Goal: Task Accomplishment & Management: Use online tool/utility

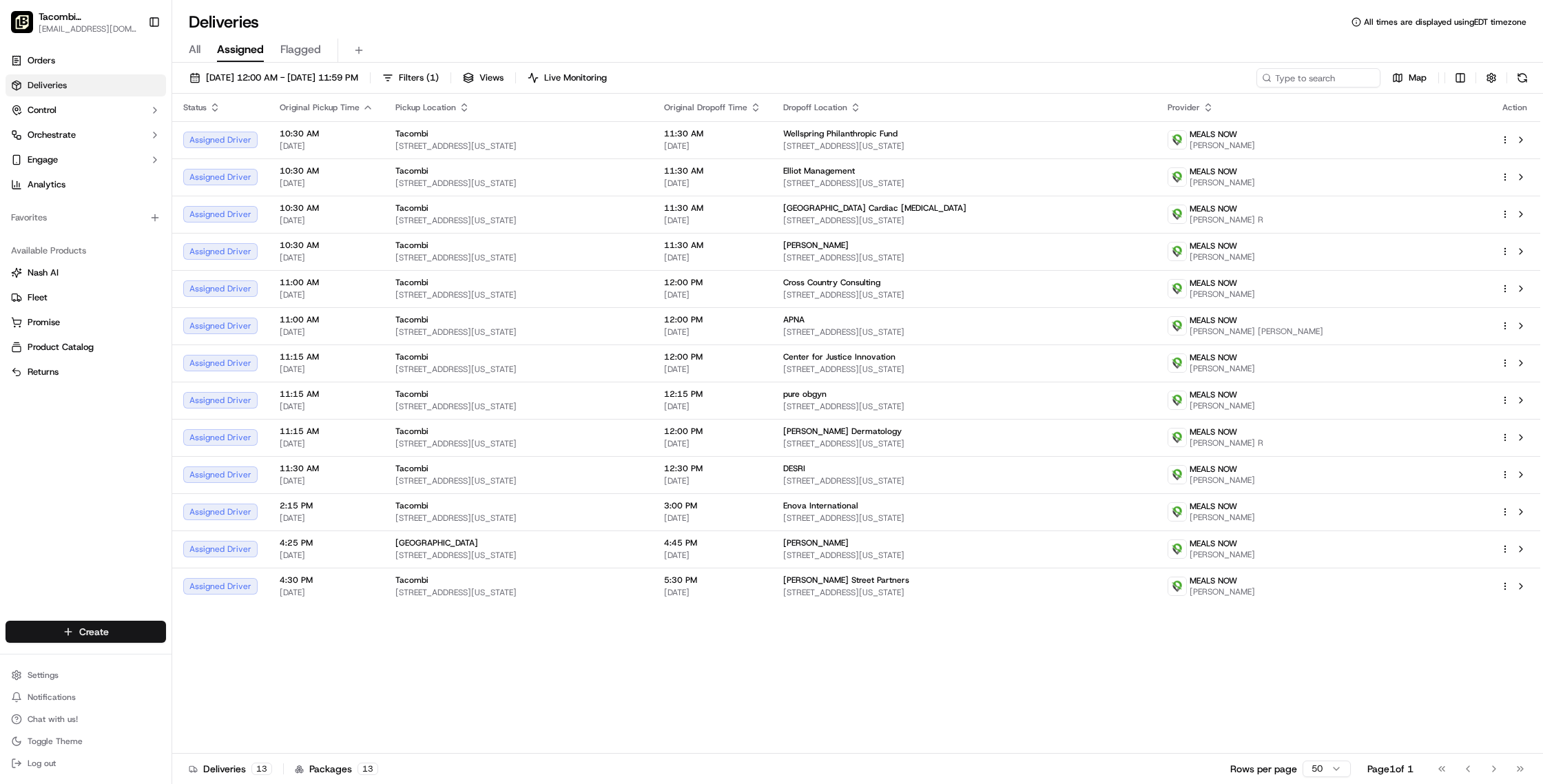
click at [106, 630] on html "Tacombi [GEOGRAPHIC_DATA] [EMAIL_ADDRESS][DOMAIN_NAME] Toggle Sidebar Orders De…" at bounding box center [772, 392] width 1543 height 784
click at [120, 627] on html "Tacombi [GEOGRAPHIC_DATA] [EMAIL_ADDRESS][DOMAIN_NAME] Toggle Sidebar Orders De…" at bounding box center [772, 392] width 1543 height 784
click at [218, 656] on link "Delivery" at bounding box center [249, 657] width 154 height 24
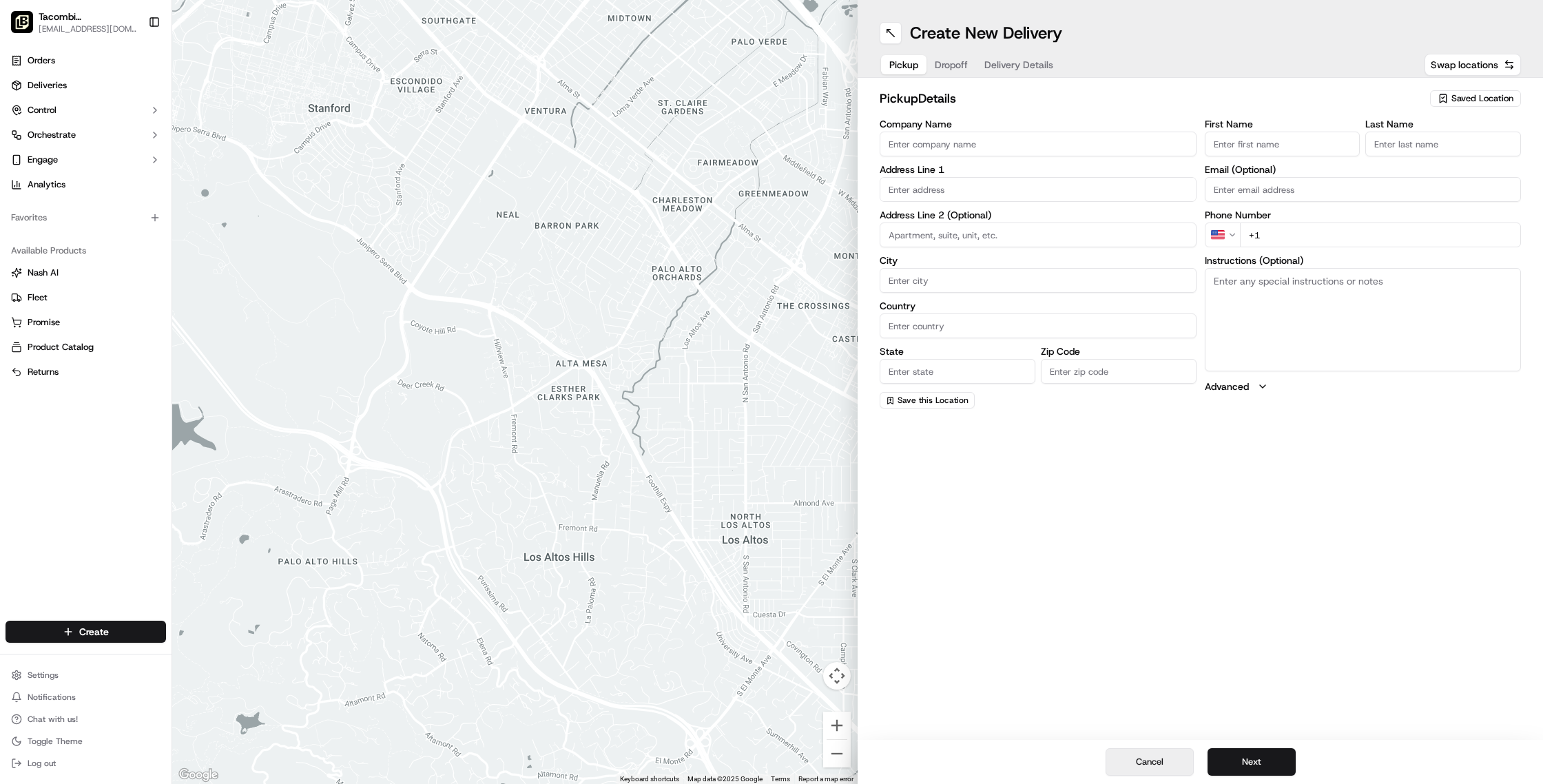
click at [1159, 761] on button "Cancel" at bounding box center [1150, 761] width 89 height 27
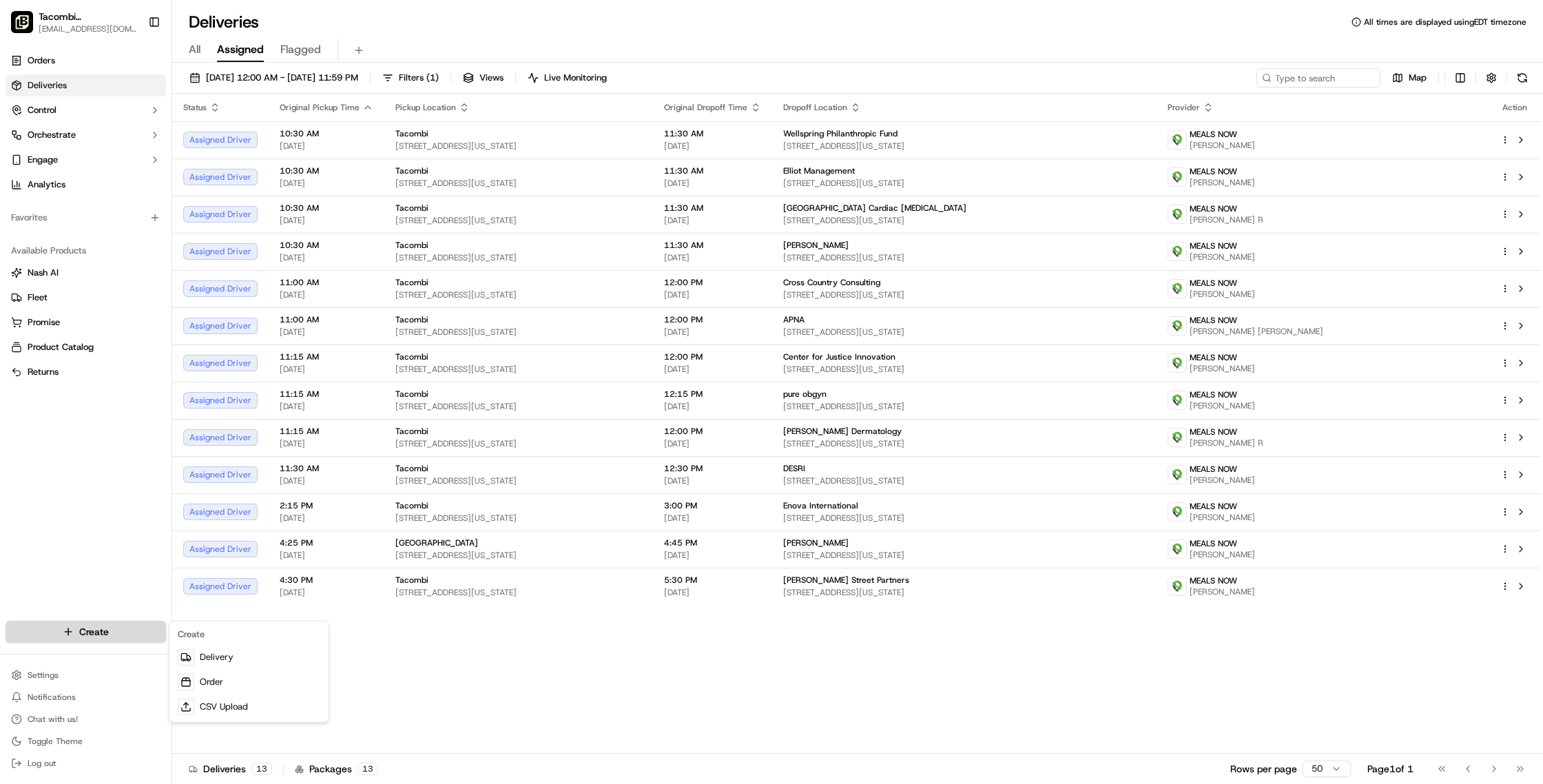
click at [91, 633] on html "Tacombi [GEOGRAPHIC_DATA] [EMAIL_ADDRESS][DOMAIN_NAME] Toggle Sidebar Orders De…" at bounding box center [772, 392] width 1543 height 784
click at [215, 679] on link "Order" at bounding box center [249, 681] width 154 height 24
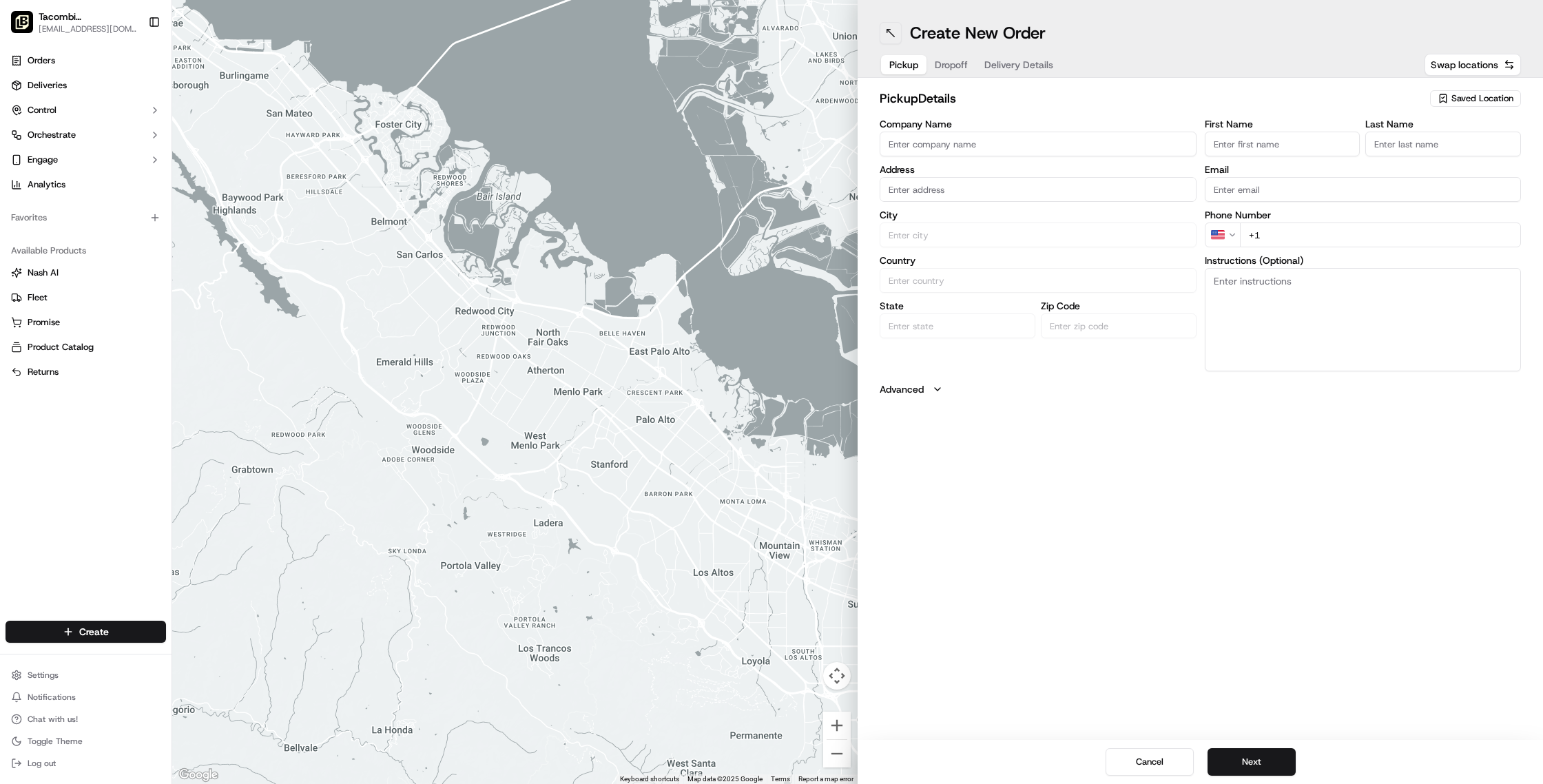
click at [888, 33] on button at bounding box center [890, 33] width 22 height 22
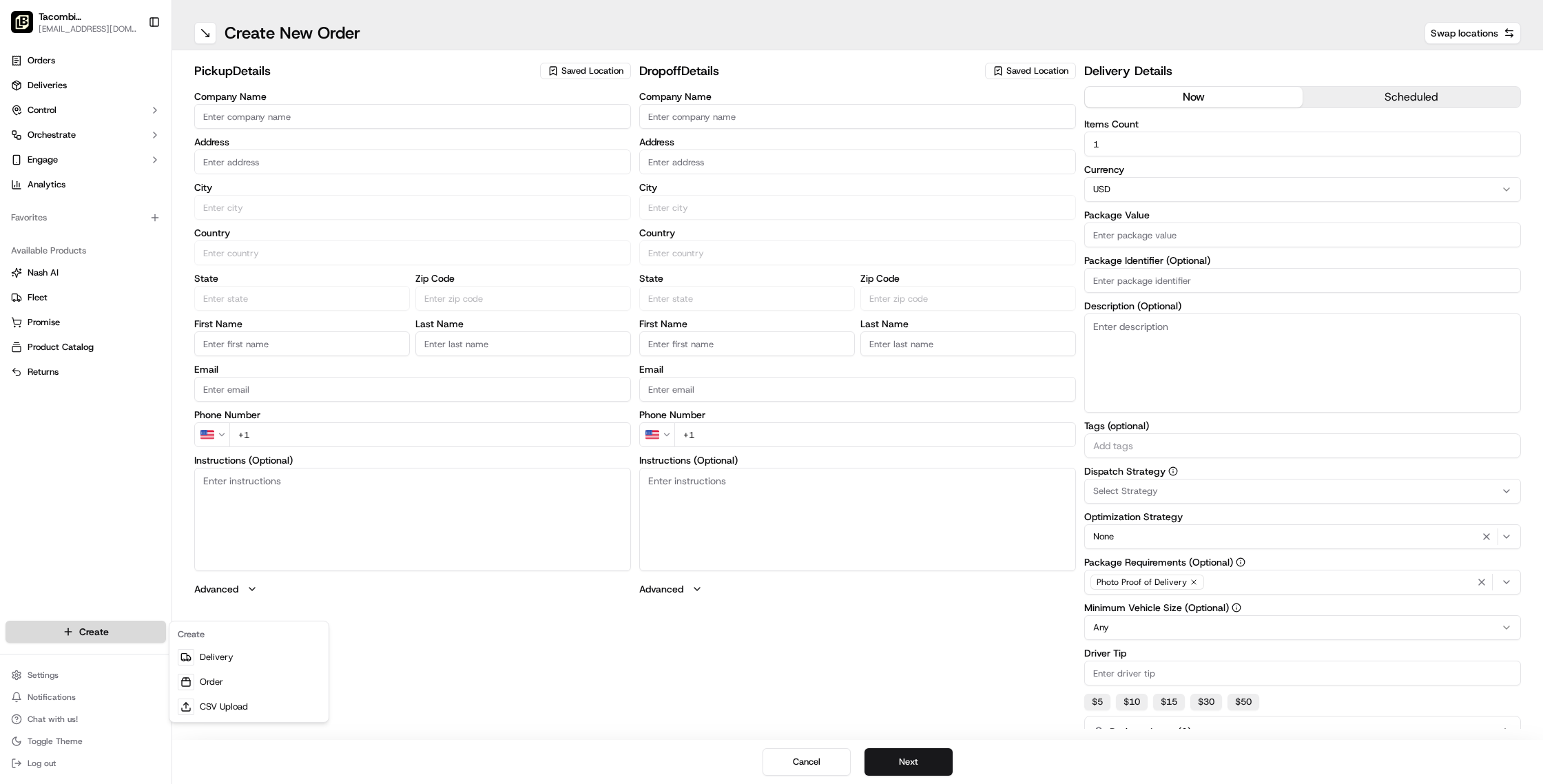
click at [132, 626] on html "Tacombi [GEOGRAPHIC_DATA] [EMAIL_ADDRESS][DOMAIN_NAME] Toggle Sidebar Orders De…" at bounding box center [772, 392] width 1543 height 784
click at [132, 627] on html "Tacombi [GEOGRAPHIC_DATA] [EMAIL_ADDRESS][DOMAIN_NAME] Toggle Sidebar Orders De…" at bounding box center [772, 392] width 1543 height 784
click at [59, 86] on html "Tacombi [GEOGRAPHIC_DATA] [EMAIL_ADDRESS][DOMAIN_NAME] Toggle Sidebar Orders De…" at bounding box center [772, 392] width 1543 height 784
click at [59, 86] on span "Deliveries" at bounding box center [46, 86] width 39 height 13
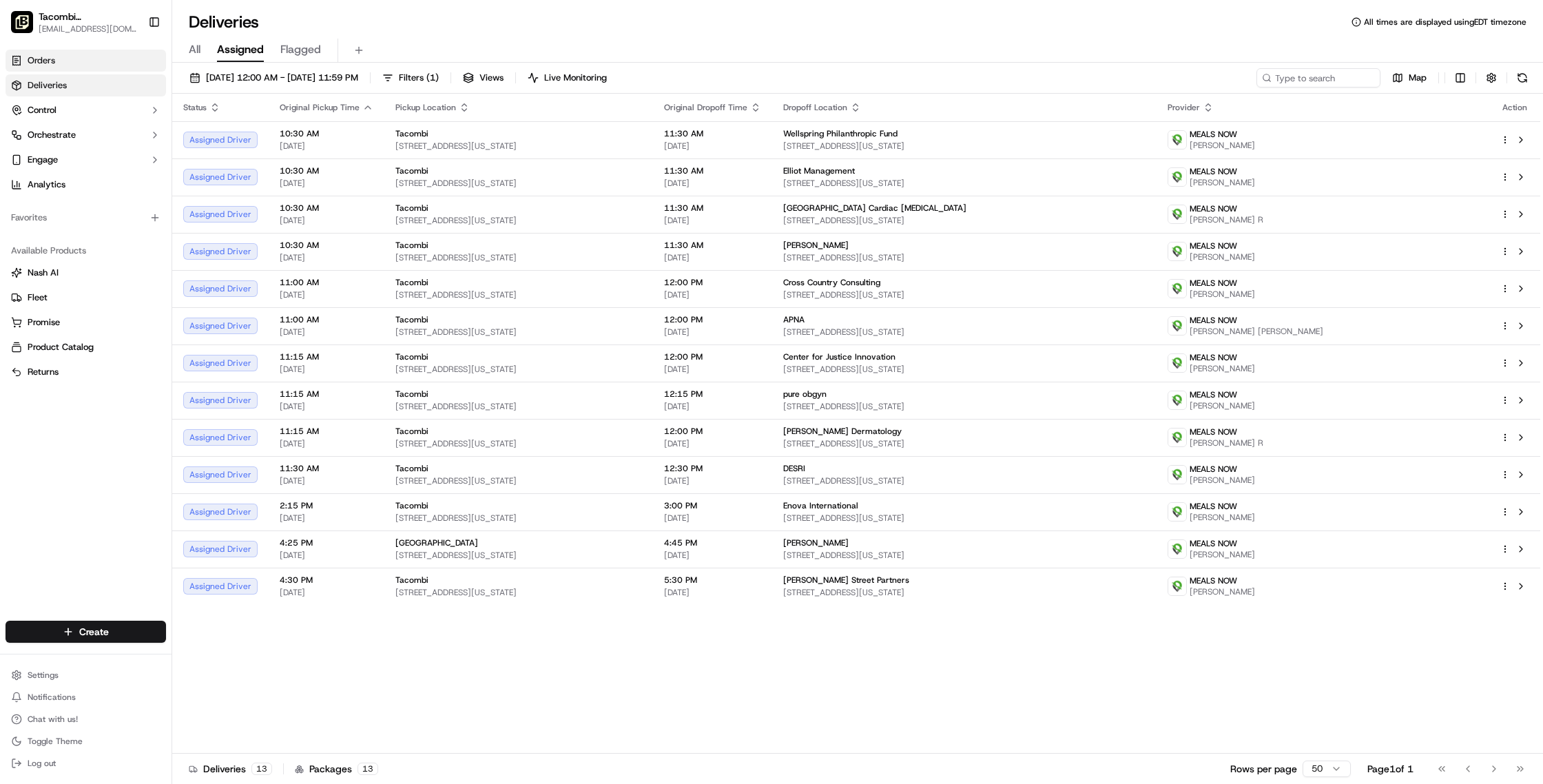
click at [53, 64] on span "Orders" at bounding box center [41, 61] width 27 height 13
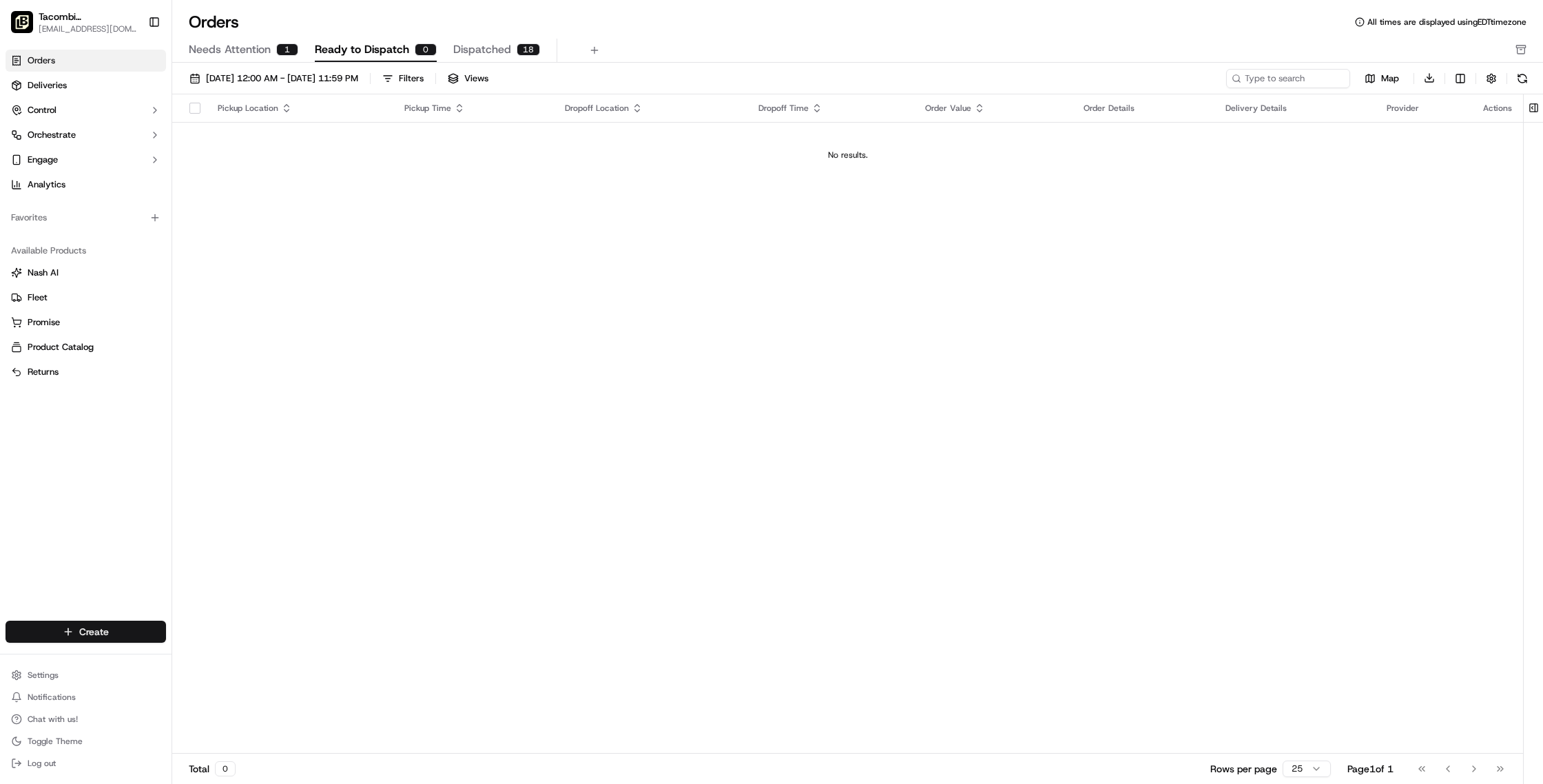
click at [116, 630] on html "Tacombi [GEOGRAPHIC_DATA] [EMAIL_ADDRESS][DOMAIN_NAME] Toggle Sidebar Orders De…" at bounding box center [772, 392] width 1543 height 784
click at [219, 661] on link "Delivery" at bounding box center [249, 657] width 154 height 24
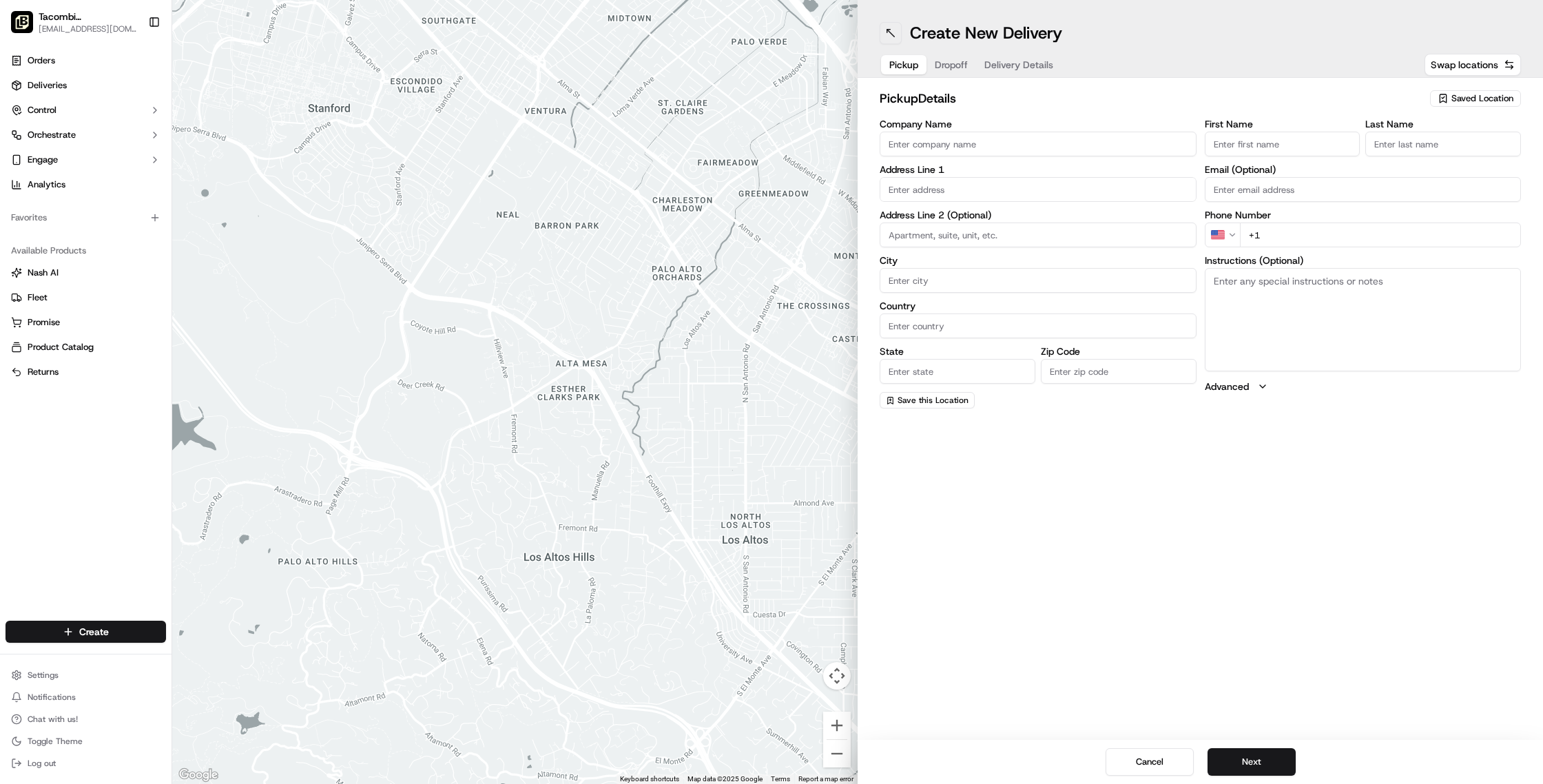
click at [889, 29] on button at bounding box center [890, 33] width 22 height 22
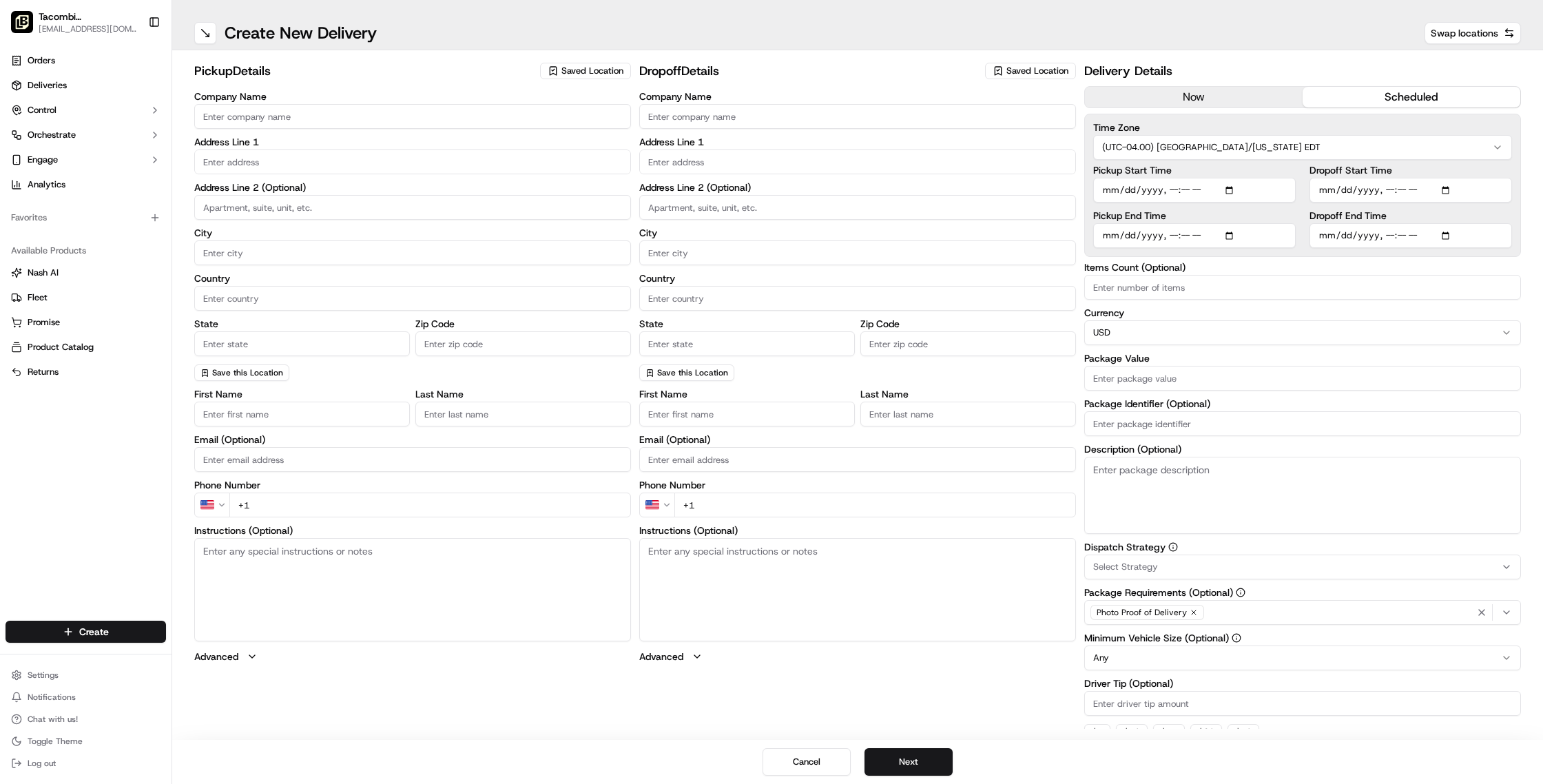
click at [1337, 92] on button "scheduled" at bounding box center [1411, 97] width 218 height 21
click at [1200, 95] on button "now" at bounding box center [1193, 97] width 218 height 21
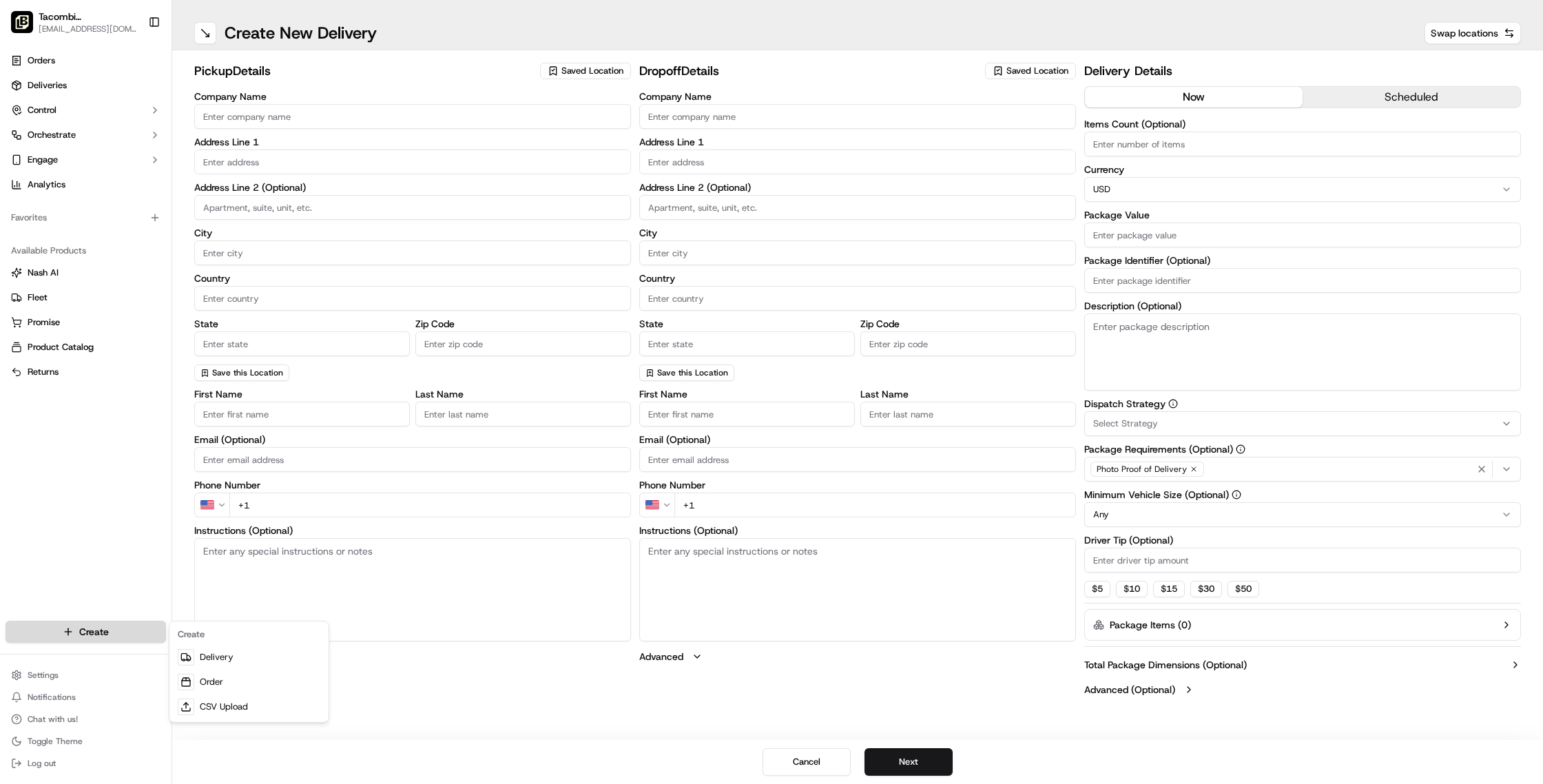
click at [112, 624] on html "Tacombi [GEOGRAPHIC_DATA] [EMAIL_ADDRESS][DOMAIN_NAME] Toggle Sidebar Orders De…" at bounding box center [772, 392] width 1543 height 784
click at [216, 656] on link "Delivery" at bounding box center [249, 657] width 154 height 24
click at [288, 113] on input "Company Name" at bounding box center [412, 116] width 436 height 24
type input "Tacombi"
type input "[STREET_ADDRESS]"
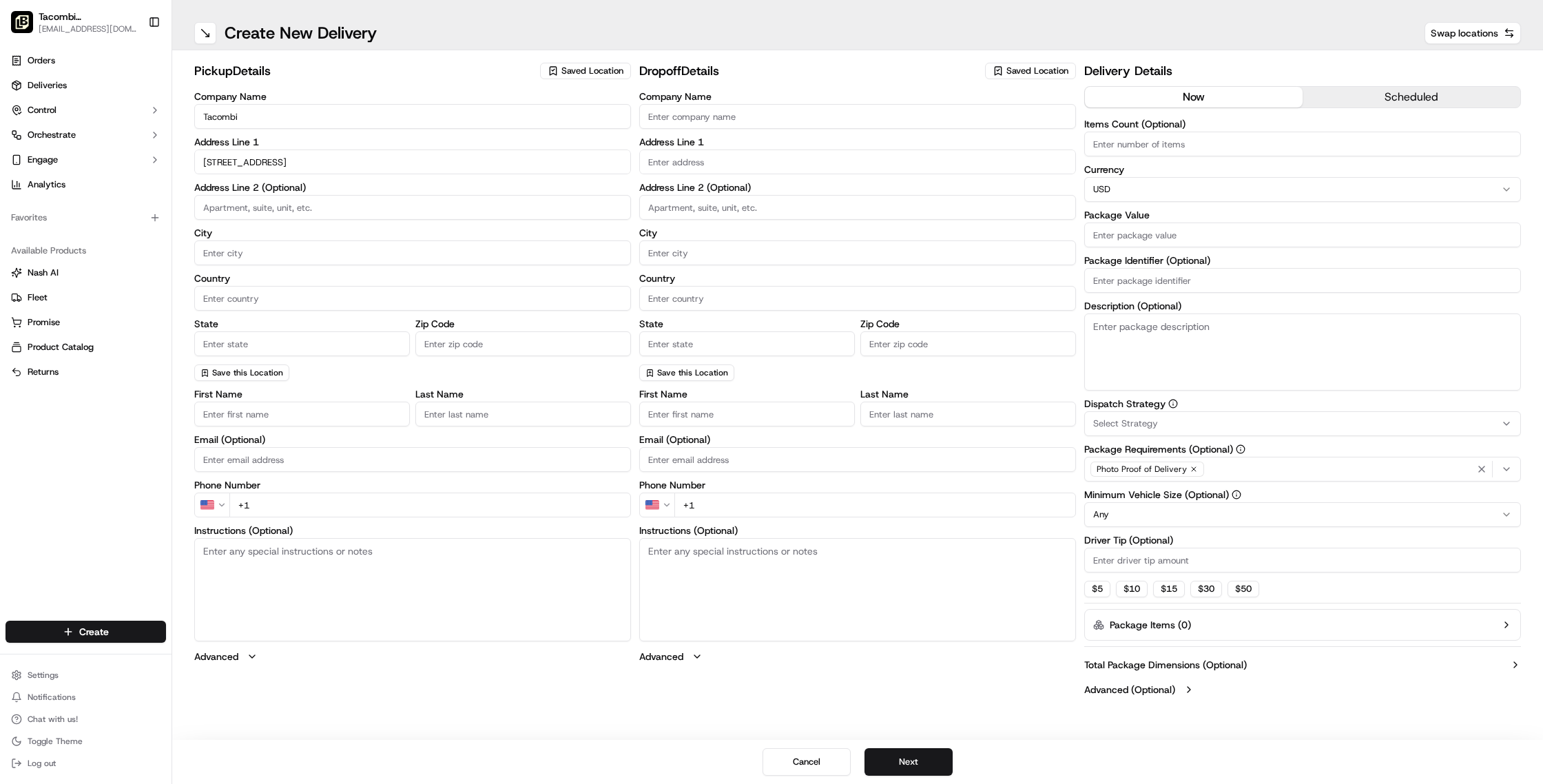
type input "Ground Floor"
type input "[US_STATE]"
type input "[GEOGRAPHIC_DATA]"
type input "[US_STATE]"
type input "10001"
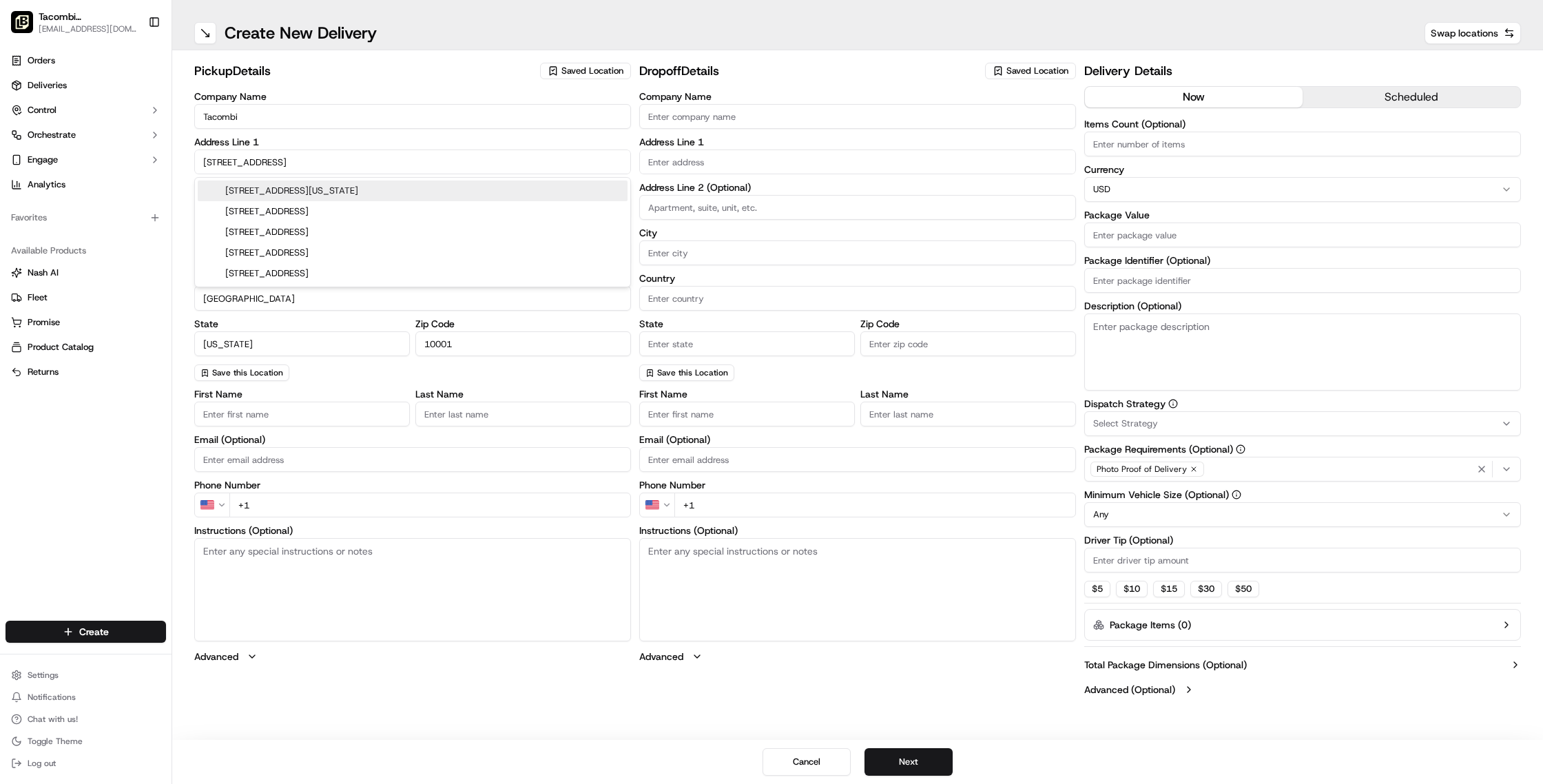
click at [314, 68] on h2 "pickup Details" at bounding box center [363, 70] width 338 height 19
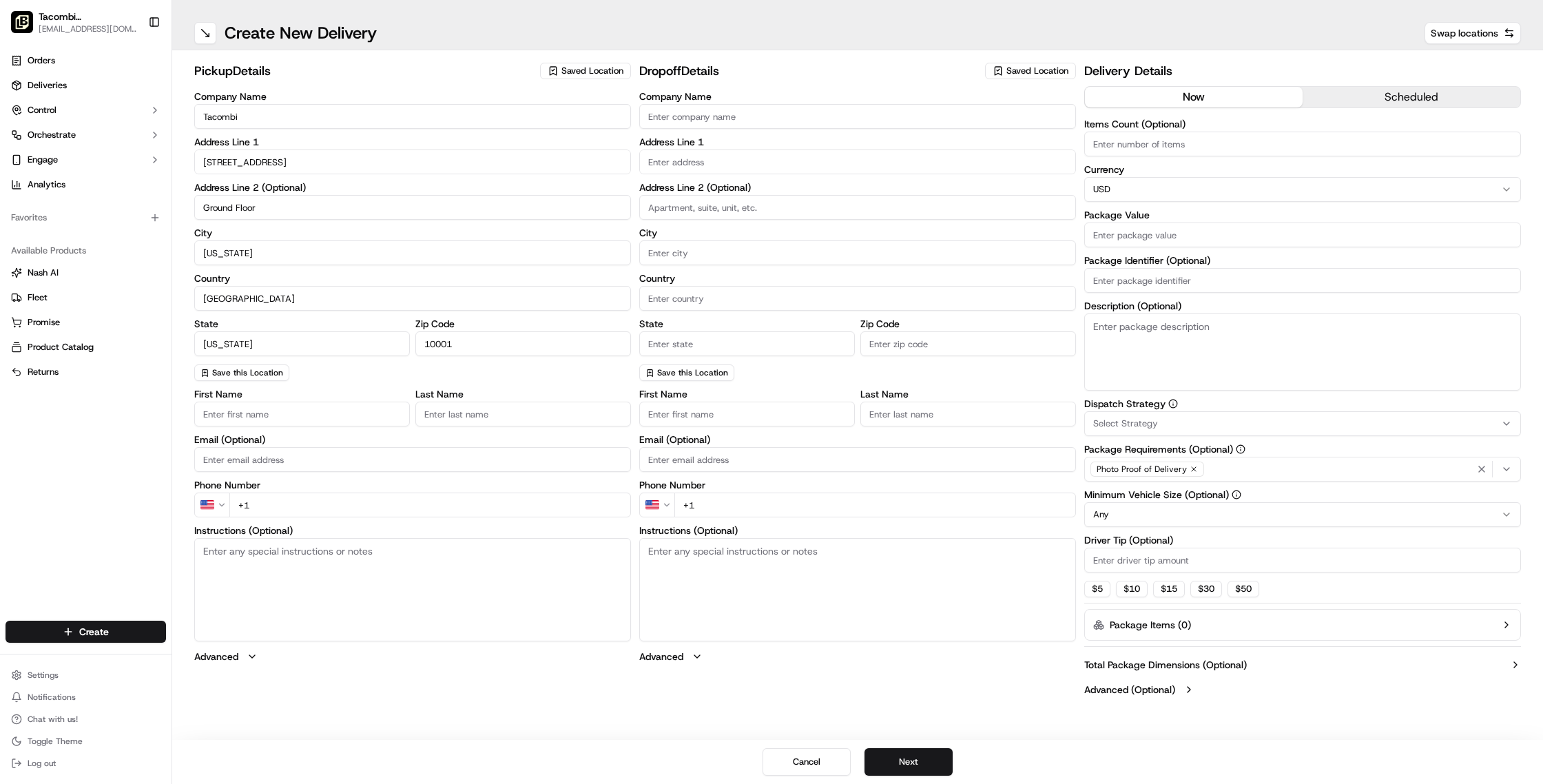
click at [288, 415] on input "First Name" at bounding box center [302, 413] width 216 height 24
type input "Tacombi"
click at [463, 413] on input "Last Name" at bounding box center [523, 413] width 216 height 24
type input "Empire"
click at [425, 375] on div "Company Name Tacombi Address Line [STREET_ADDRESS] Address Line 2 (Optional) [G…" at bounding box center [412, 236] width 436 height 289
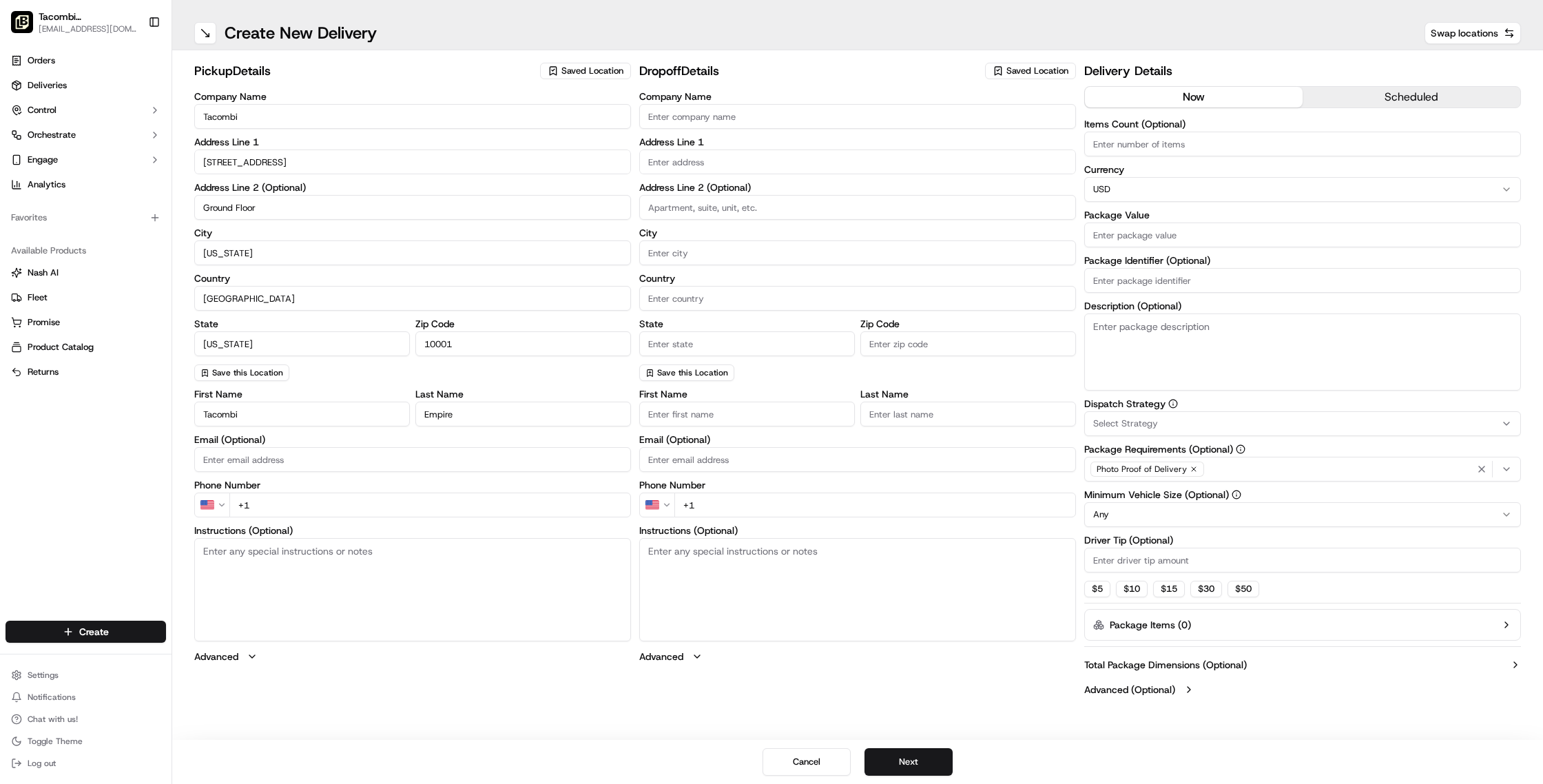
click at [270, 461] on input "Email (Optional)" at bounding box center [412, 459] width 436 height 24
type input "[EMAIL_ADDRESS][DOMAIN_NAME]"
click at [276, 503] on input "+1" at bounding box center [430, 504] width 401 height 24
paste input "[PHONE_NUMBER]"
type input "[PHONE_NUMBER]"
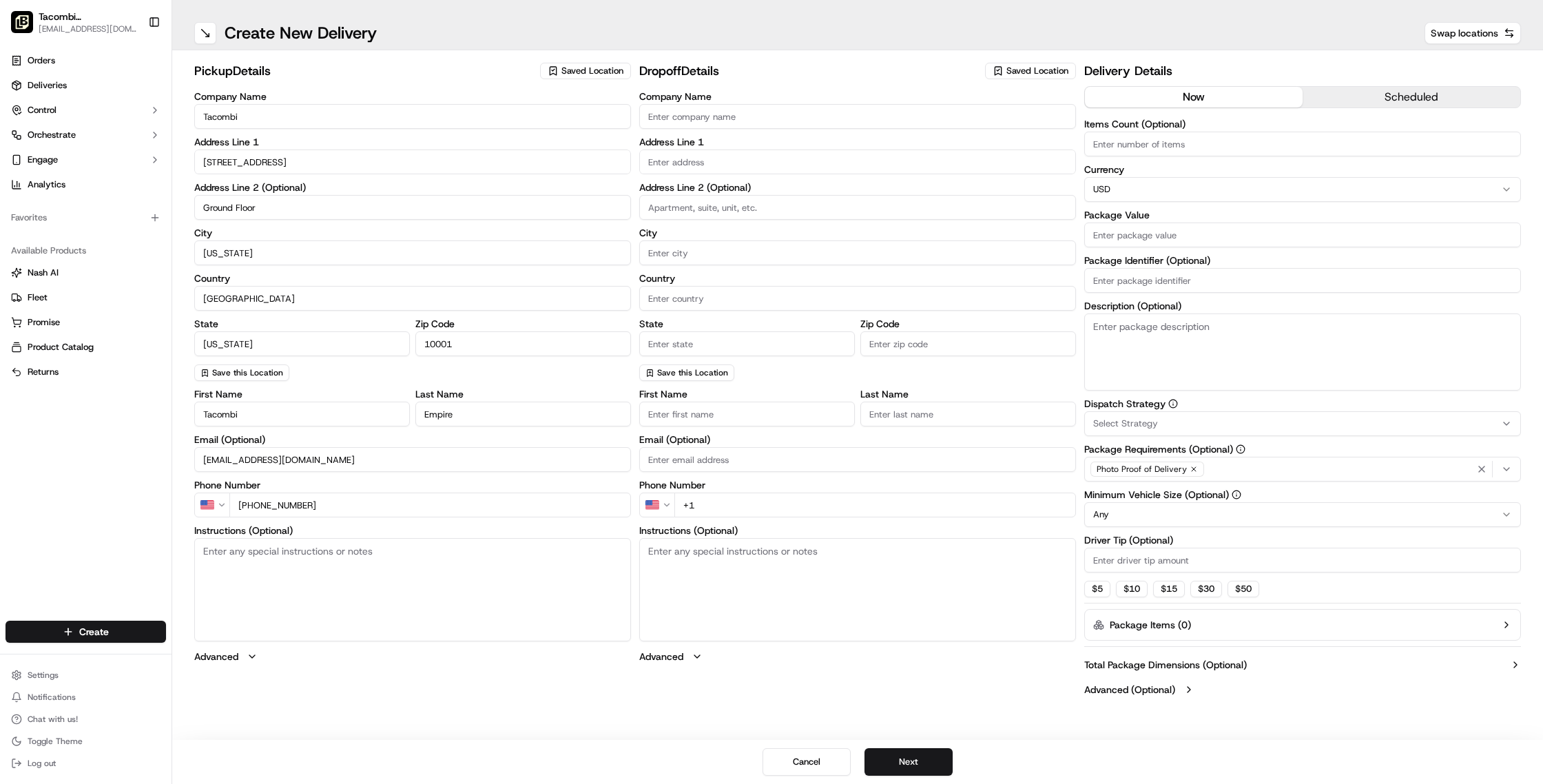
click at [267, 561] on textarea "Instructions (Optional)" at bounding box center [412, 589] width 436 height 103
click at [717, 116] on input "Company Name" at bounding box center [856, 116] width 436 height 24
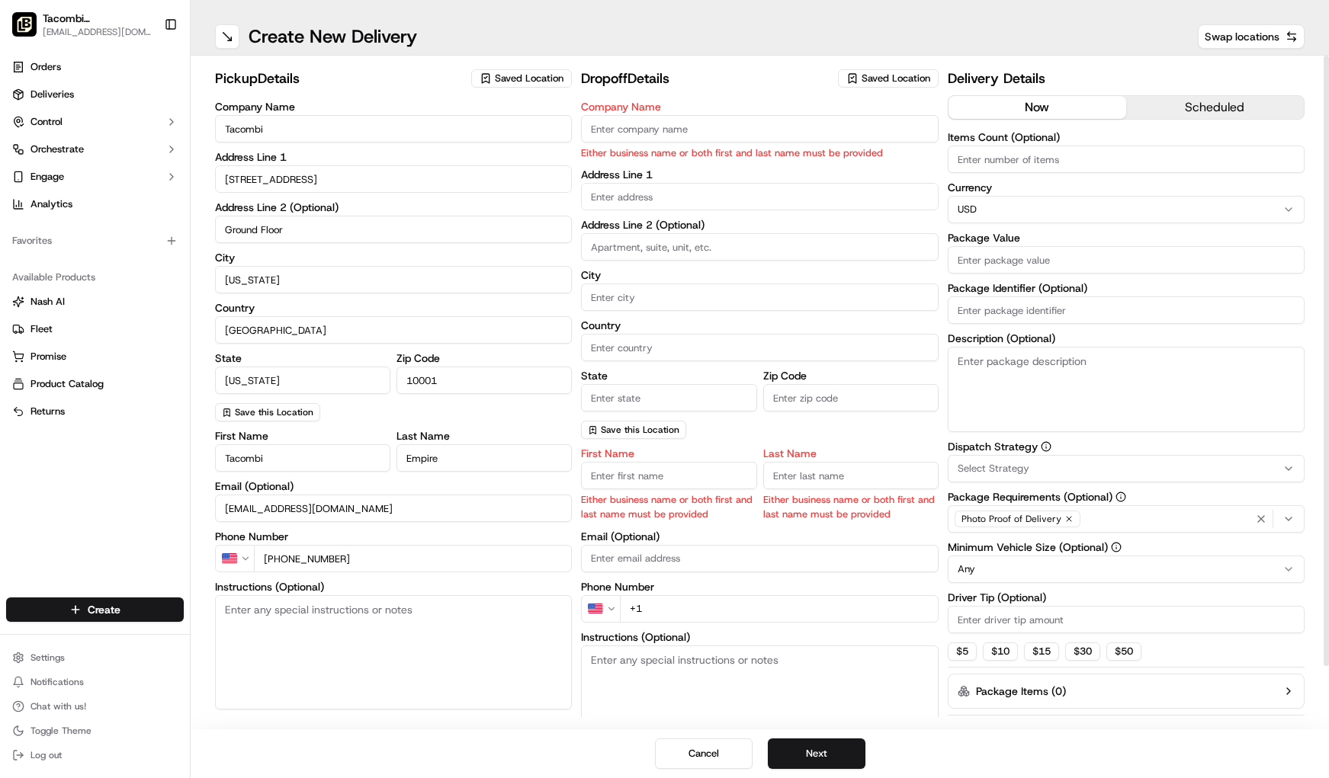
click at [618, 131] on input "Company Name" at bounding box center [759, 128] width 357 height 27
paste input "Vector Media"
type input "Vector Media"
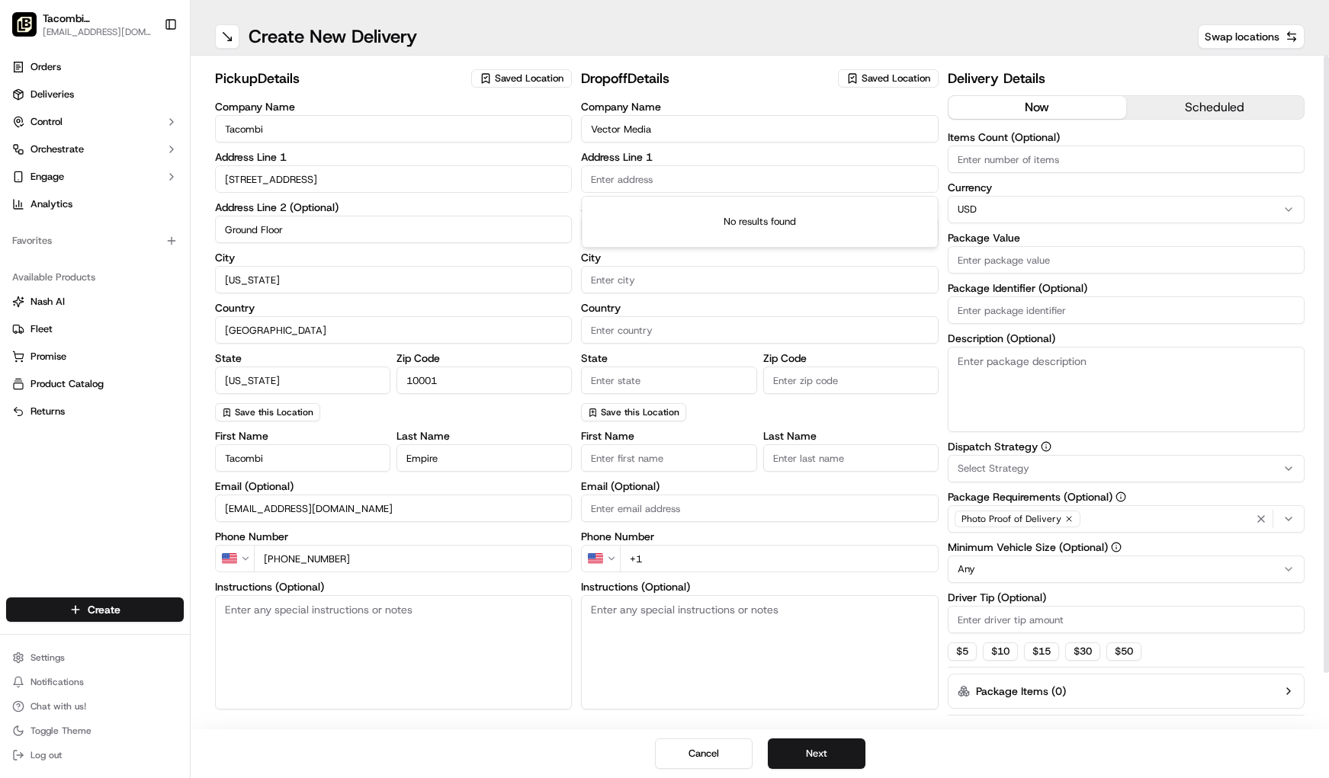
click at [620, 198] on body "Tacombi [GEOGRAPHIC_DATA] [EMAIL_ADDRESS][DOMAIN_NAME] Toggle Sidebar Orders De…" at bounding box center [664, 389] width 1329 height 778
paste input "[STREET_ADDRESS][US_STATE]"
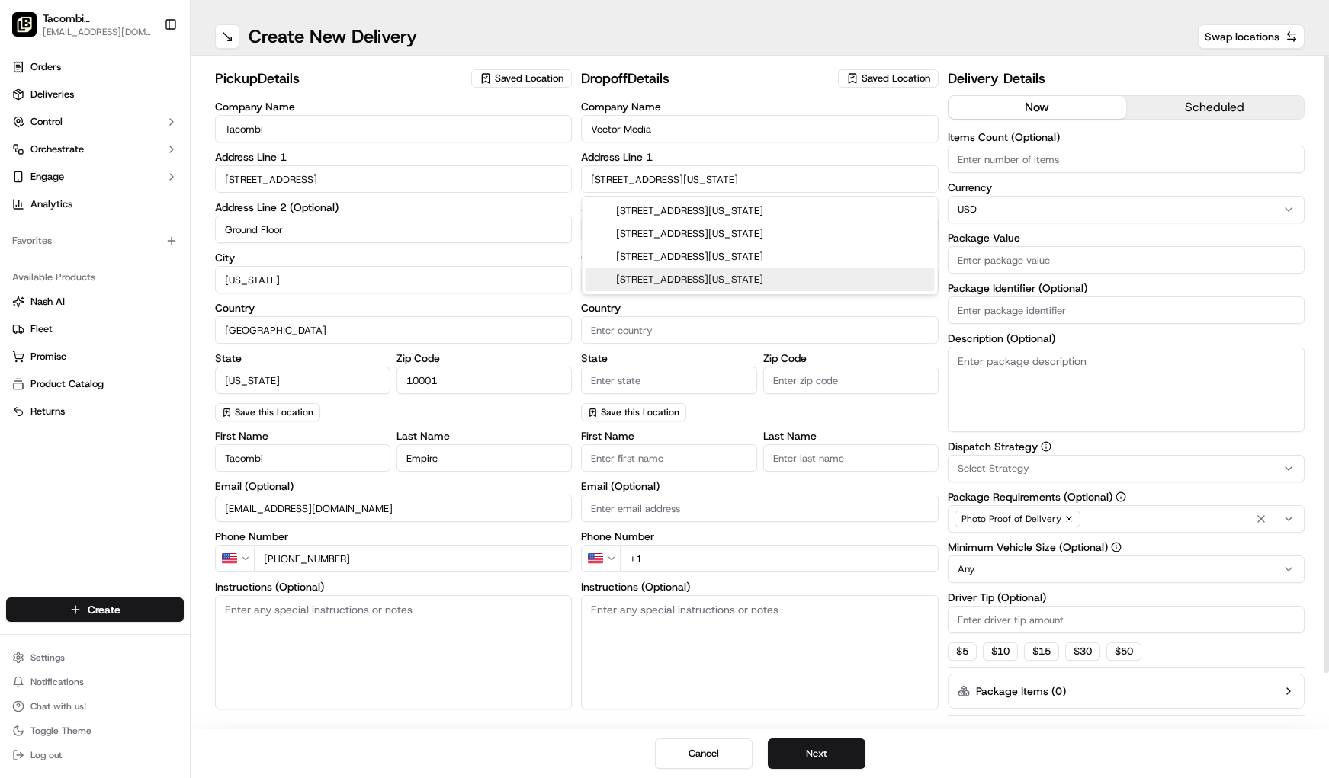
type input "[STREET_ADDRESS][US_STATE]"
click at [637, 332] on input "Country" at bounding box center [759, 329] width 357 height 27
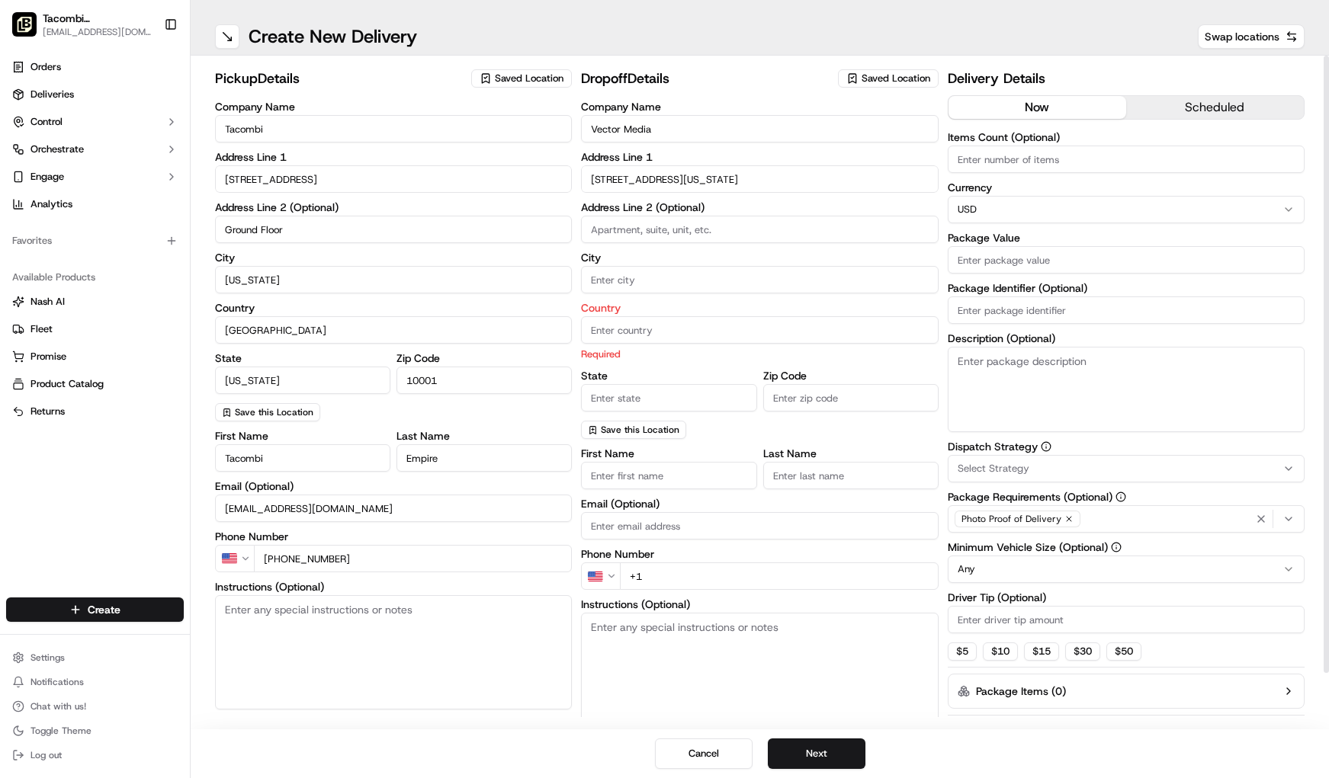
click at [624, 233] on input at bounding box center [759, 229] width 357 height 27
click at [614, 282] on input "City" at bounding box center [759, 279] width 357 height 27
type input "[US_STATE]"
click at [613, 335] on input "Country" at bounding box center [759, 329] width 357 height 27
type input "[GEOGRAPHIC_DATA]"
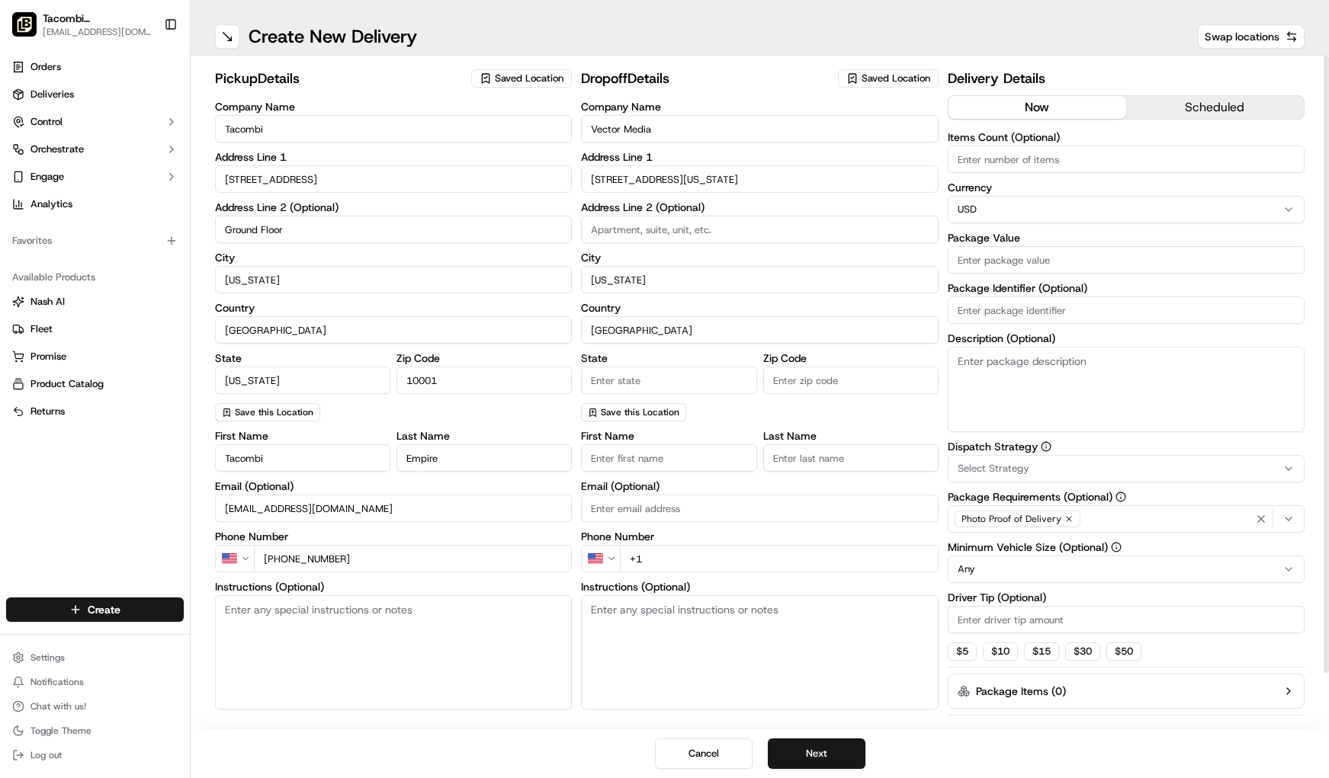
click at [700, 379] on div "State" at bounding box center [668, 373] width 175 height 41
click at [659, 380] on input "State" at bounding box center [668, 380] width 175 height 27
click at [654, 380] on input "State" at bounding box center [668, 380] width 175 height 27
type input "[US_STATE]"
click at [851, 380] on input "Zip Code" at bounding box center [850, 380] width 175 height 27
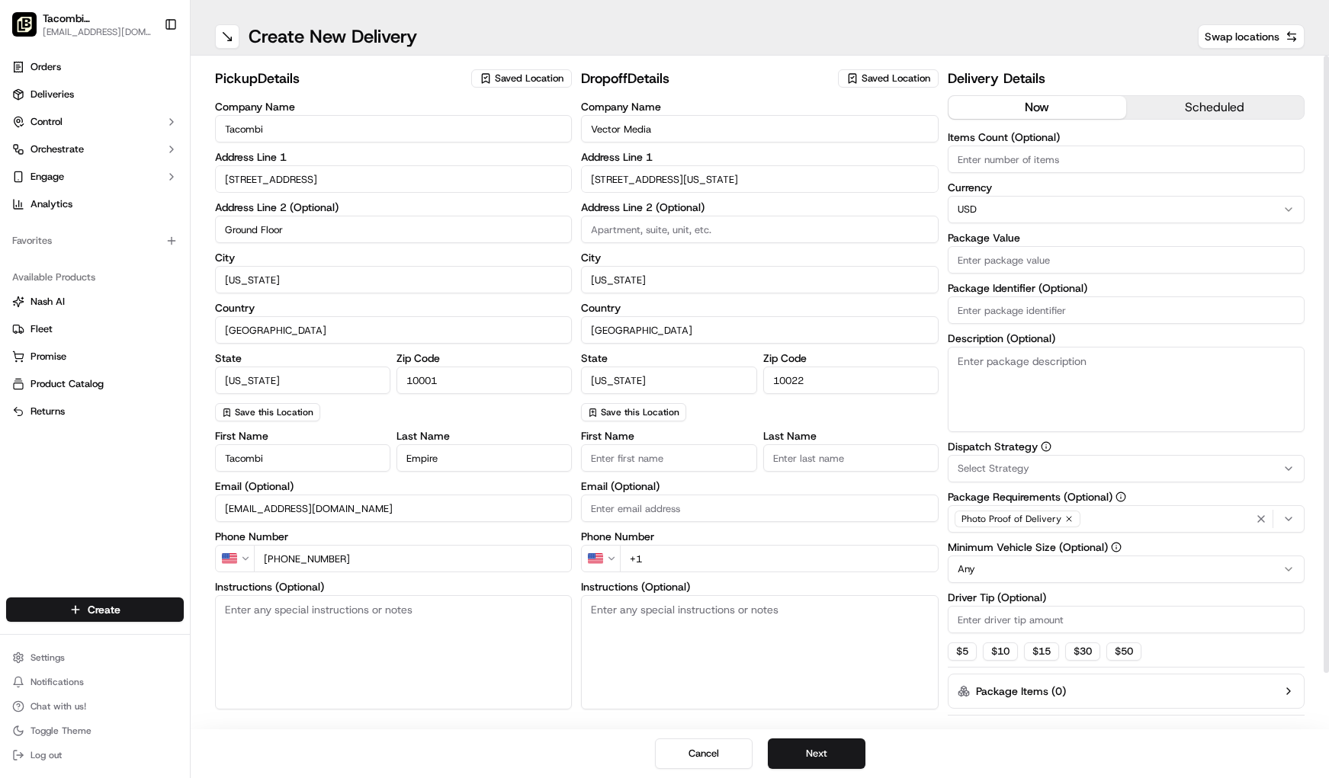
type input "10022"
click at [627, 329] on input "[GEOGRAPHIC_DATA]" at bounding box center [759, 329] width 357 height 27
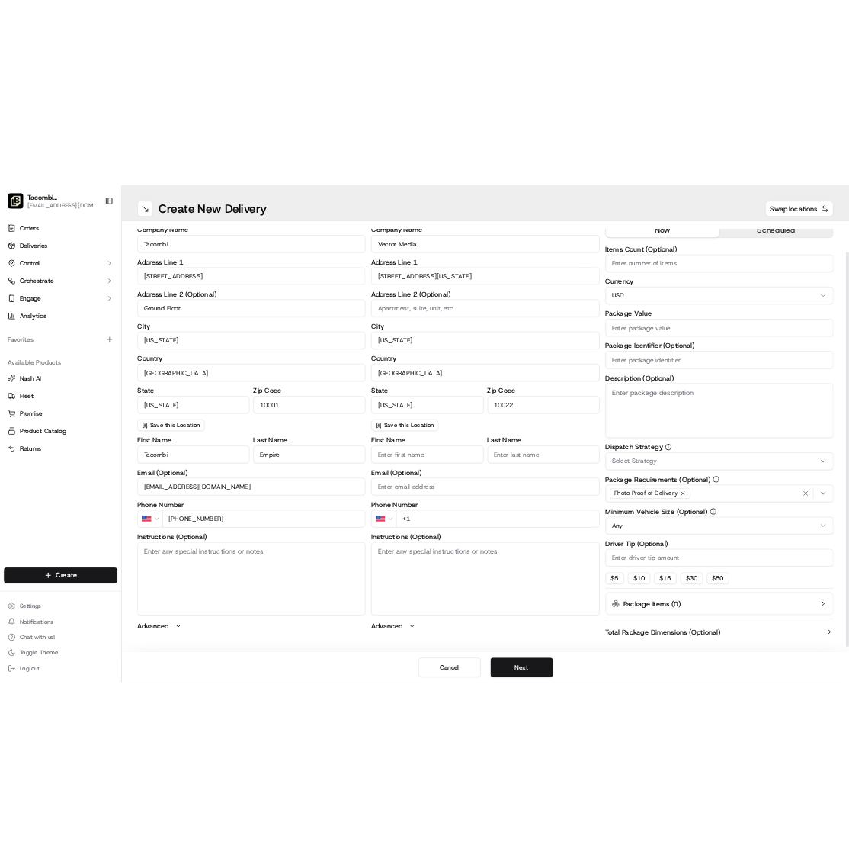
scroll to position [59, 0]
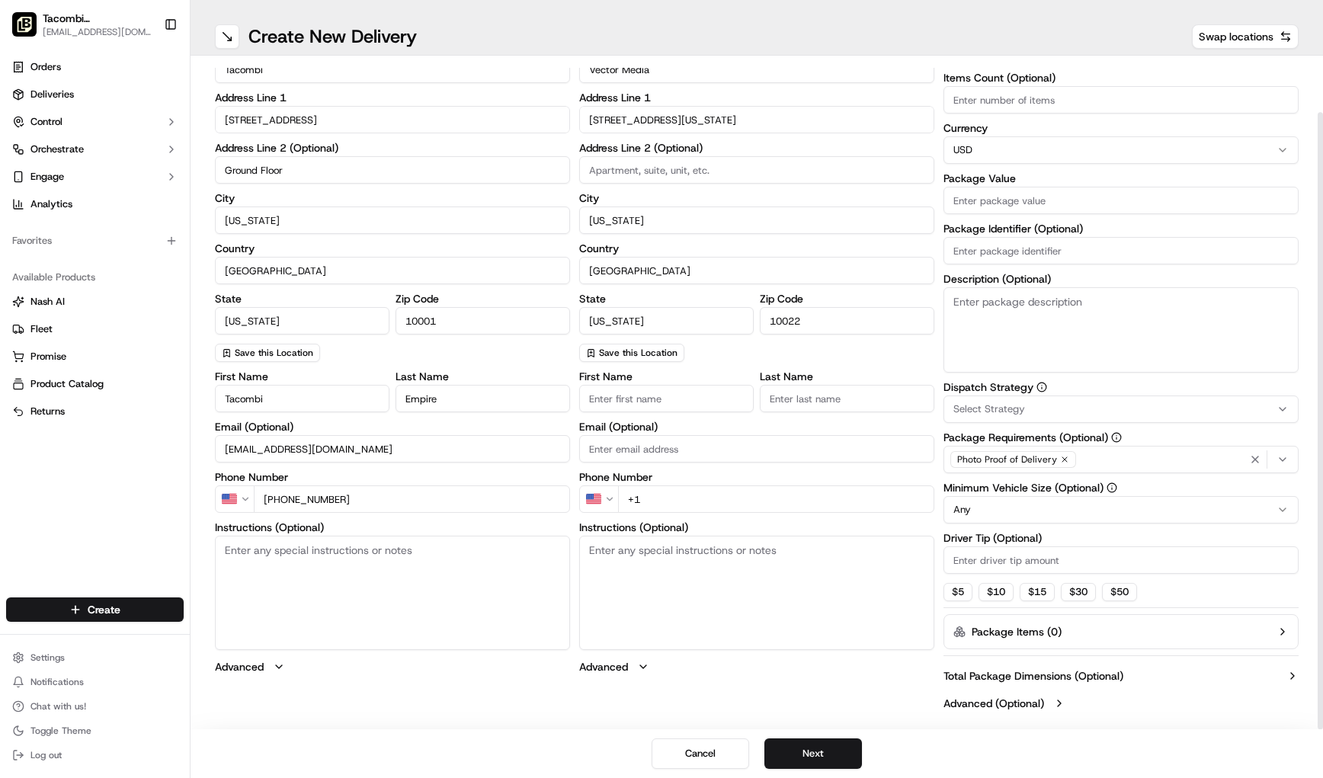
click at [643, 169] on input at bounding box center [756, 169] width 355 height 27
type input "12FL"
click at [624, 396] on input "First Name" at bounding box center [666, 398] width 175 height 27
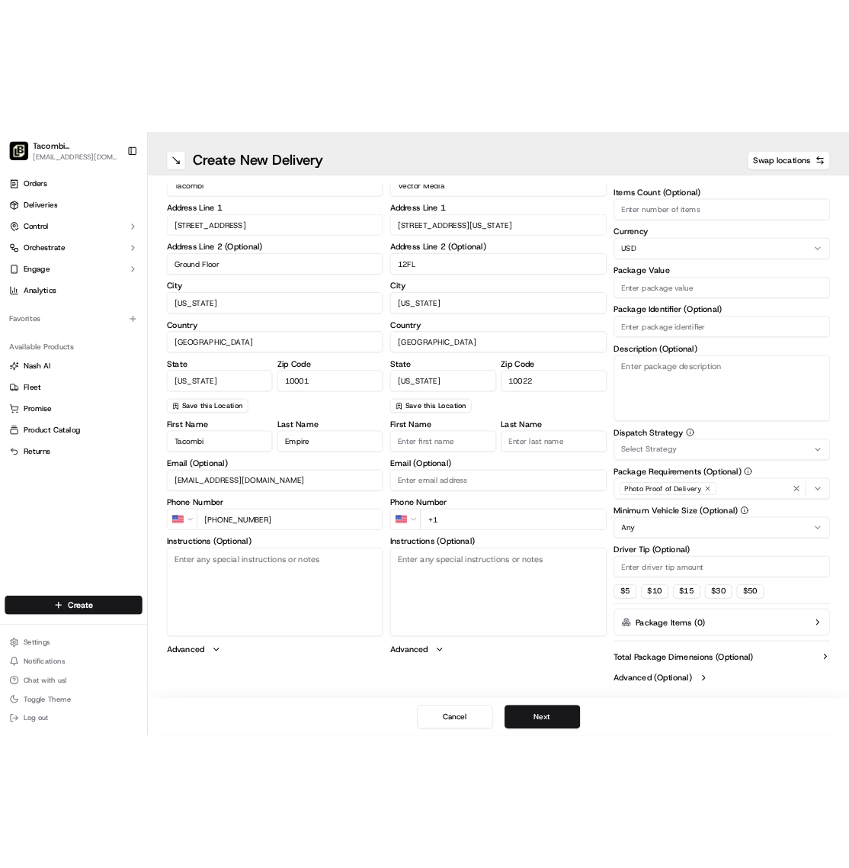
scroll to position [0, 0]
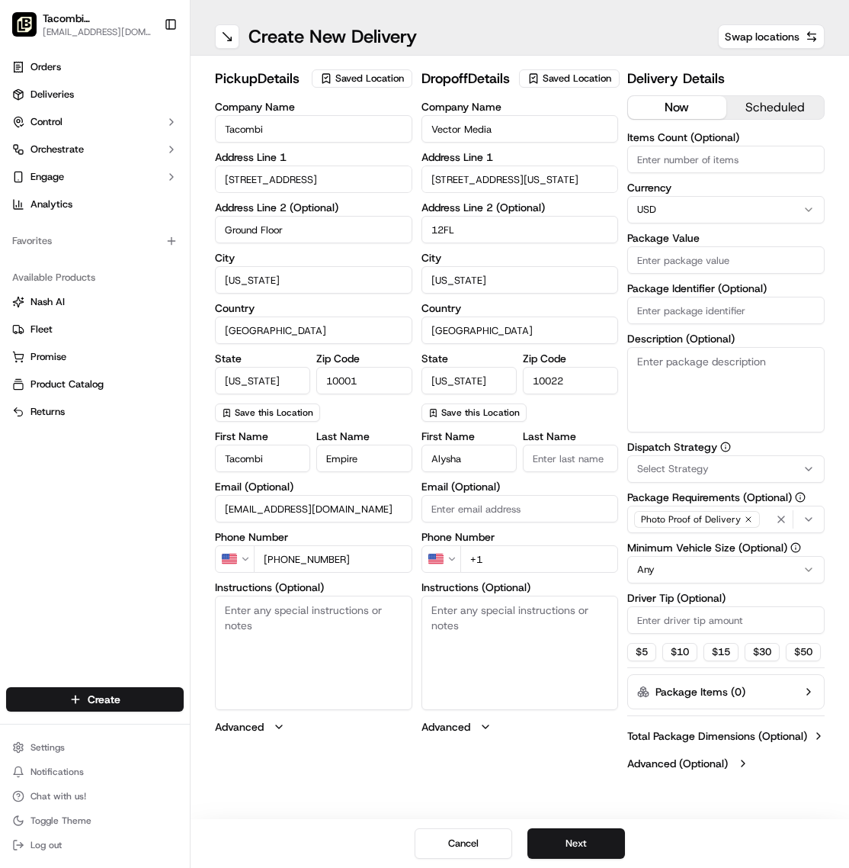
type input "Alysha"
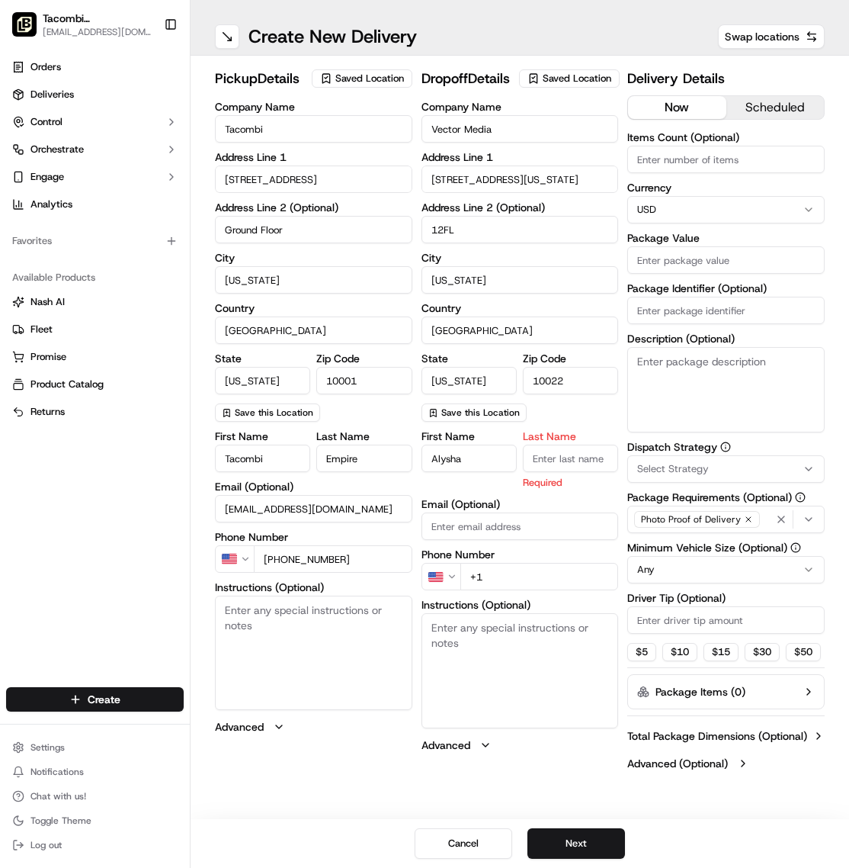
click at [597, 472] on input "Last Name" at bounding box center [570, 457] width 95 height 27
type input "[PERSON_NAME]"
click at [496, 547] on div "First Name [PERSON_NAME] Last Name [PERSON_NAME] Required Email (Optional) Phon…" at bounding box center [520, 592] width 197 height 322
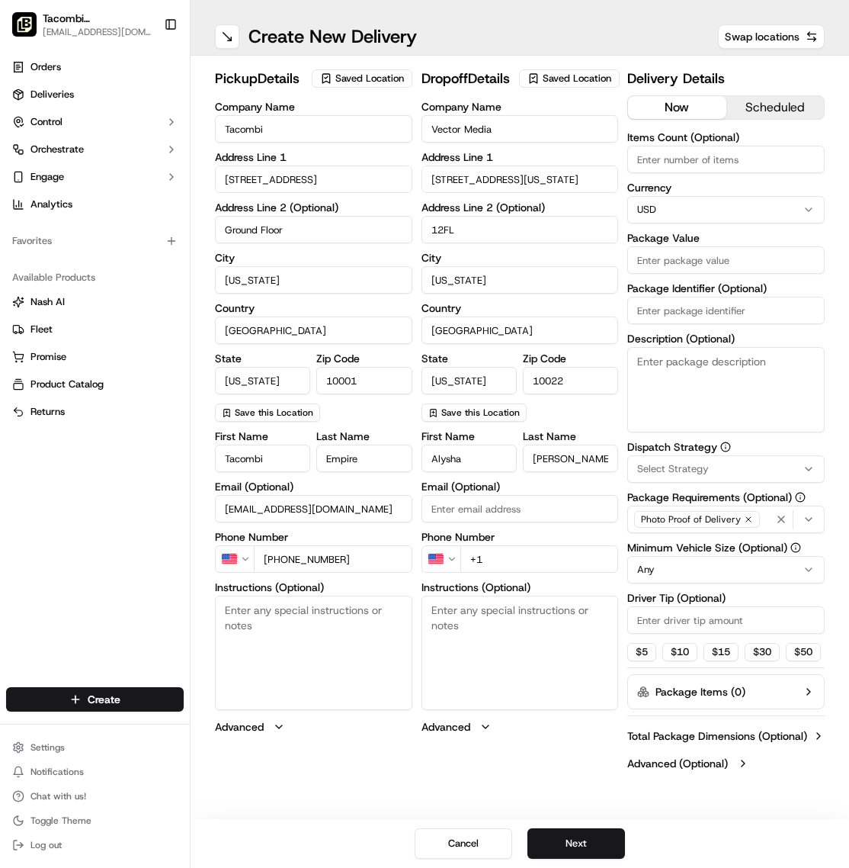
click at [508, 572] on input "+1" at bounding box center [539, 558] width 159 height 27
type input "[PHONE_NUMBER]"
click at [489, 675] on textarea "Instructions (Optional)" at bounding box center [520, 652] width 197 height 114
paste textarea "come up to floor 14"
type textarea "come up to floor 14"
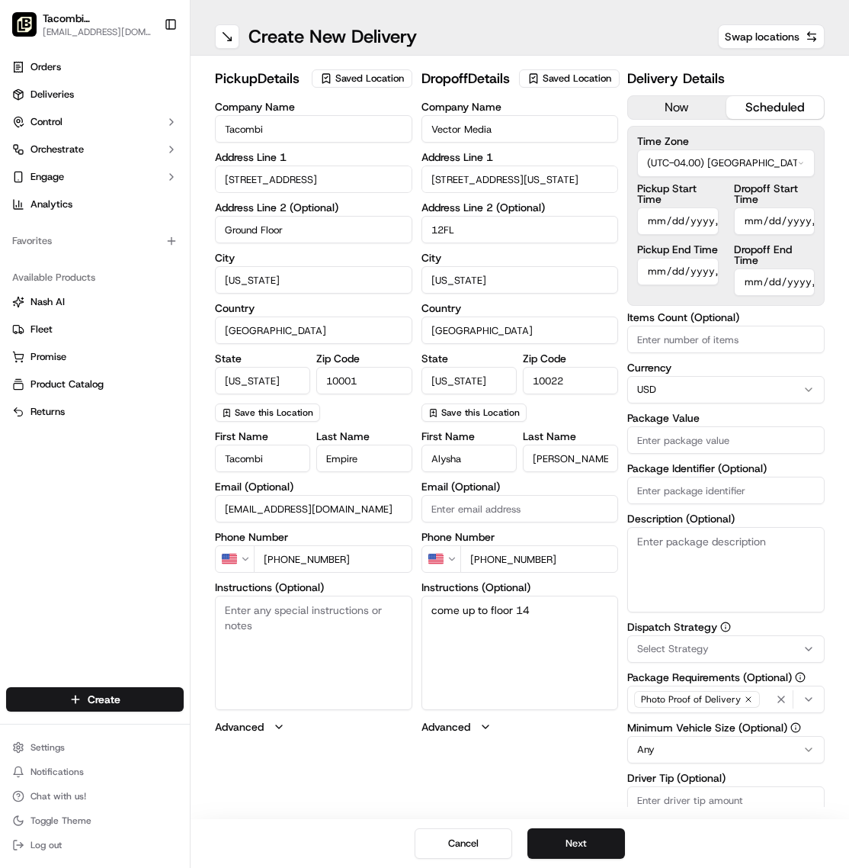
click at [777, 107] on button "scheduled" at bounding box center [775, 107] width 98 height 23
click at [666, 216] on input "Pickup Start Time" at bounding box center [677, 220] width 81 height 27
click at [685, 111] on button "now" at bounding box center [677, 107] width 98 height 23
click at [783, 108] on button "scheduled" at bounding box center [775, 107] width 98 height 23
click at [658, 218] on input "Pickup Start Time" at bounding box center [677, 220] width 81 height 27
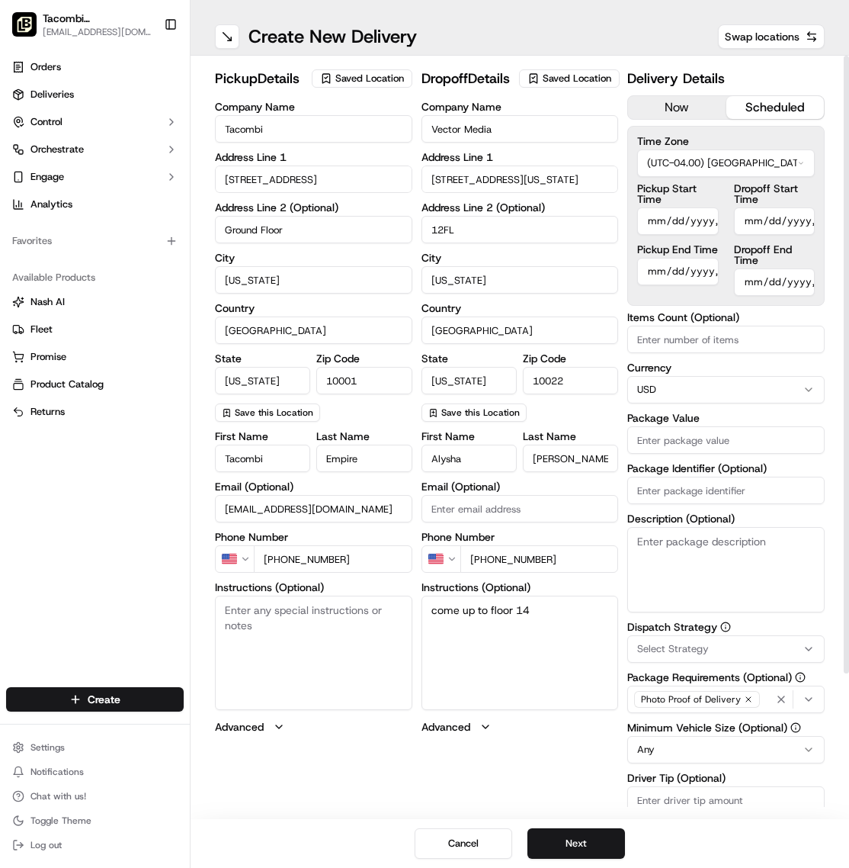
click at [672, 217] on input "Pickup Start Time" at bounding box center [677, 220] width 81 height 27
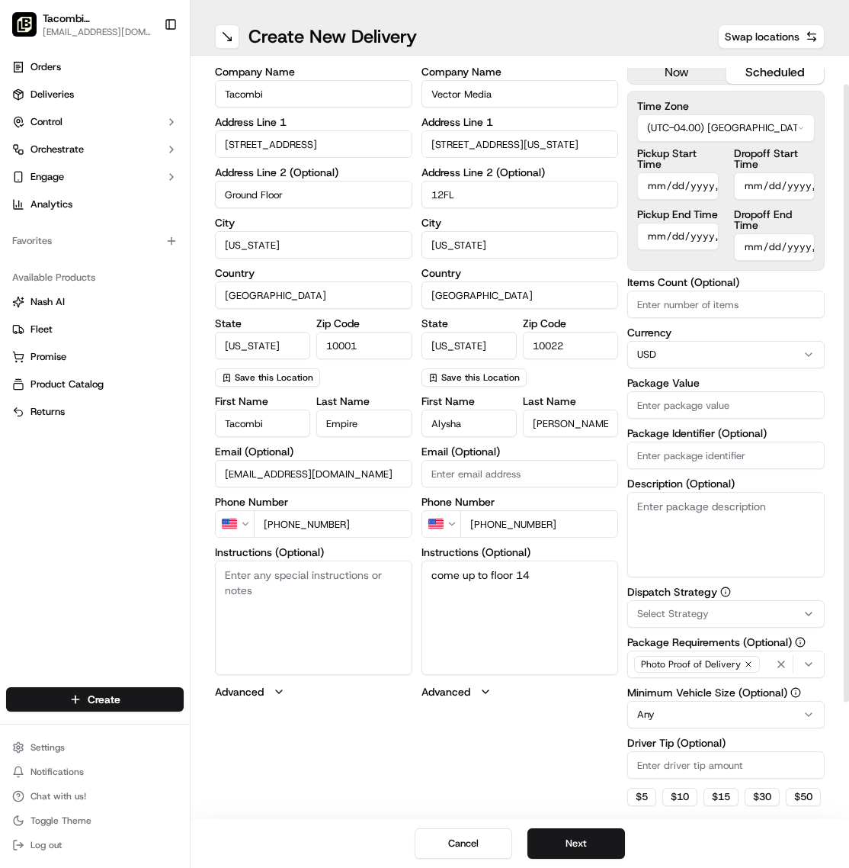
scroll to position [28, 0]
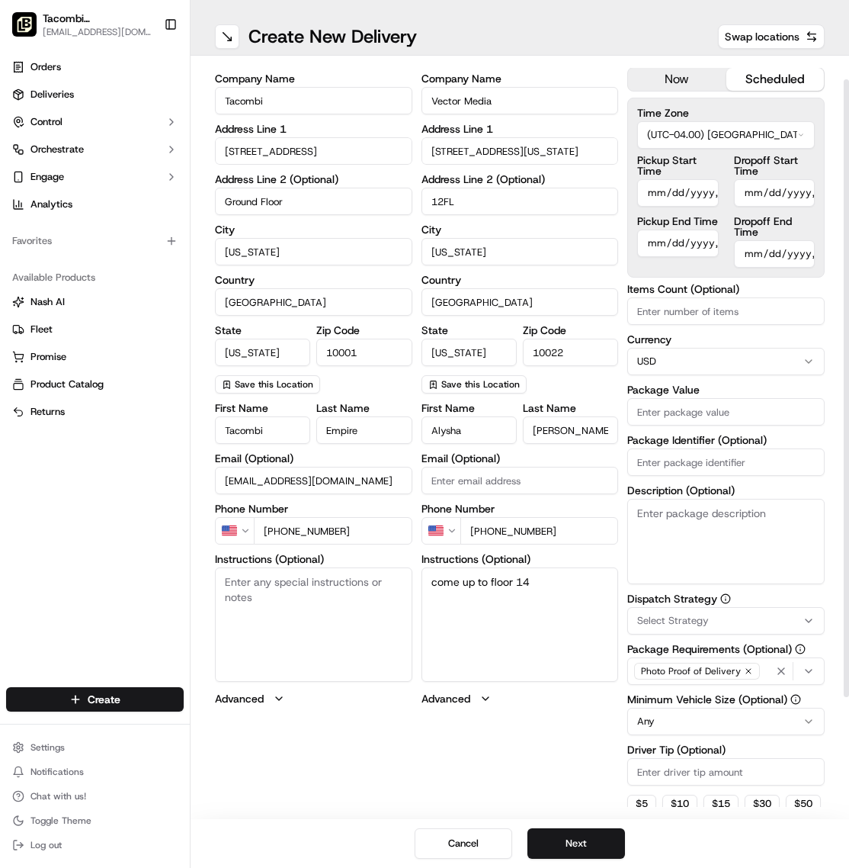
click at [687, 242] on input "Pickup End Time" at bounding box center [677, 242] width 81 height 27
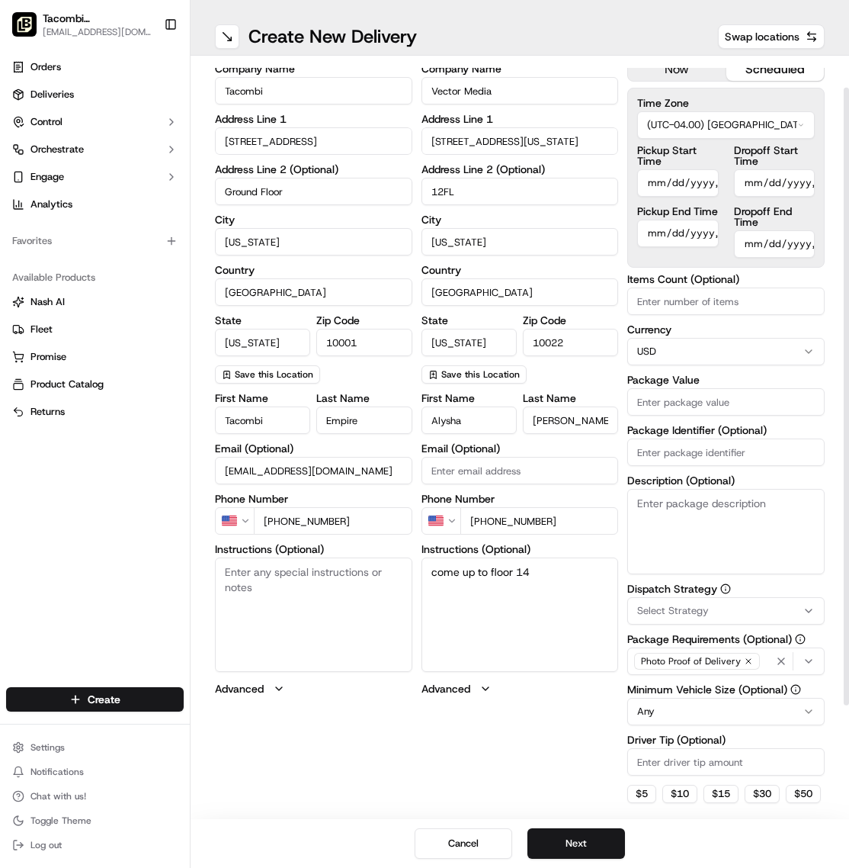
scroll to position [0, 0]
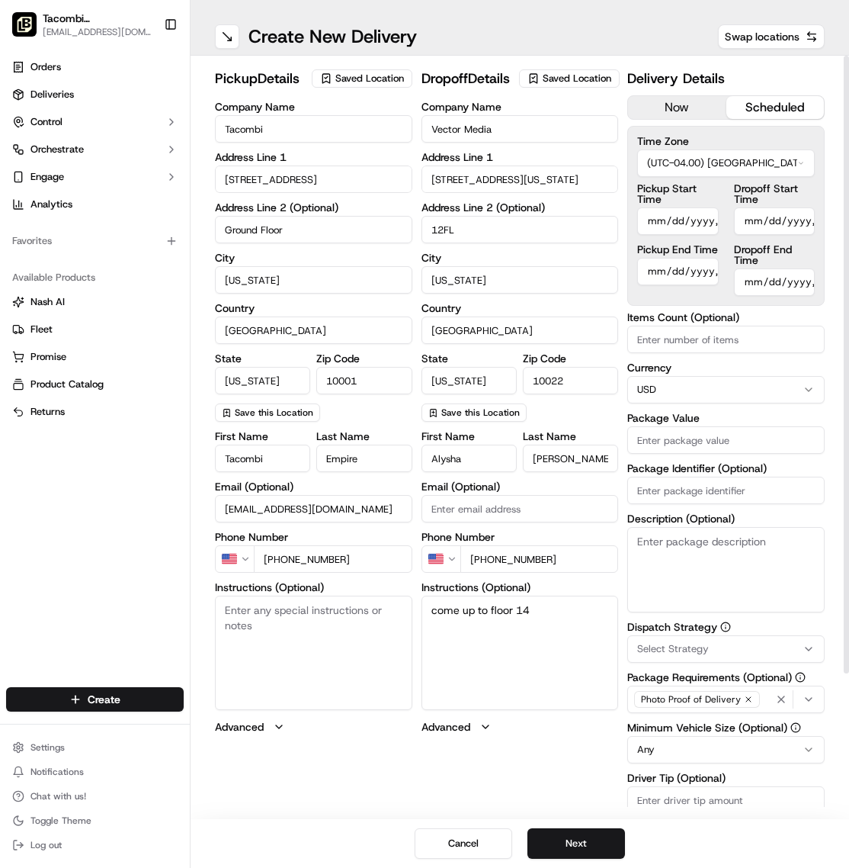
click at [656, 226] on input "Pickup Start Time" at bounding box center [677, 220] width 81 height 27
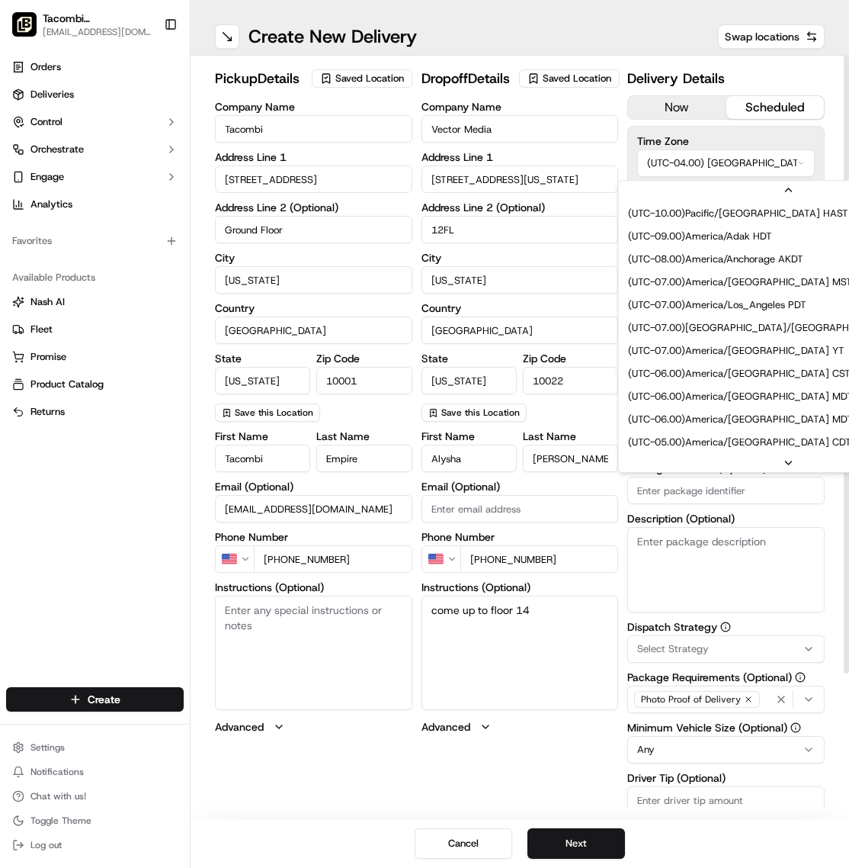
click at [698, 156] on html "Tacombi [GEOGRAPHIC_DATA] [EMAIL_ADDRESS][DOMAIN_NAME] Toggle Sidebar Orders De…" at bounding box center [424, 434] width 849 height 868
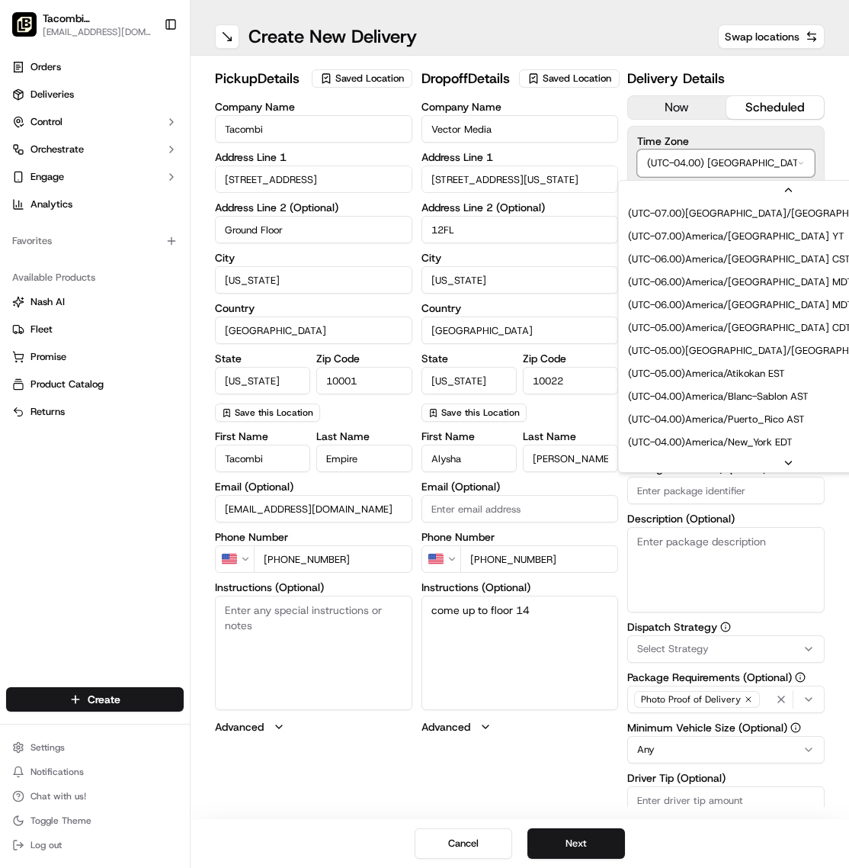
click at [757, 127] on html "Tacombi [GEOGRAPHIC_DATA] [EMAIL_ADDRESS][DOMAIN_NAME] Toggle Sidebar Orders De…" at bounding box center [424, 434] width 849 height 868
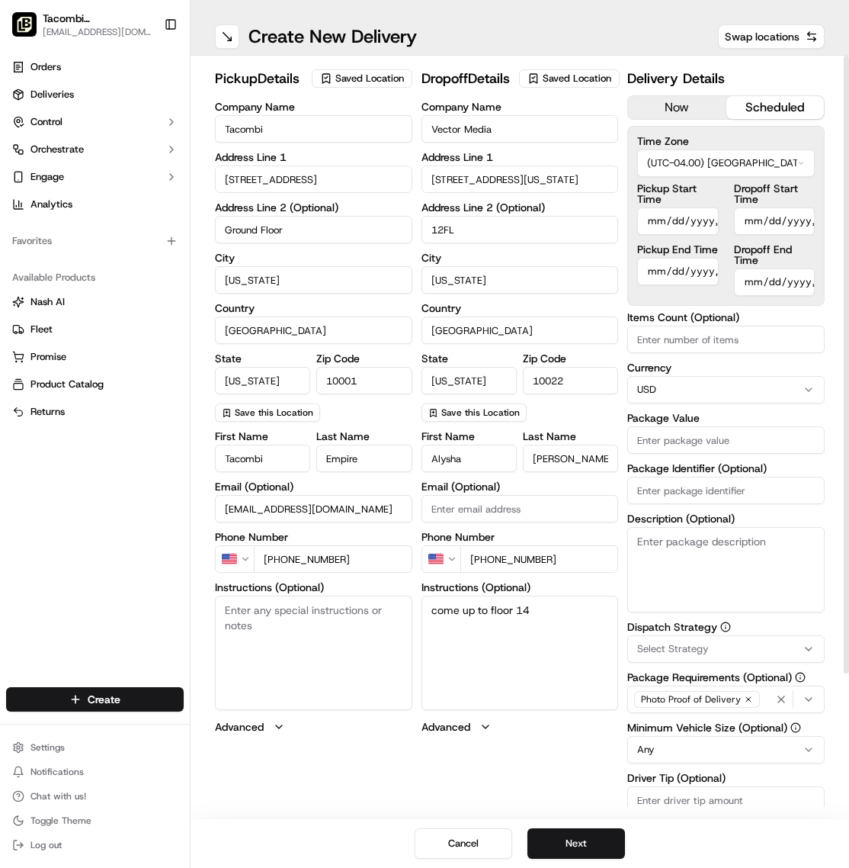
click at [663, 216] on input "Pickup Start Time" at bounding box center [677, 220] width 81 height 27
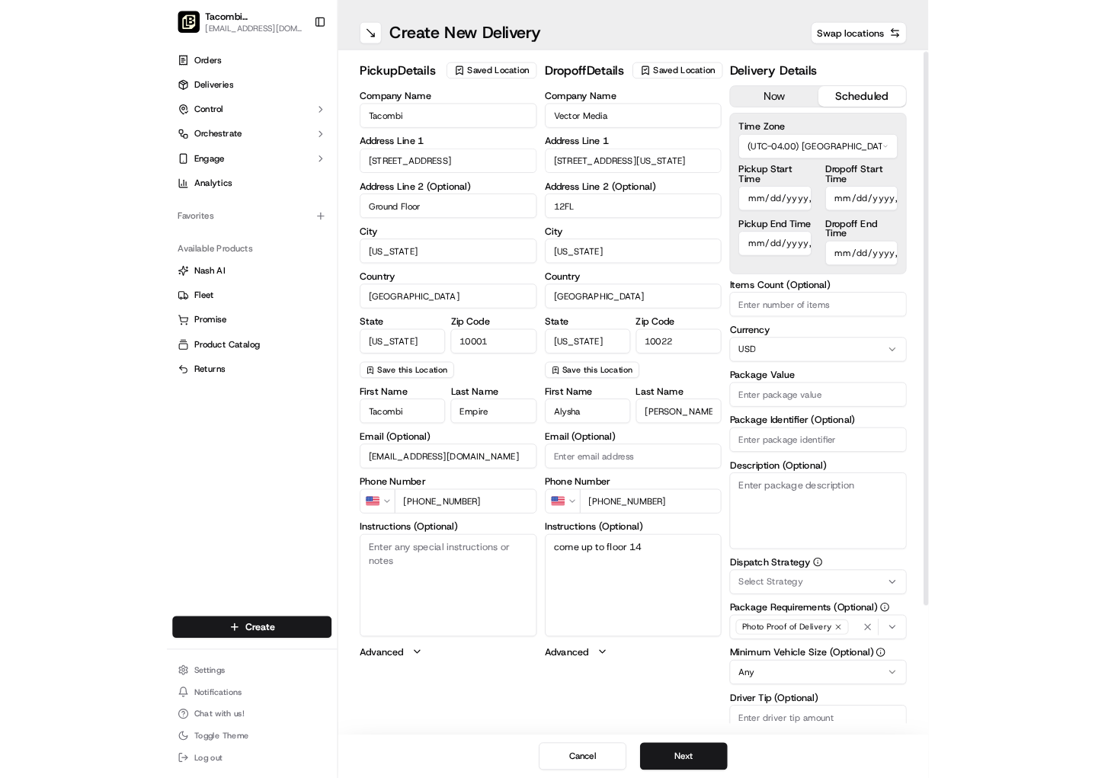
scroll to position [59, 0]
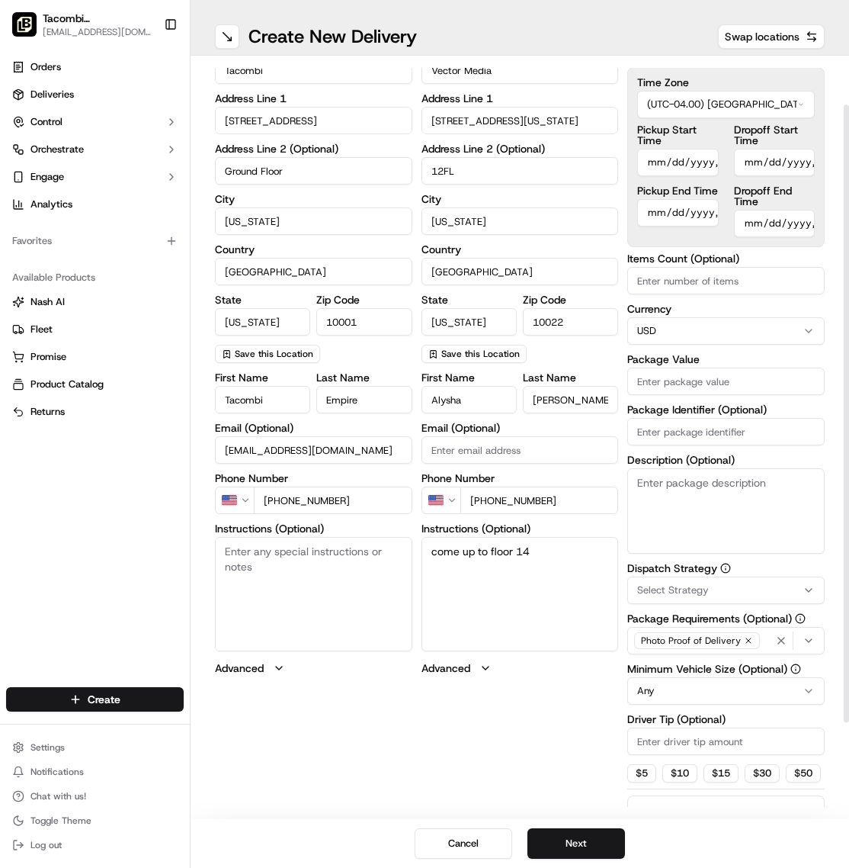
click at [659, 158] on input "Pickup Start Time" at bounding box center [677, 162] width 81 height 27
drag, startPoint x: 685, startPoint y: 156, endPoint x: 683, endPoint y: 164, distance: 8.5
click at [684, 156] on input "Pickup Start Time" at bounding box center [677, 162] width 81 height 27
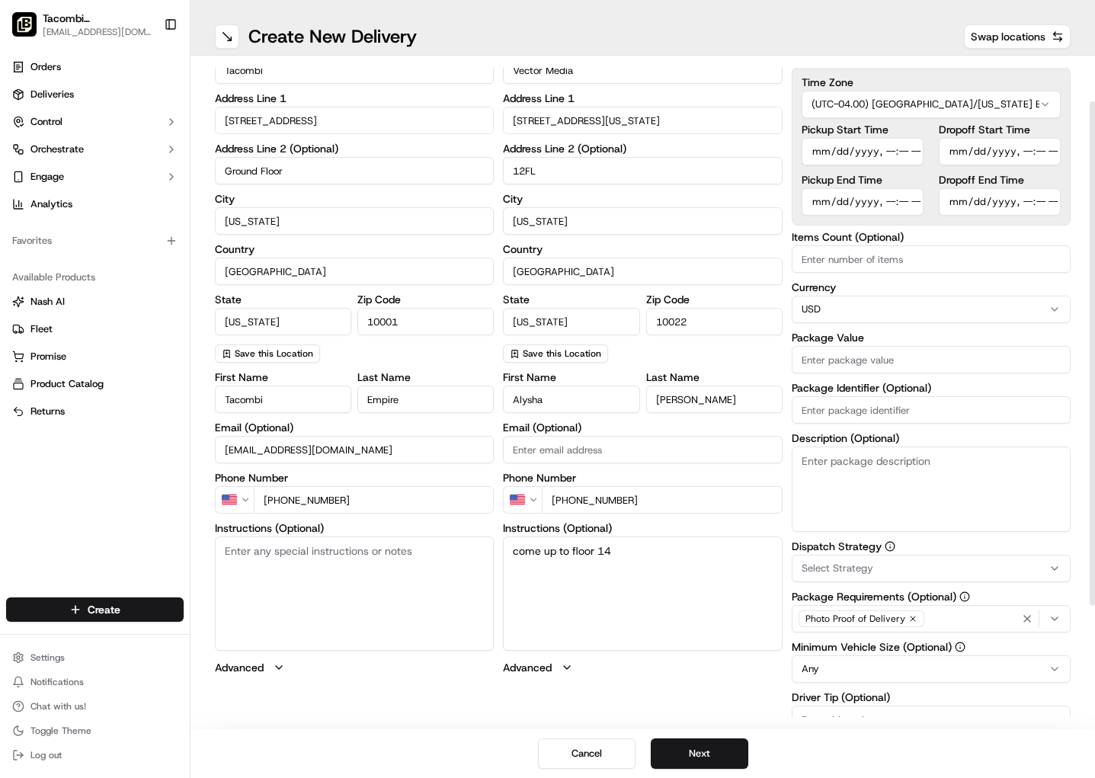
click at [825, 152] on input "Pickup Start Time" at bounding box center [863, 151] width 122 height 27
click at [845, 152] on input "Pickup Start Time" at bounding box center [863, 151] width 122 height 27
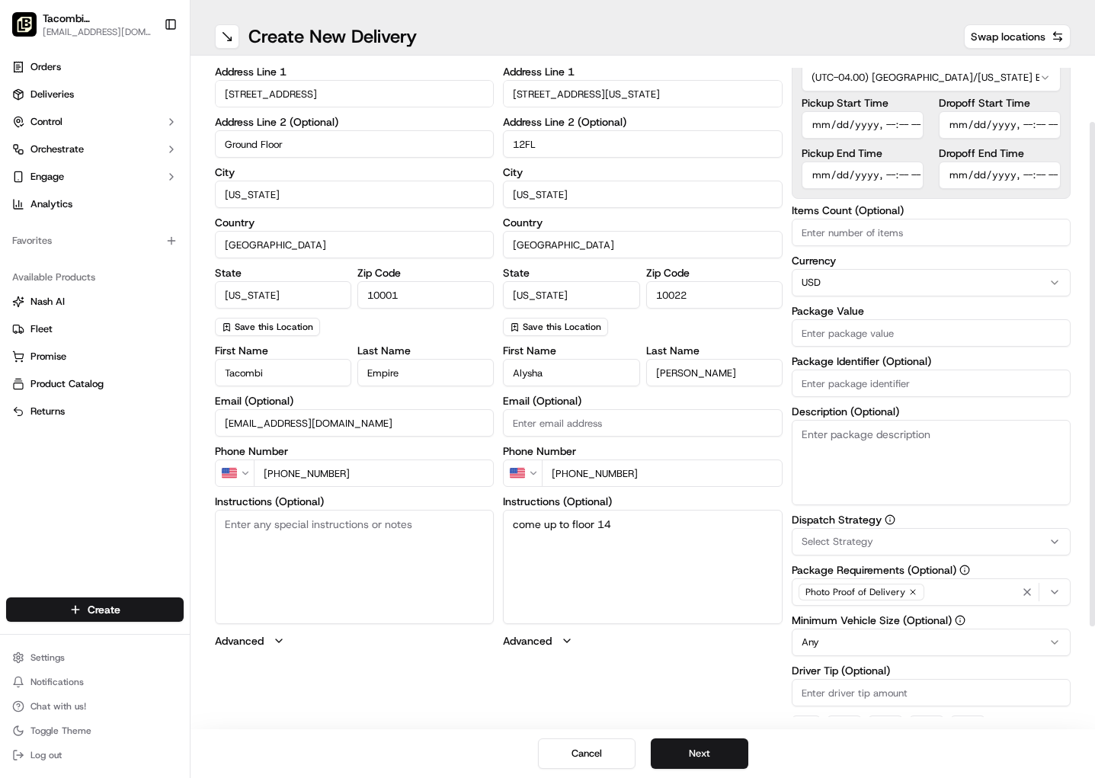
click at [826, 124] on input "Pickup Start Time" at bounding box center [863, 124] width 122 height 27
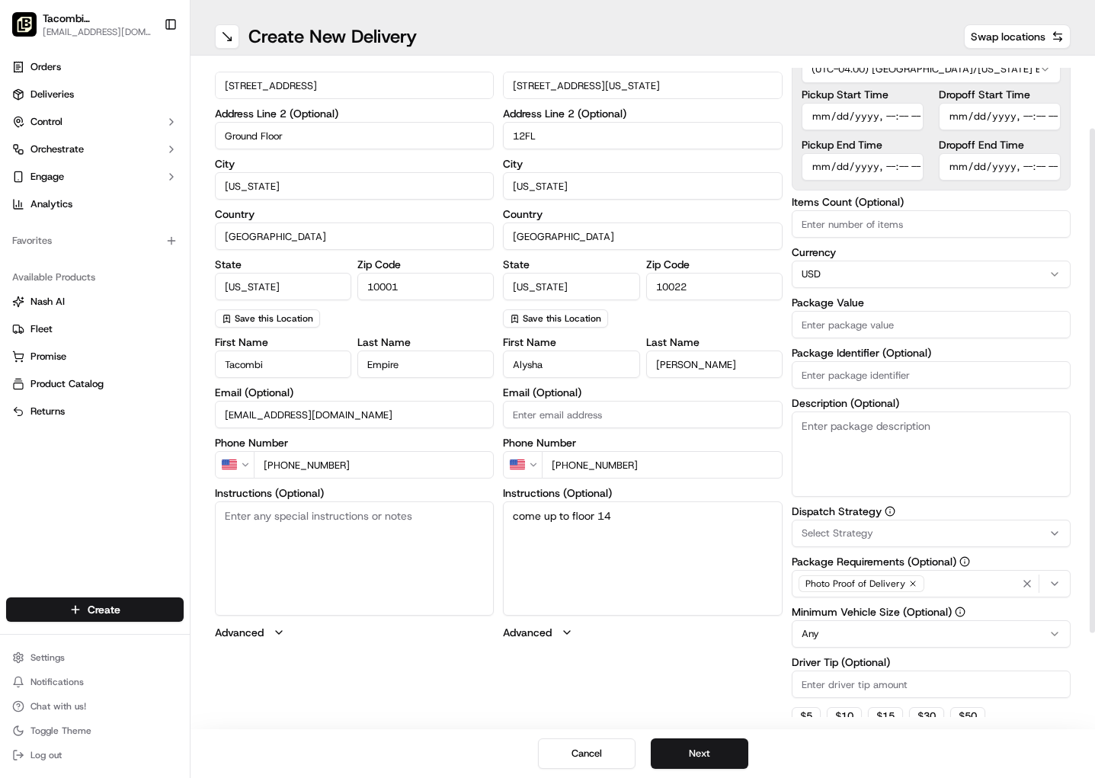
click at [888, 114] on input "Pickup Start Time" at bounding box center [863, 116] width 122 height 27
click at [904, 113] on input "Pickup Start Time" at bounding box center [863, 116] width 122 height 27
click at [910, 114] on input "Pickup Start Time" at bounding box center [863, 116] width 122 height 27
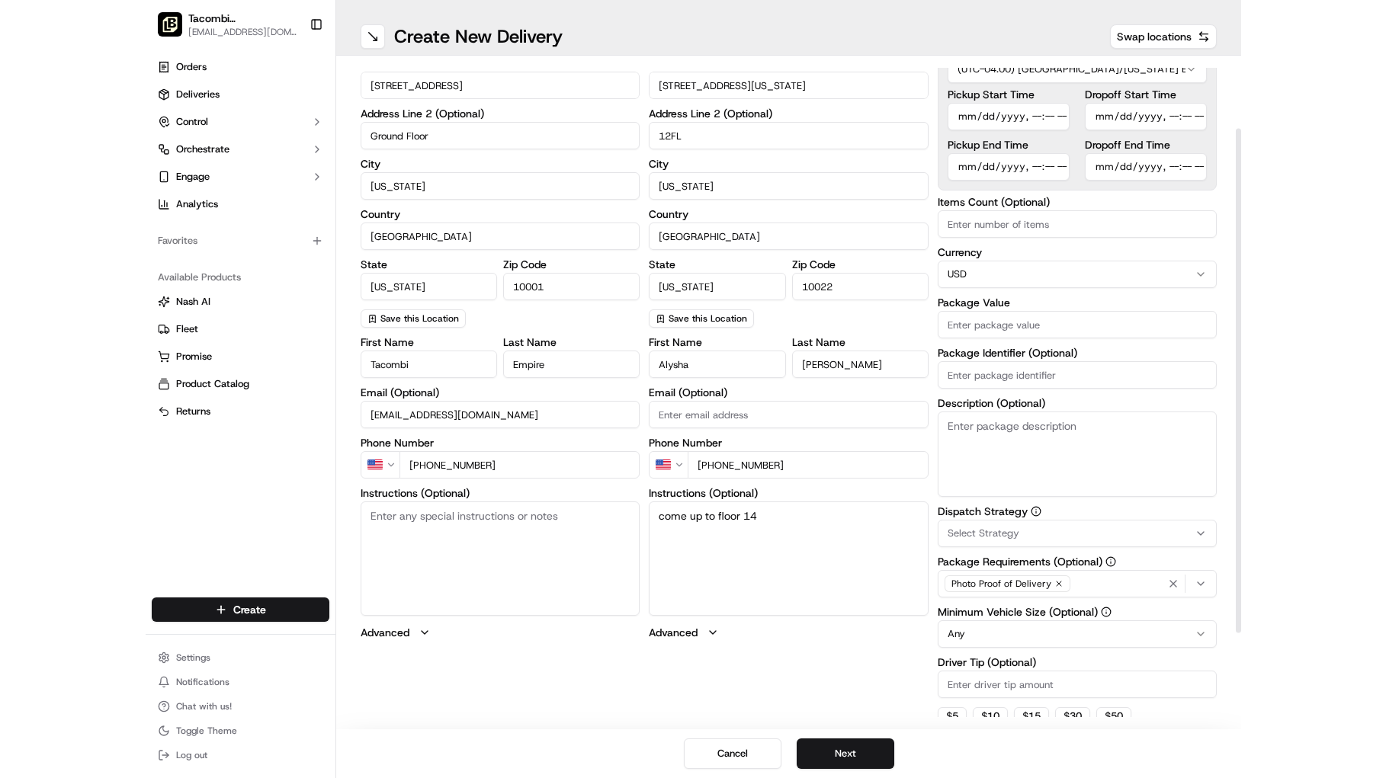
scroll to position [0, 0]
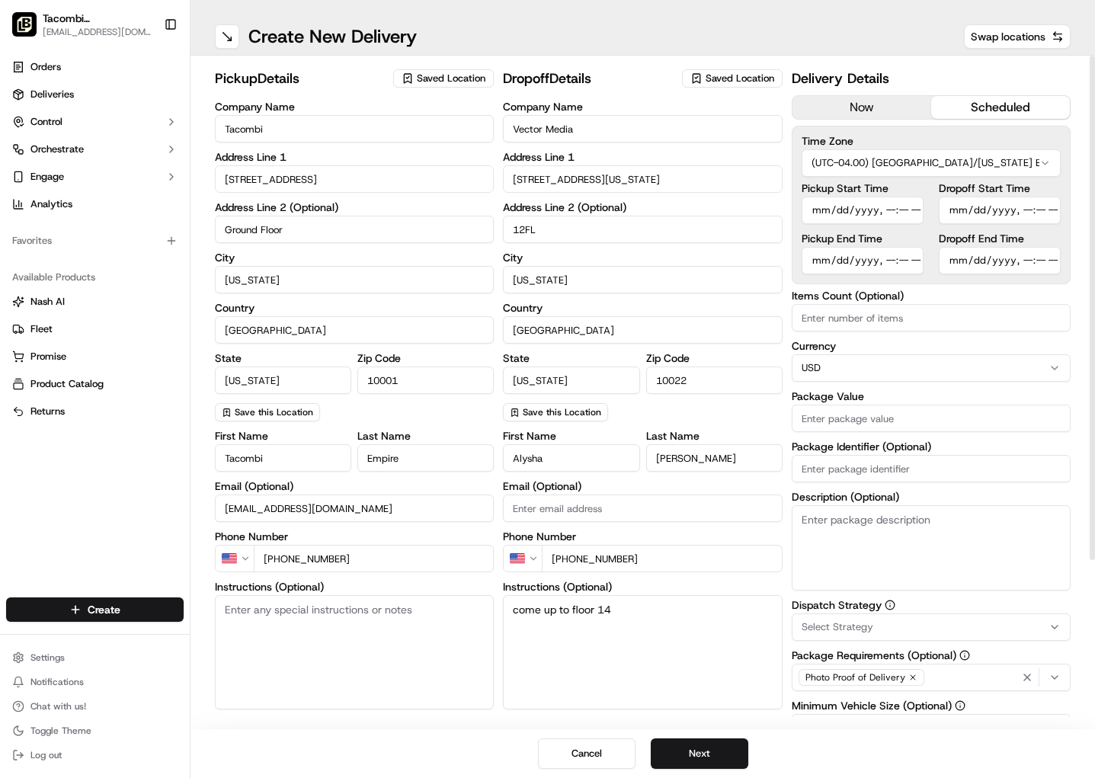
click at [823, 209] on input "Pickup Start Time" at bounding box center [863, 210] width 122 height 27
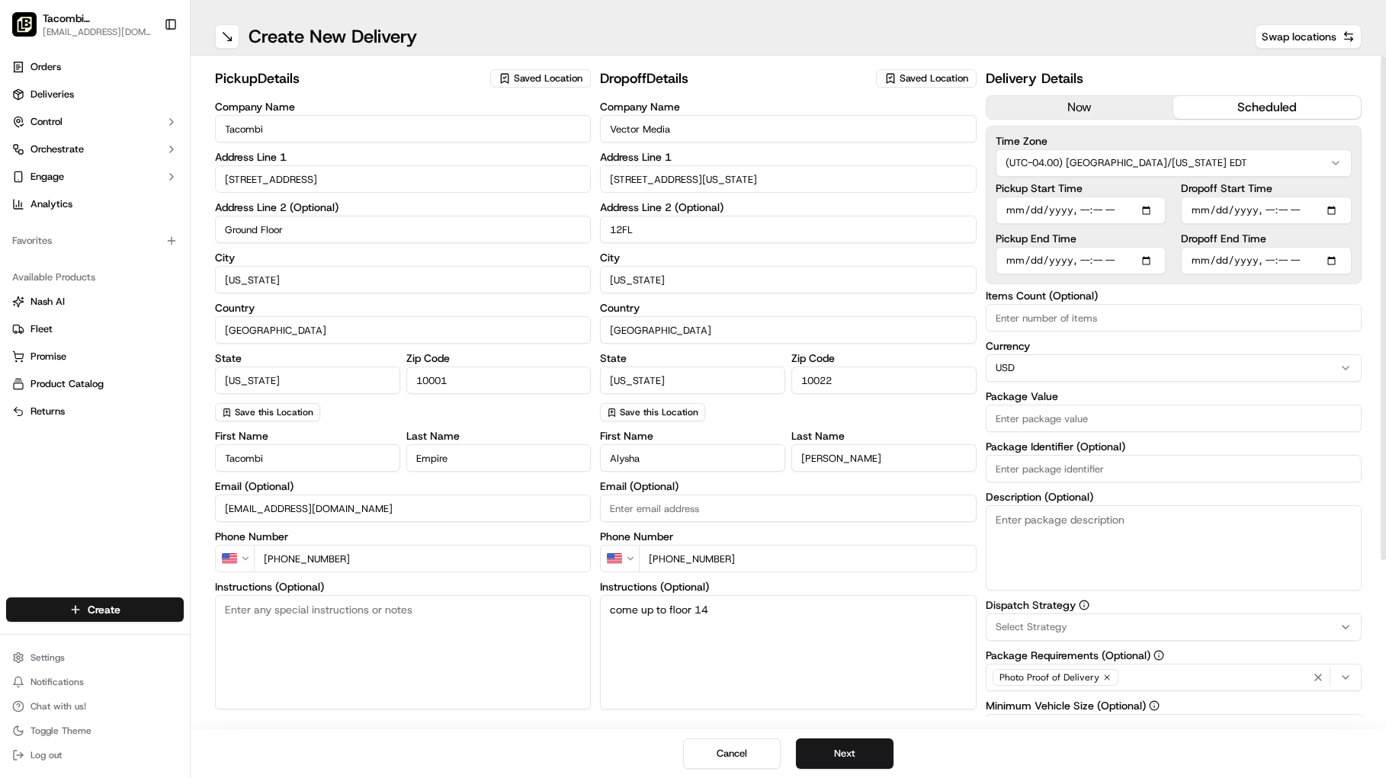
click at [1151, 210] on input "Pickup Start Time" at bounding box center [1081, 210] width 171 height 27
type input "[DATE]T11:15"
click at [1325, 283] on div "Time Zone (UTC-04.00) [GEOGRAPHIC_DATA]/[US_STATE] EDT Pickup Start Time Pickup…" at bounding box center [1174, 205] width 376 height 159
click at [1153, 263] on input "Pickup End Time" at bounding box center [1081, 260] width 171 height 27
type input "[DATE]T11:15"
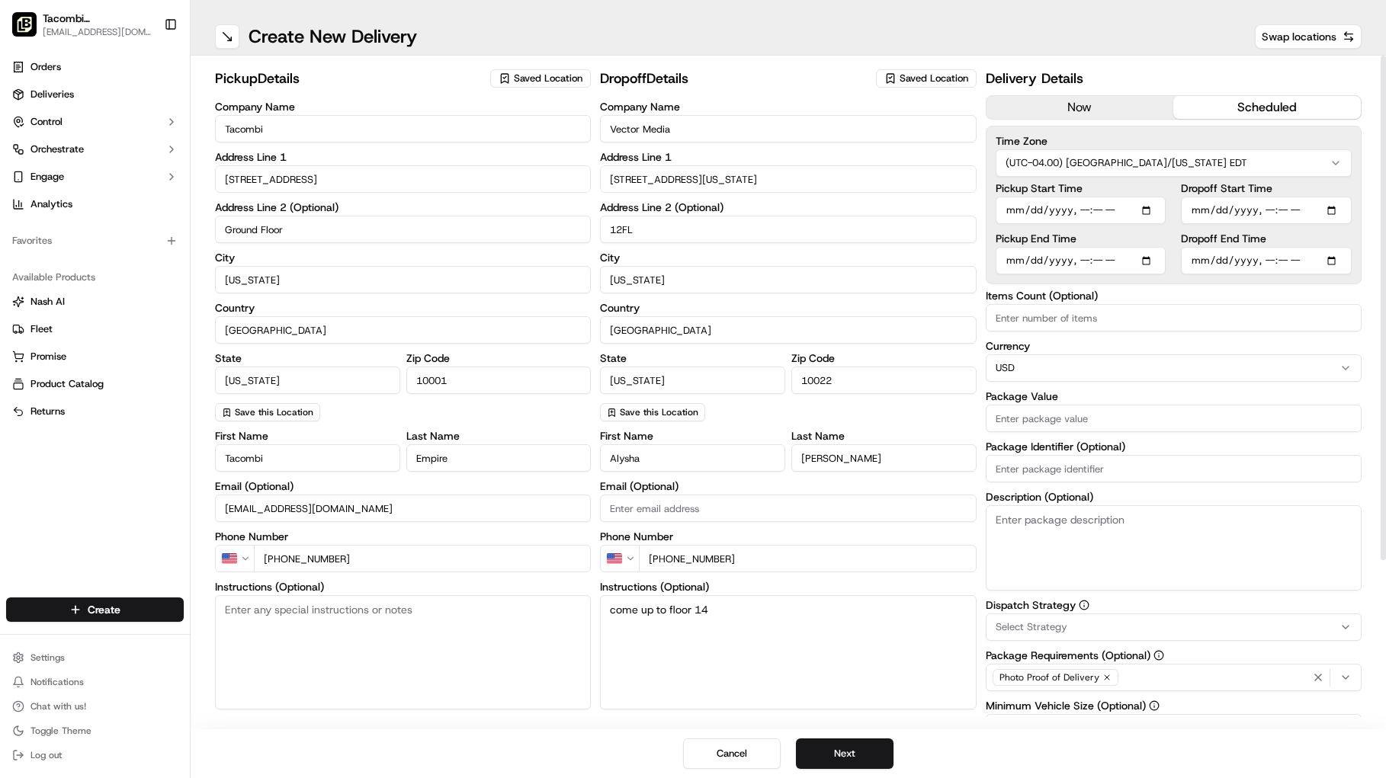
click at [1323, 333] on div "Items Count (Optional) Currency USD Package Value Package Identifier (Optional)…" at bounding box center [1174, 440] width 376 height 300
click at [1153, 209] on input "Pickup Start Time" at bounding box center [1081, 210] width 171 height 27
type input "[DATE]T11:00"
click at [1313, 230] on div "Dropoff Start Time Dropoff End Time" at bounding box center [1266, 228] width 171 height 91
click at [1153, 262] on input "Pickup End Time" at bounding box center [1081, 260] width 171 height 27
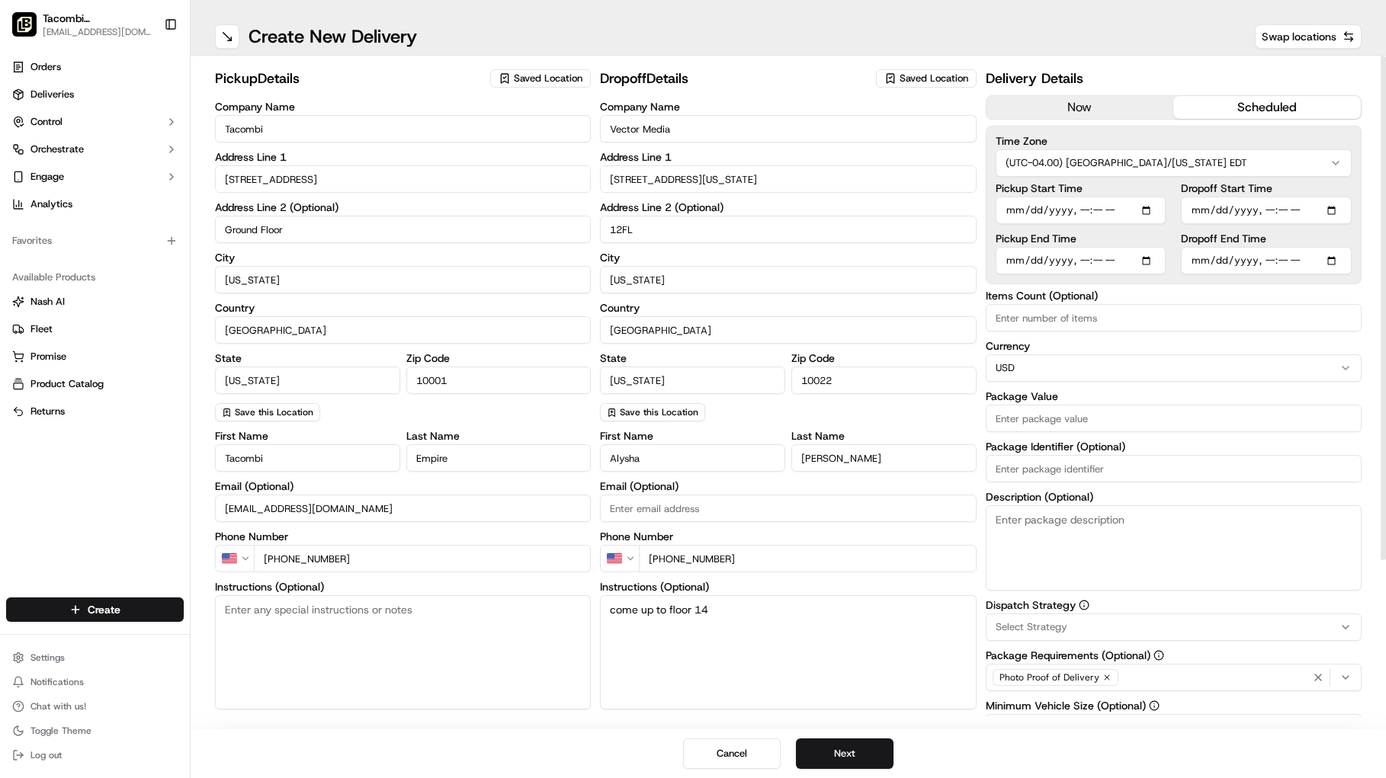
type input "[DATE]T11:10"
click at [1361, 298] on label "Items Count (Optional)" at bounding box center [1174, 295] width 376 height 11
click at [1361, 304] on input "Items Count (Optional)" at bounding box center [1174, 317] width 376 height 27
click at [1339, 210] on input "Dropoff Start Time" at bounding box center [1266, 210] width 171 height 27
click at [1368, 198] on div "pickup Details Saved Location Company Name Tacombi Address Line [STREET_ADDRESS…" at bounding box center [788, 393] width 1195 height 674
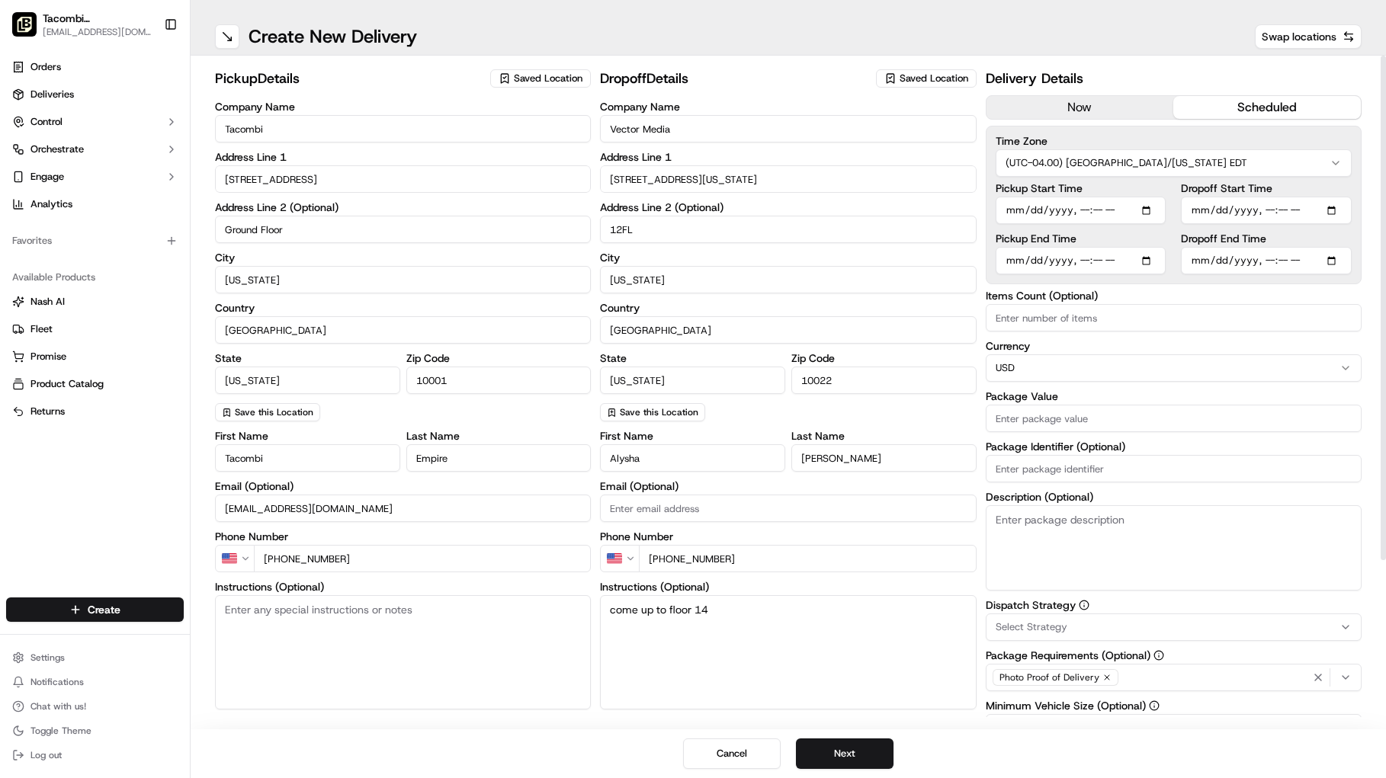
click at [1334, 258] on input "Dropoff End Time" at bounding box center [1266, 260] width 171 height 27
click at [1335, 207] on input "Dropoff Start Time" at bounding box center [1266, 210] width 171 height 27
type input "[DATE]T11:15"
click at [1377, 188] on div "pickup Details Saved Location Company Name Tacombi Address Line [STREET_ADDRESS…" at bounding box center [788, 393] width 1195 height 674
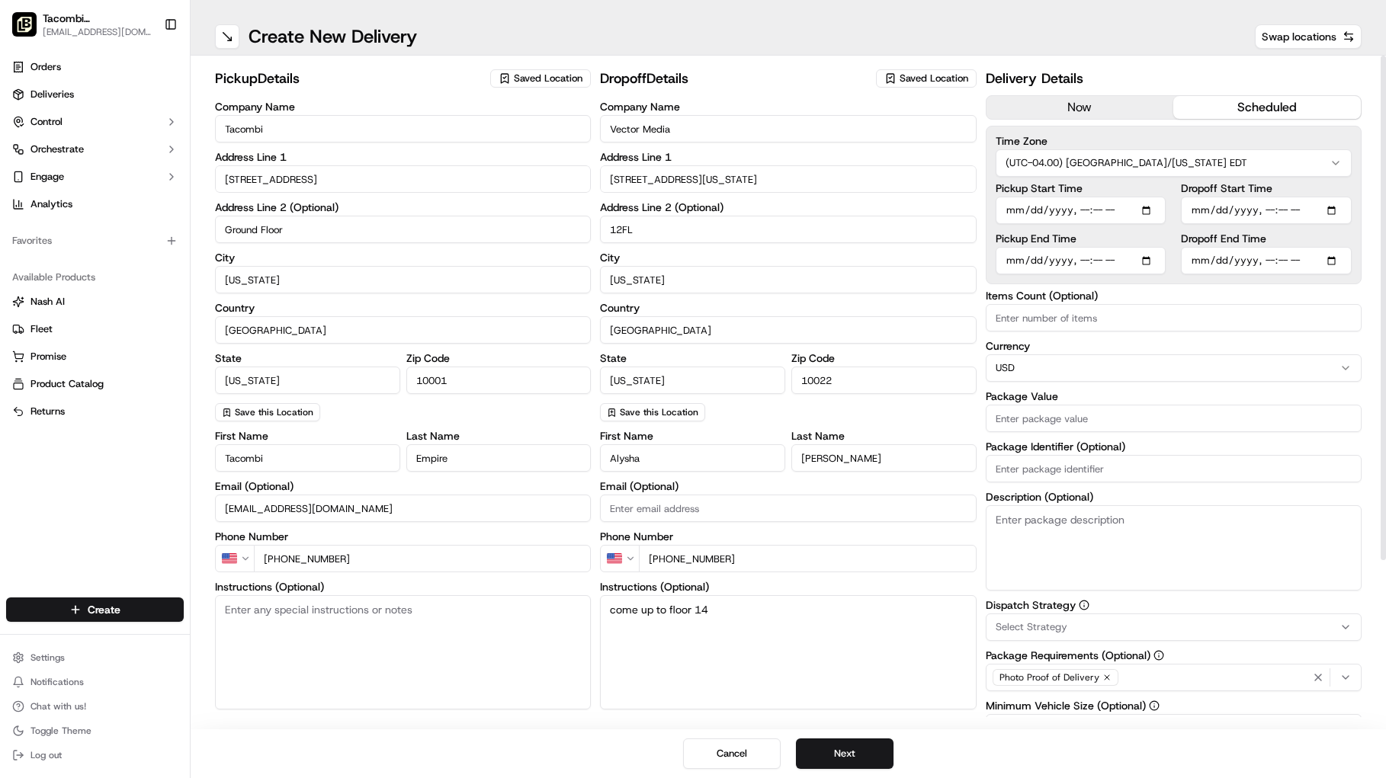
click at [1338, 264] on input "Dropoff End Time" at bounding box center [1266, 260] width 171 height 27
type input "[DATE]T12:00"
click at [1370, 255] on div "pickup Details Saved Location Company Name Tacombi Address Line [STREET_ADDRESS…" at bounding box center [788, 393] width 1195 height 674
click at [1337, 213] on input "Dropoff Start Time" at bounding box center [1266, 210] width 171 height 27
type input "[DATE]T11:45"
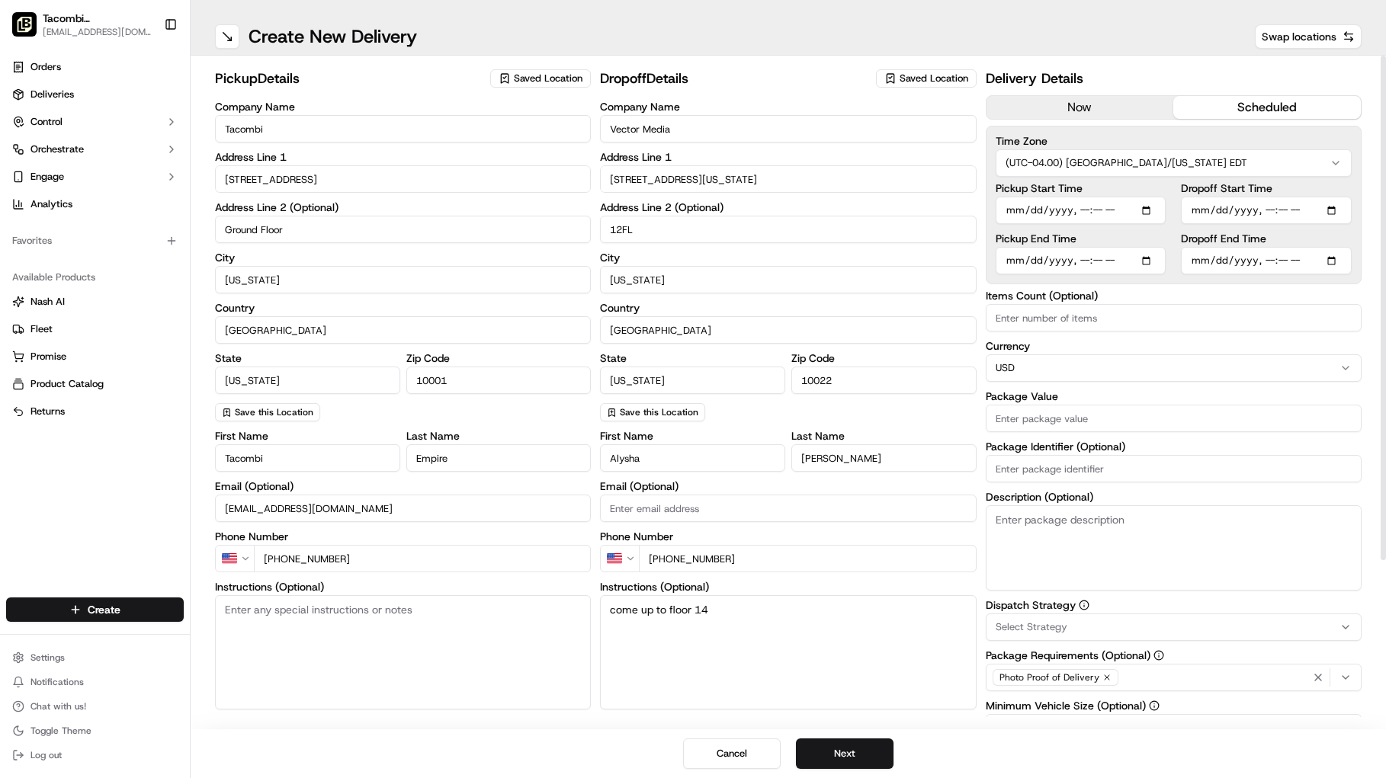
click at [1380, 207] on div at bounding box center [1383, 393] width 6 height 674
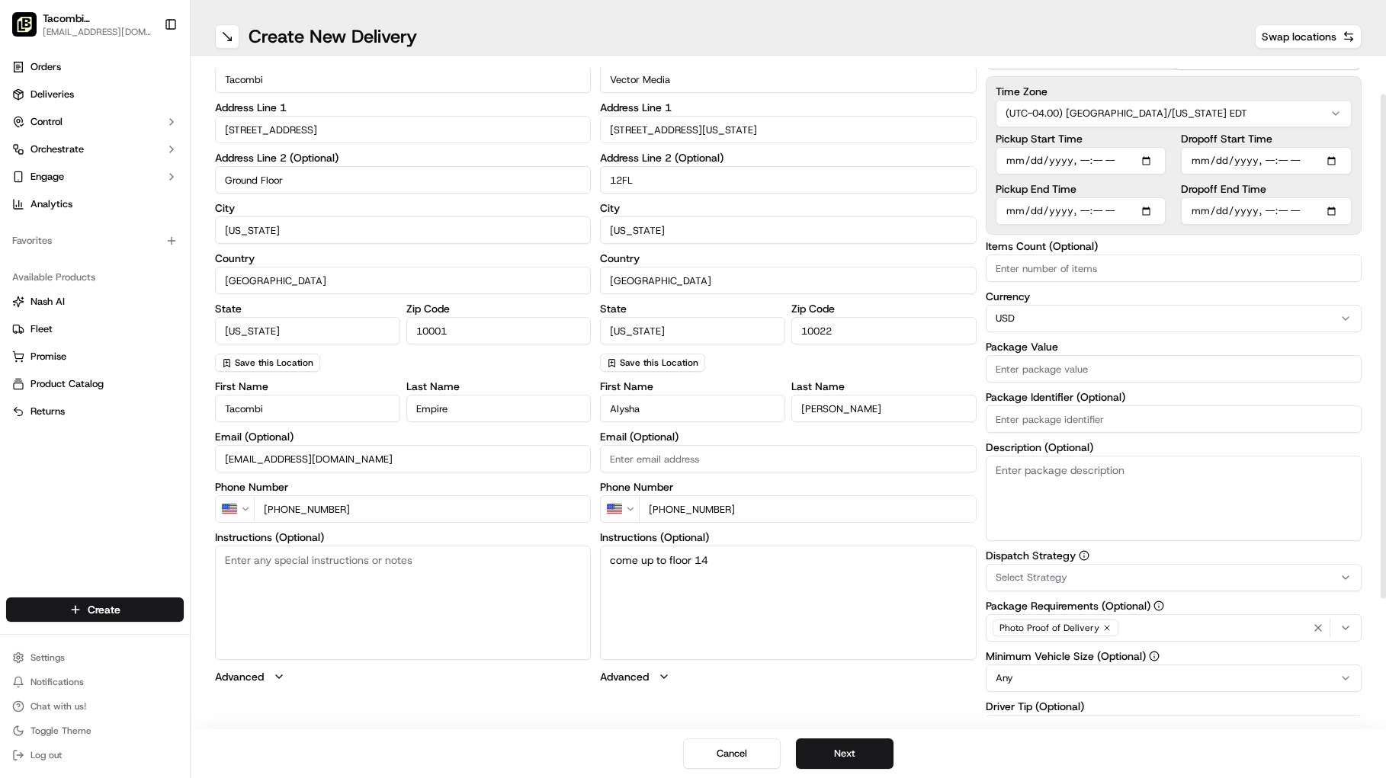
click at [1038, 318] on html "Tacombi [GEOGRAPHIC_DATA] [EMAIL_ADDRESS][DOMAIN_NAME] Toggle Sidebar Orders De…" at bounding box center [693, 389] width 1386 height 778
click at [1064, 293] on html "Tacombi [GEOGRAPHIC_DATA] [EMAIL_ADDRESS][DOMAIN_NAME] Toggle Sidebar Orders De…" at bounding box center [693, 389] width 1386 height 778
click at [1049, 362] on input "Package Value" at bounding box center [1174, 368] width 376 height 27
type input "439.90"
click at [1033, 483] on textarea "Description (Optional)" at bounding box center [1174, 498] width 376 height 85
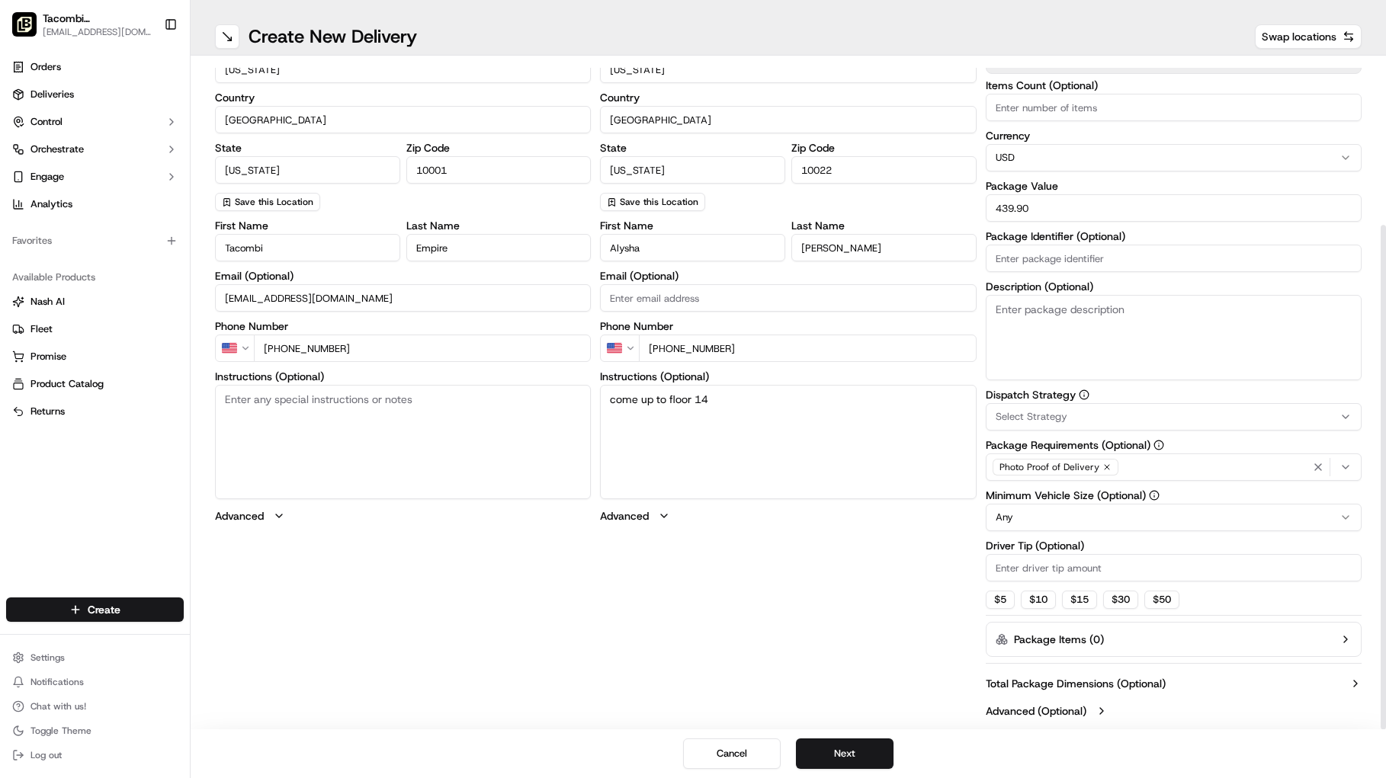
scroll to position [218, 0]
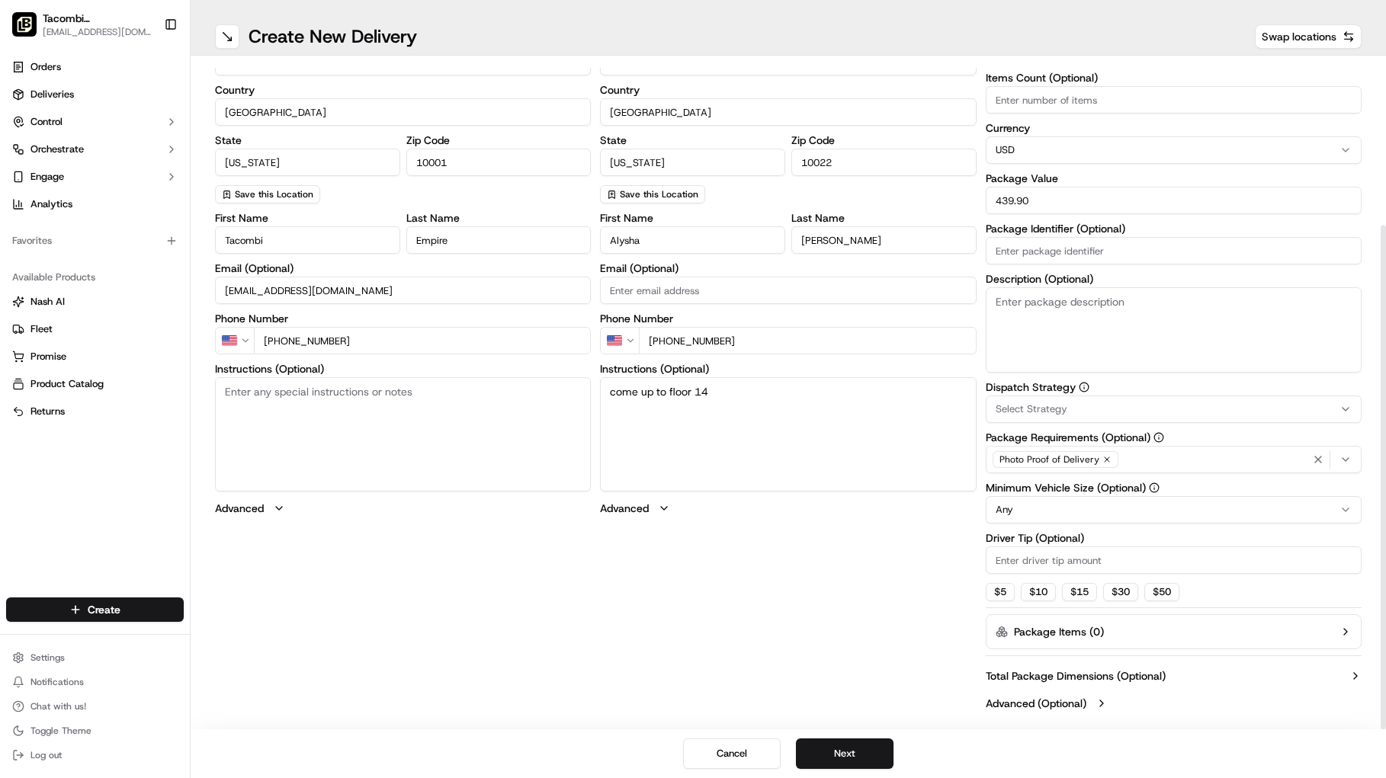
click at [1038, 403] on span "Select Strategy" at bounding box center [1032, 409] width 72 height 14
click at [1123, 380] on html "Tacombi [GEOGRAPHIC_DATA] [EMAIL_ADDRESS][DOMAIN_NAME] Toggle Sidebar Orders De…" at bounding box center [693, 389] width 1386 height 778
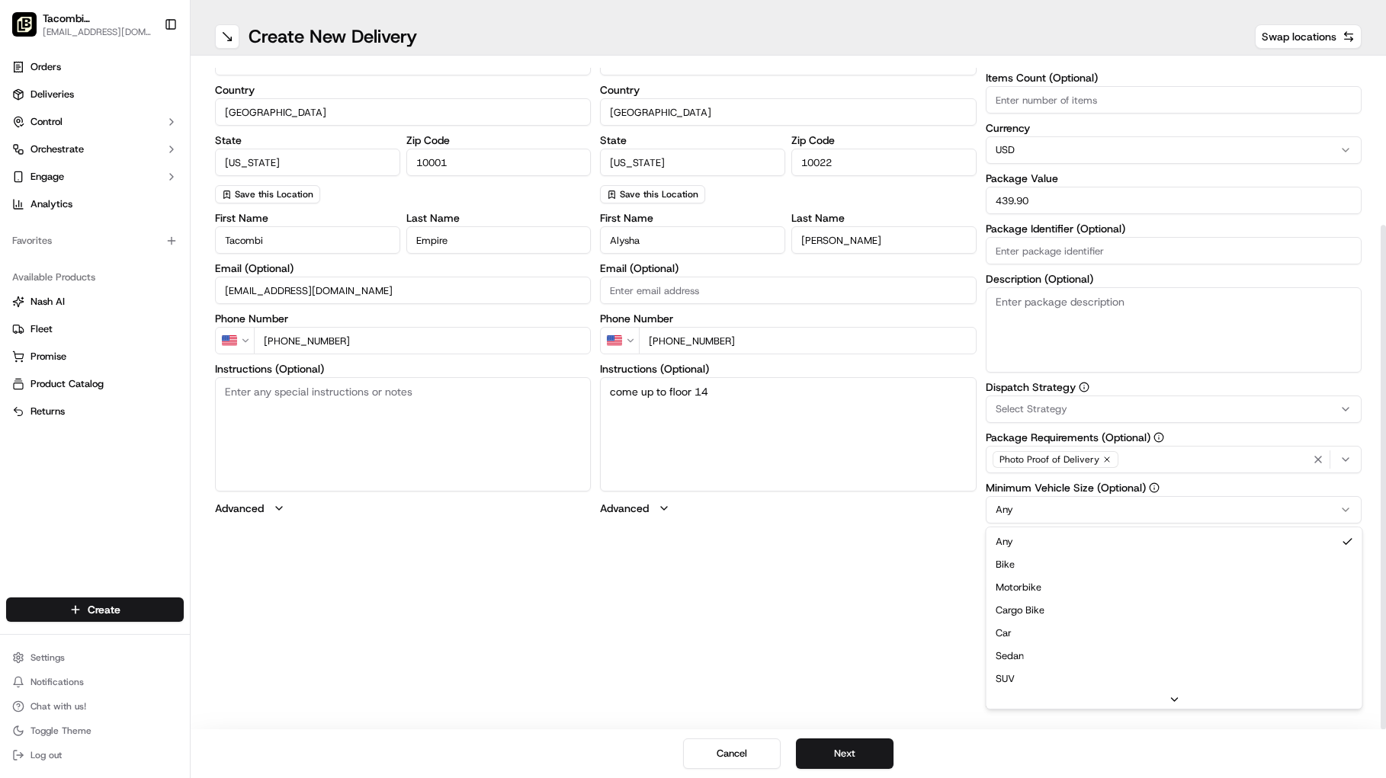
click at [1057, 508] on html "Tacombi [GEOGRAPHIC_DATA] [EMAIL_ADDRESS][DOMAIN_NAME] Toggle Sidebar Orders De…" at bounding box center [693, 389] width 1386 height 778
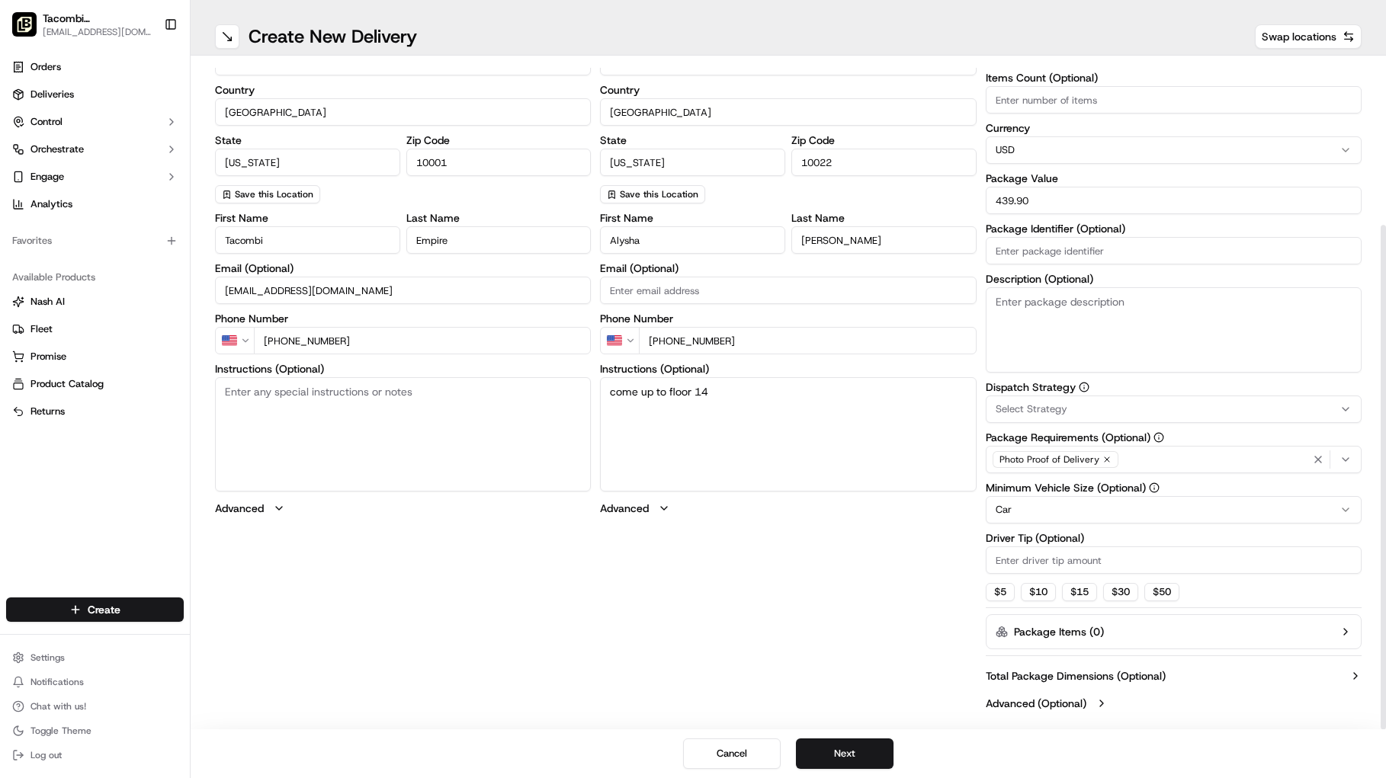
click at [1041, 558] on input "Driver Tip (Optional)" at bounding box center [1174, 560] width 376 height 27
type input "0"
click at [1151, 531] on div "Dispatch Strategy Select Strategy Package Requirements (Optional) Photo Proof o…" at bounding box center [1174, 492] width 376 height 220
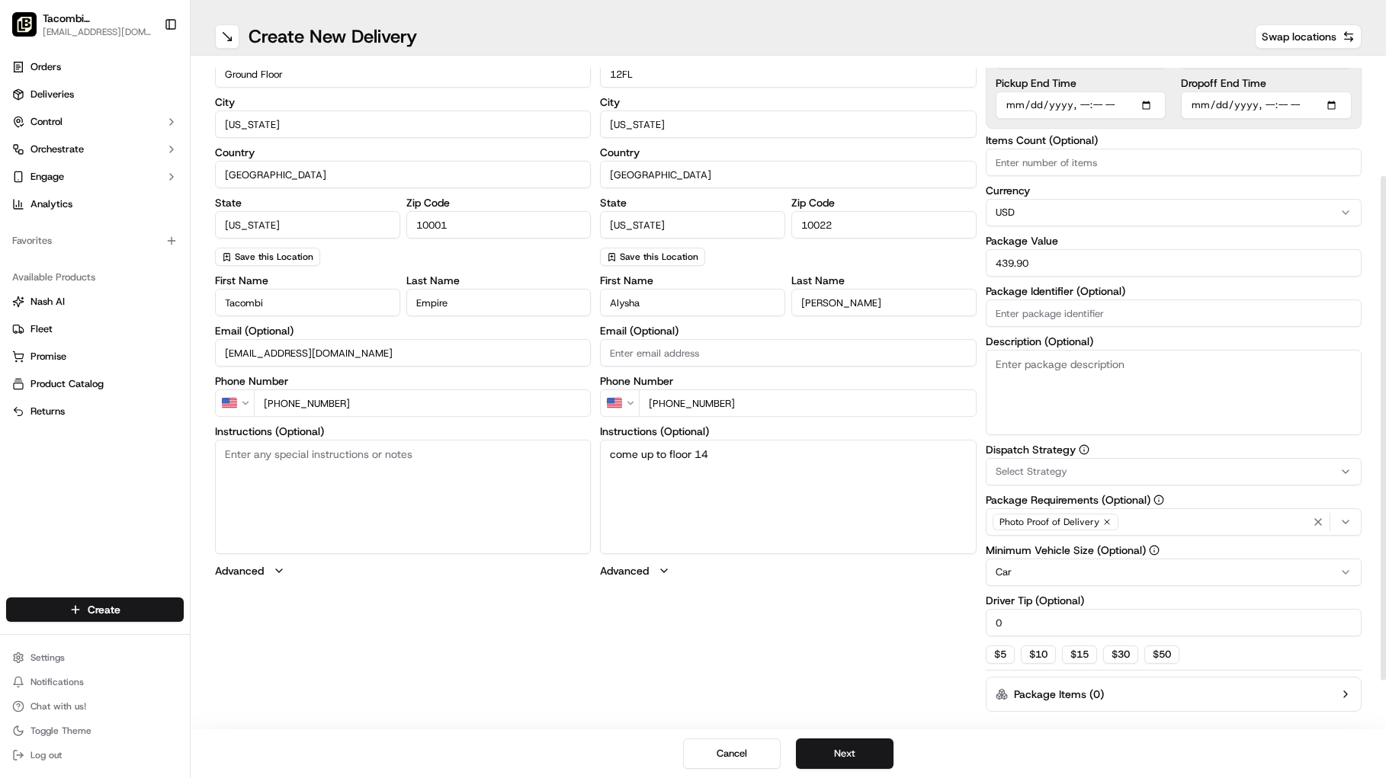
scroll to position [156, 0]
click at [1133, 469] on div "Select Strategy" at bounding box center [1173, 471] width 368 height 14
click at [1123, 445] on html "Tacombi [GEOGRAPHIC_DATA] [EMAIL_ADDRESS][DOMAIN_NAME] Toggle Sidebar Orders De…" at bounding box center [693, 389] width 1386 height 778
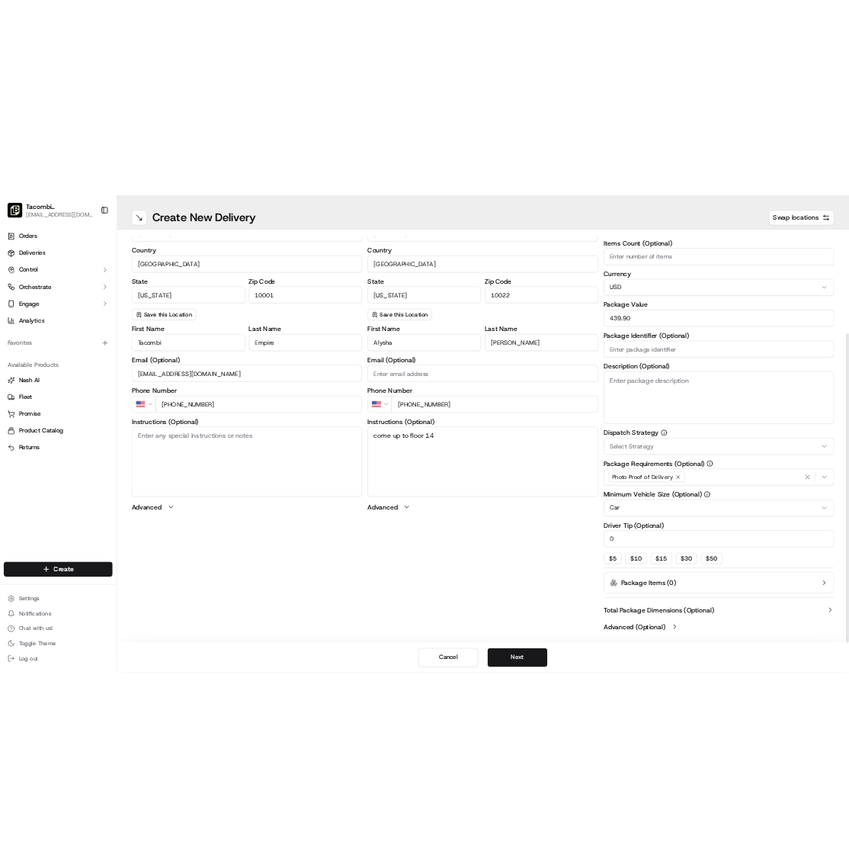
scroll to position [218, 0]
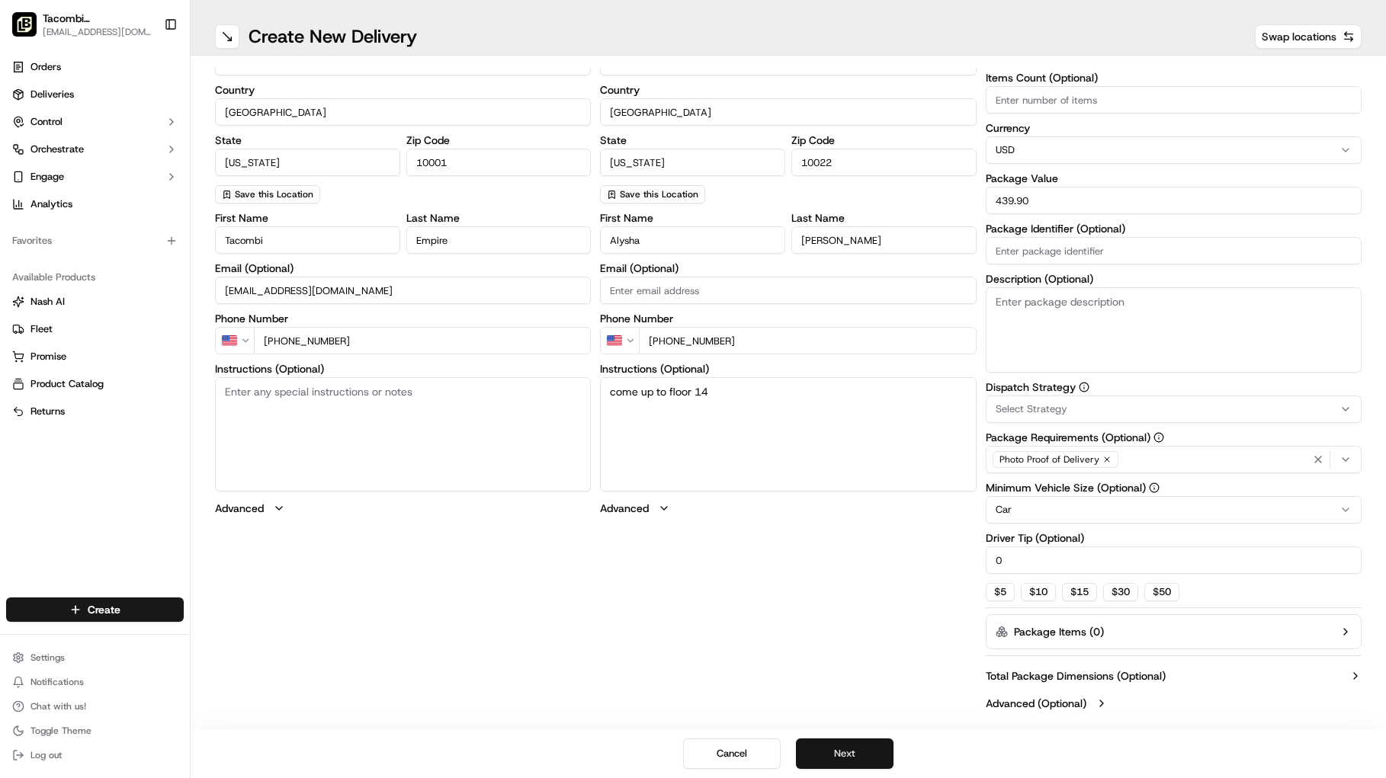
click at [853, 755] on button "Next" at bounding box center [845, 754] width 98 height 30
click at [844, 754] on button "Next" at bounding box center [845, 754] width 98 height 30
click at [861, 755] on button "Submit" at bounding box center [845, 754] width 98 height 30
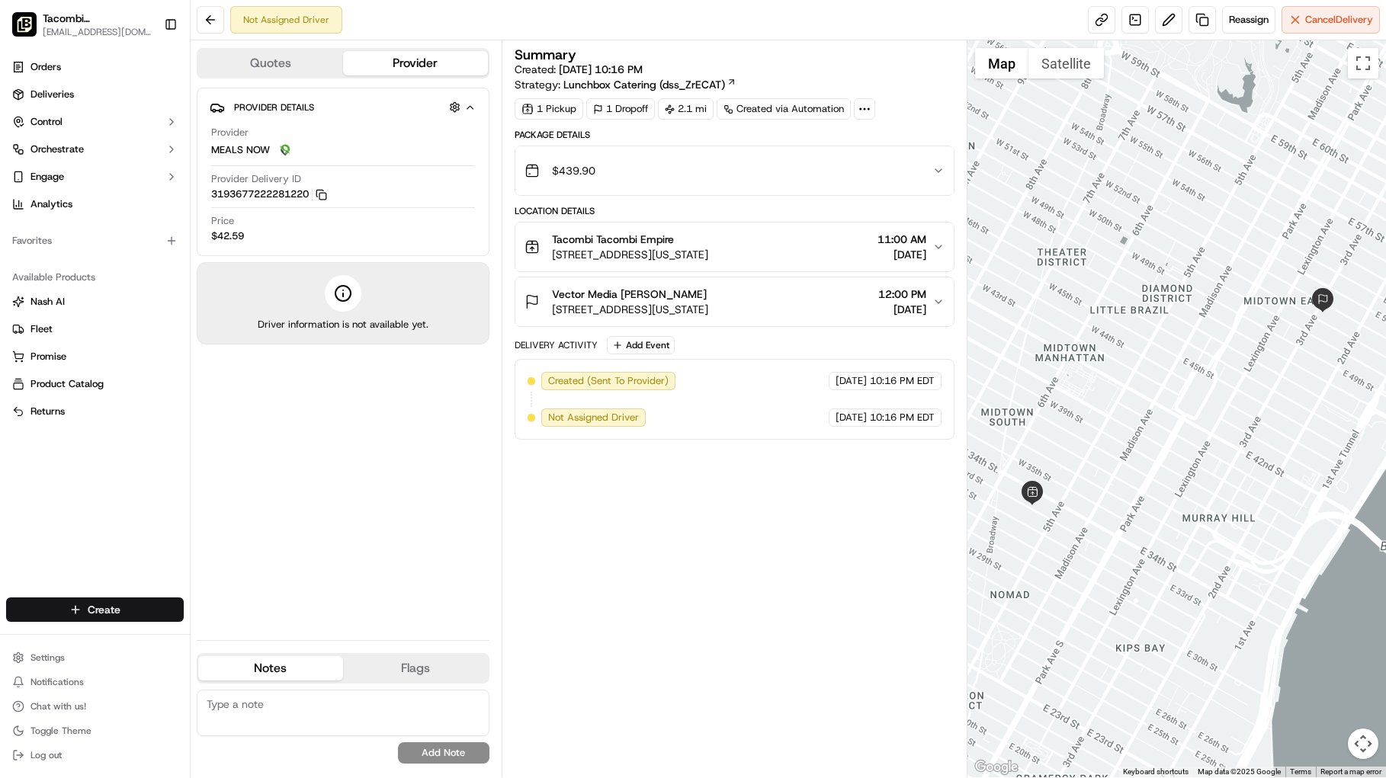
click at [130, 599] on html "Tacombi [GEOGRAPHIC_DATA] [EMAIL_ADDRESS][DOMAIN_NAME] Toggle Sidebar Orders De…" at bounding box center [693, 389] width 1386 height 778
click at [246, 633] on link "Delivery" at bounding box center [276, 637] width 170 height 27
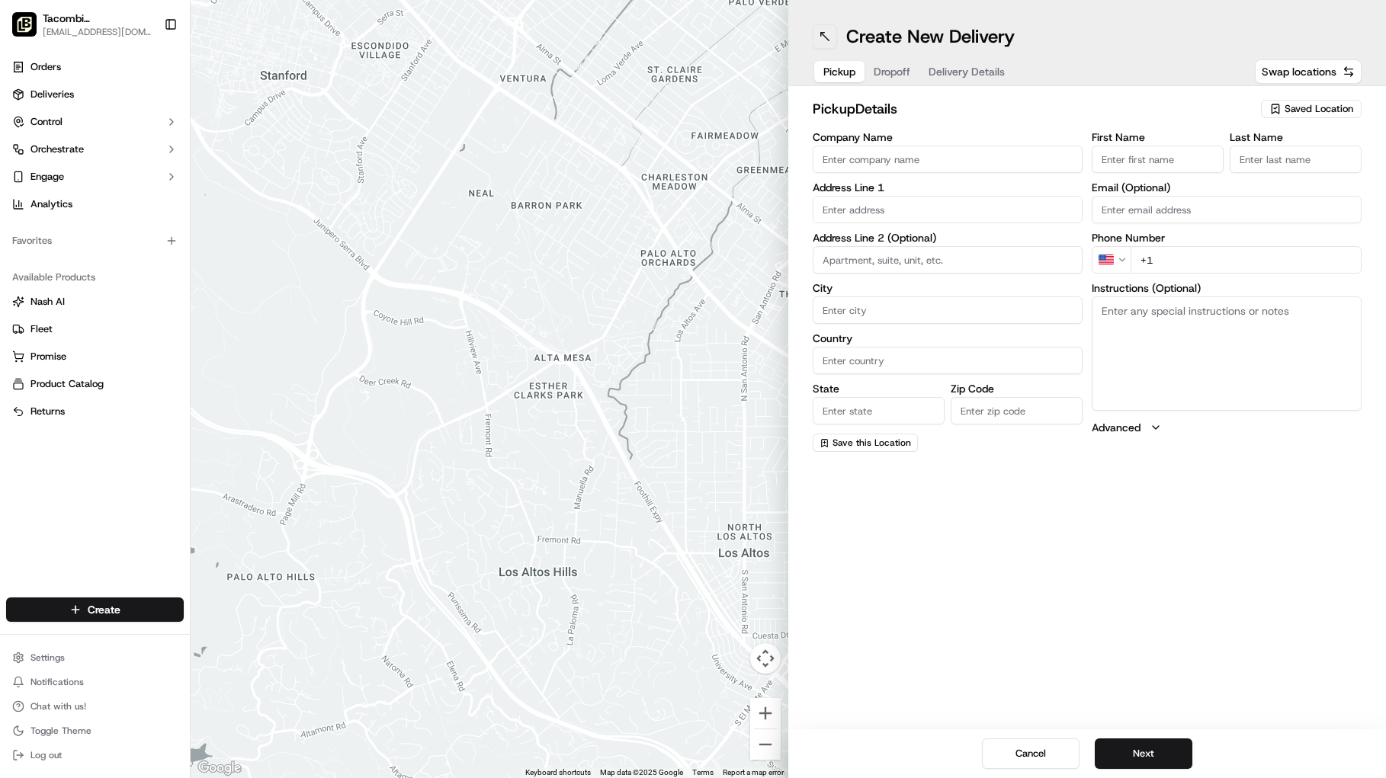
click at [821, 38] on button at bounding box center [825, 36] width 24 height 24
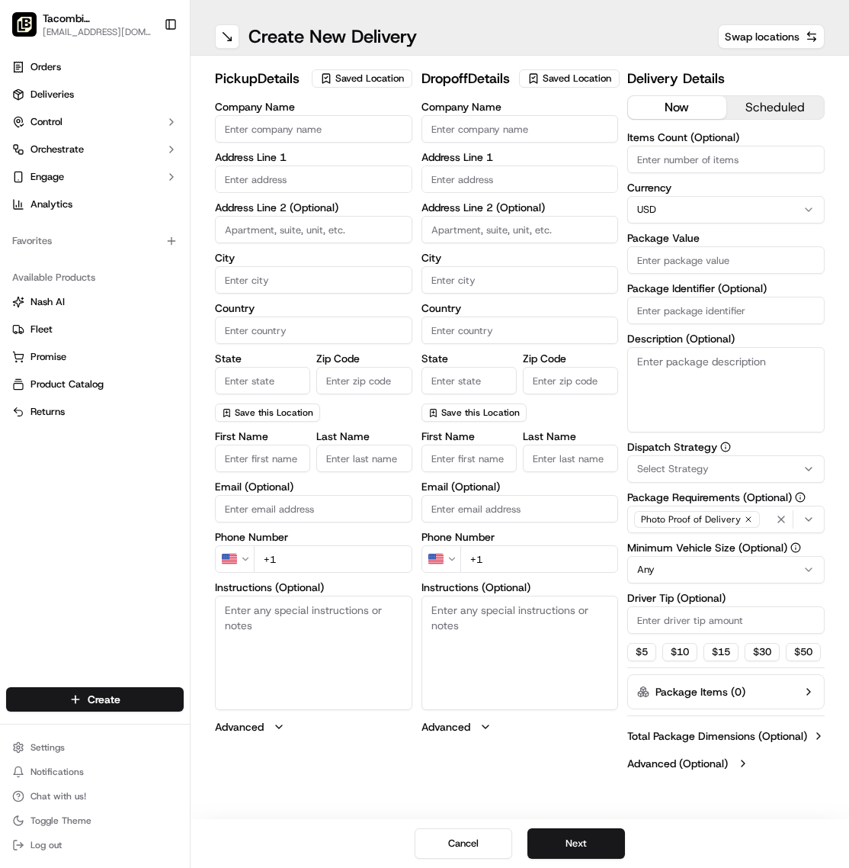
drag, startPoint x: 263, startPoint y: 129, endPoint x: 252, endPoint y: 130, distance: 11.5
click at [252, 130] on input "Company Name" at bounding box center [313, 128] width 197 height 27
type input "Tacombi"
type input "[STREET_ADDRESS]"
type input "Ground Floor"
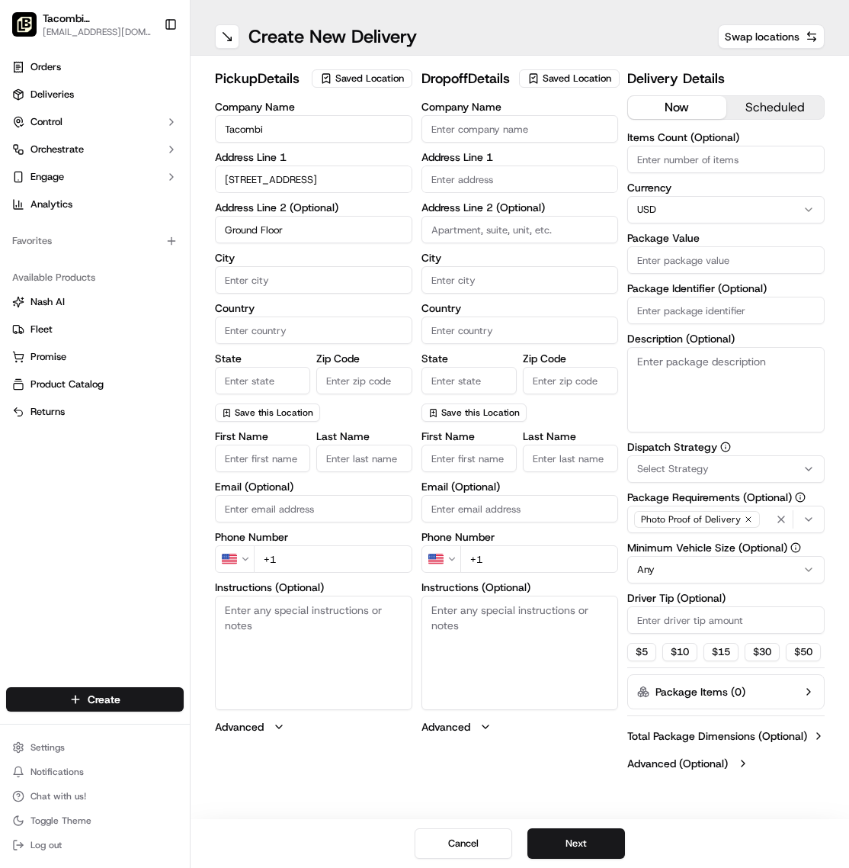
type input "[US_STATE]"
type input "[GEOGRAPHIC_DATA]"
type input "[US_STATE]"
type input "10001"
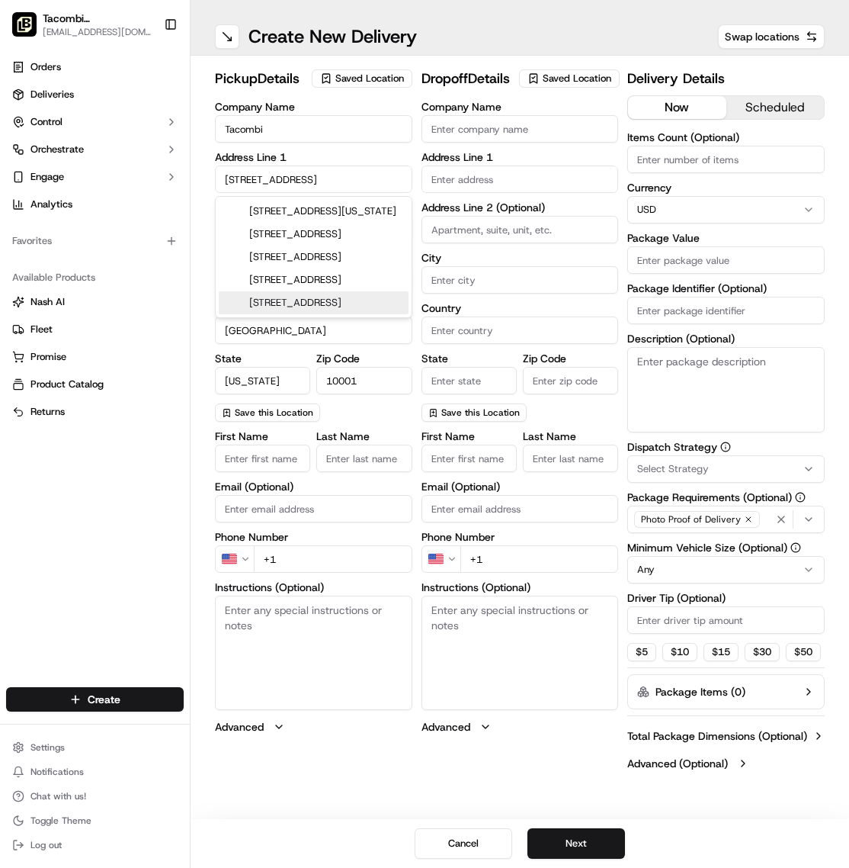
click at [260, 466] on input "First Name" at bounding box center [262, 457] width 95 height 27
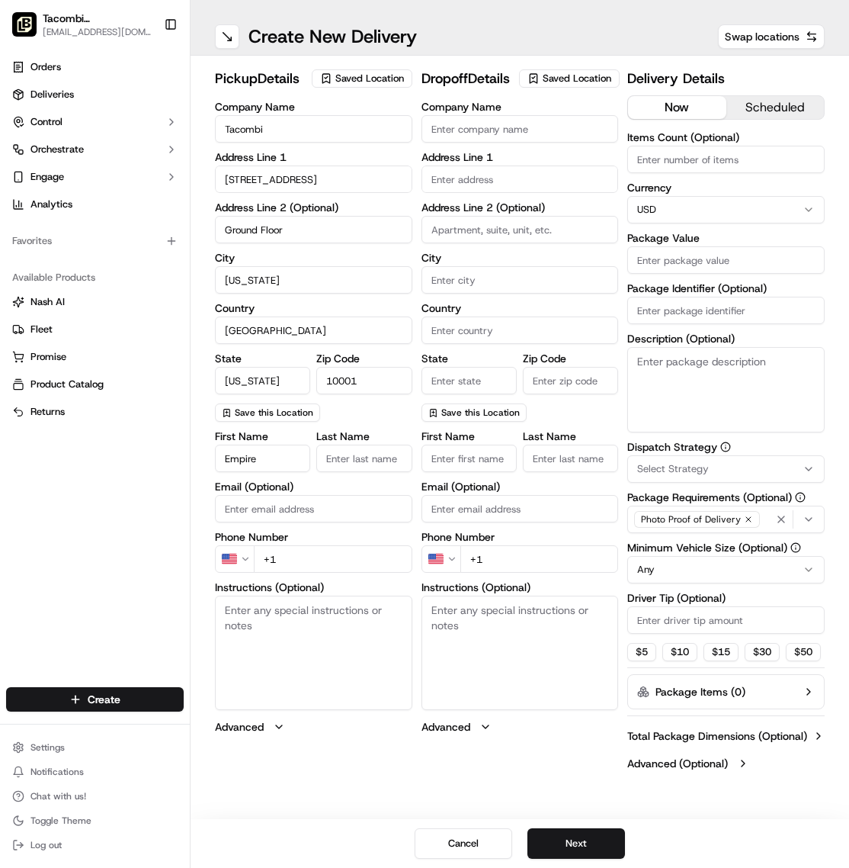
type input "Empire"
click at [342, 457] on input "Last Name" at bounding box center [363, 457] width 95 height 27
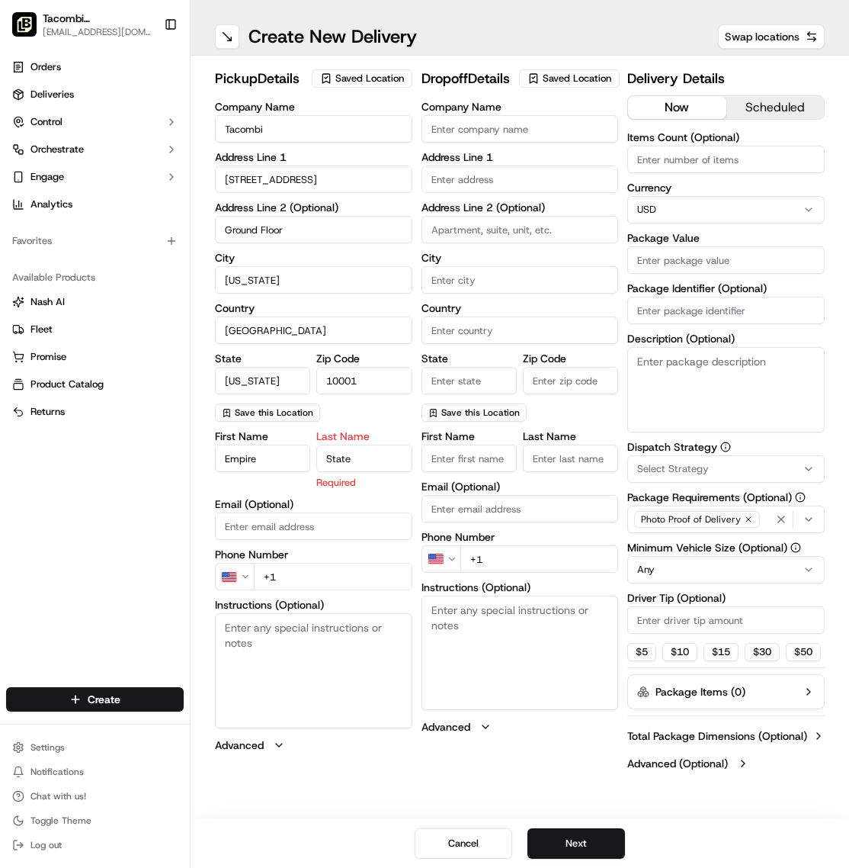
type input "State"
click at [303, 572] on input "+1" at bounding box center [333, 576] width 159 height 27
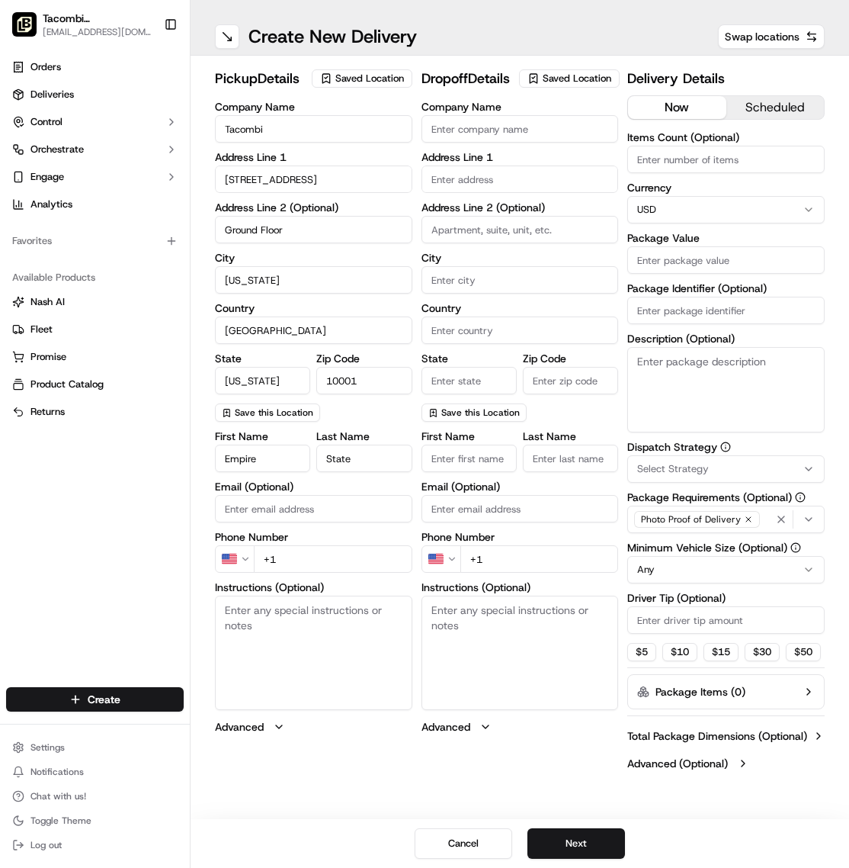
paste input "1 4"
click at [310, 558] on input "[PHONE_NUMBER]" at bounding box center [333, 558] width 159 height 27
click at [354, 548] on input "[PHONE_NUMBER]" at bounding box center [333, 558] width 159 height 27
click at [344, 563] on input "[PHONE_NUMBER]" at bounding box center [333, 558] width 159 height 27
type input "[PHONE_NUMBER]"
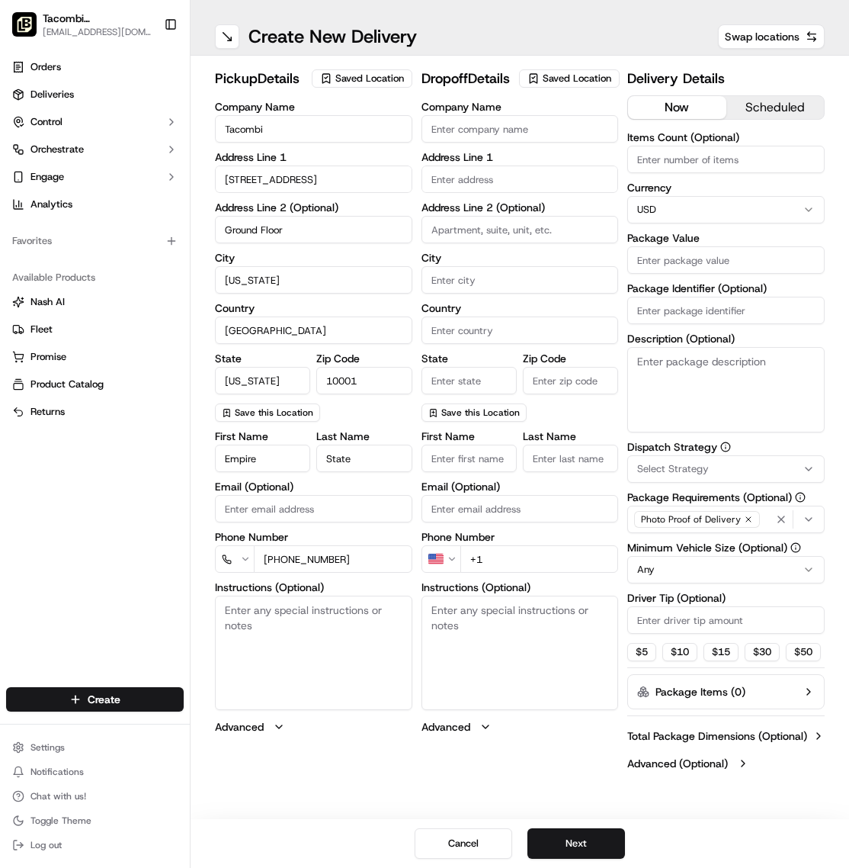
click at [356, 542] on div "Phone Number [PHONE_NUMBER]" at bounding box center [313, 551] width 197 height 41
click at [484, 143] on input "Company Name" at bounding box center [520, 128] width 197 height 27
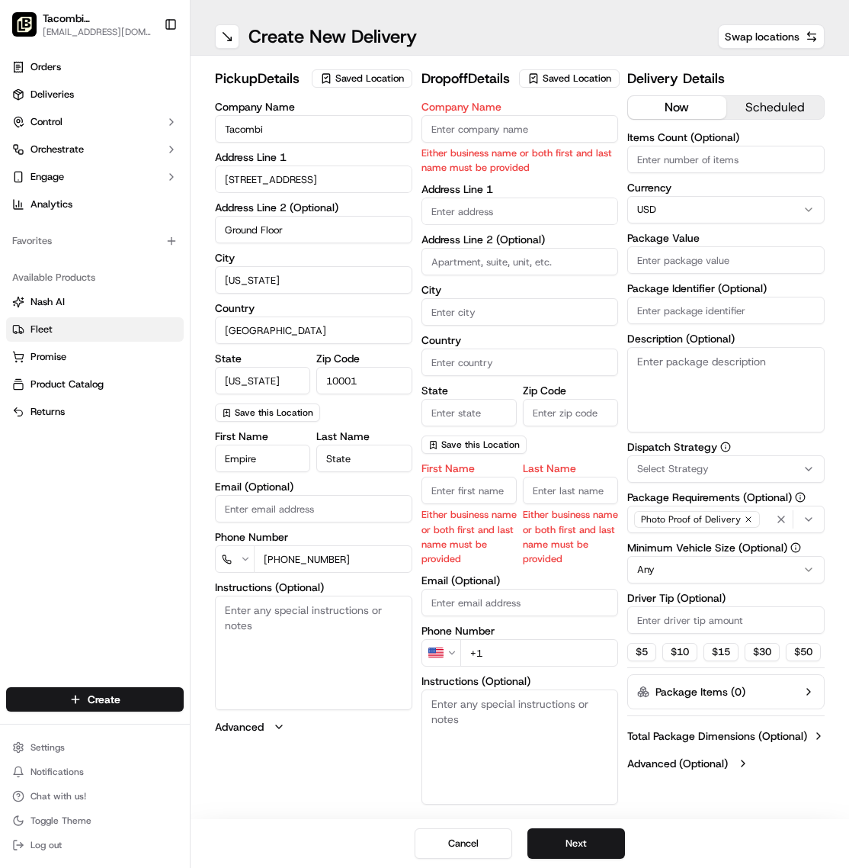
paste input "Peloton"
type input "Peloton"
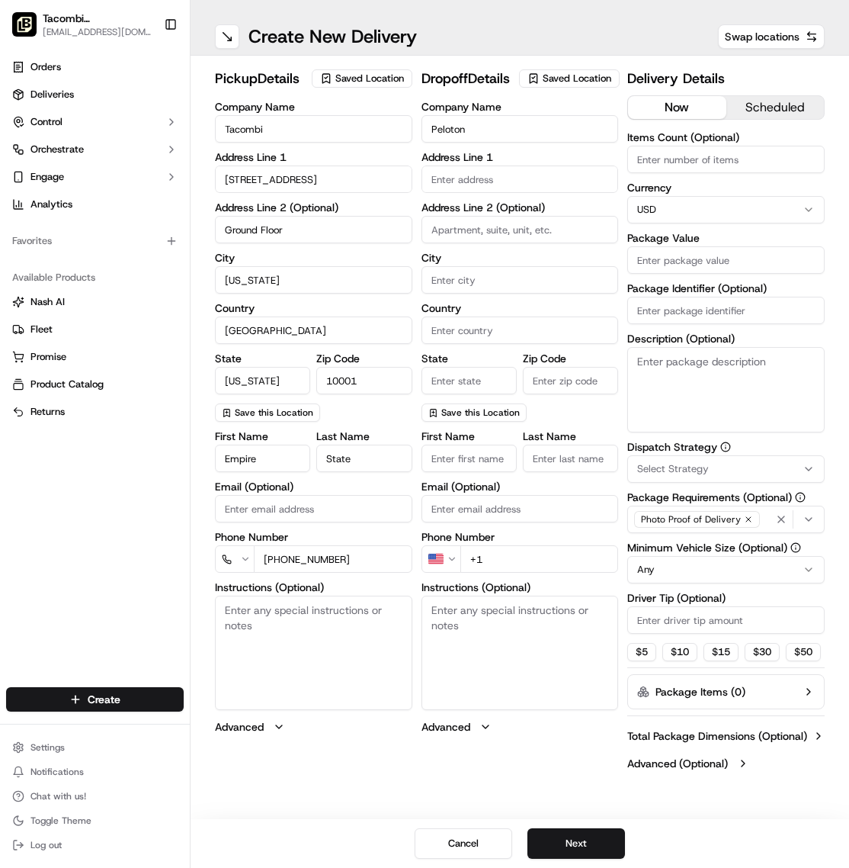
click at [457, 193] on input "text" at bounding box center [520, 178] width 197 height 27
paste input "[STREET_ADDRESS][US_STATE]"
click at [496, 236] on div "[STREET_ADDRESS][US_STATE]" at bounding box center [520, 232] width 190 height 23
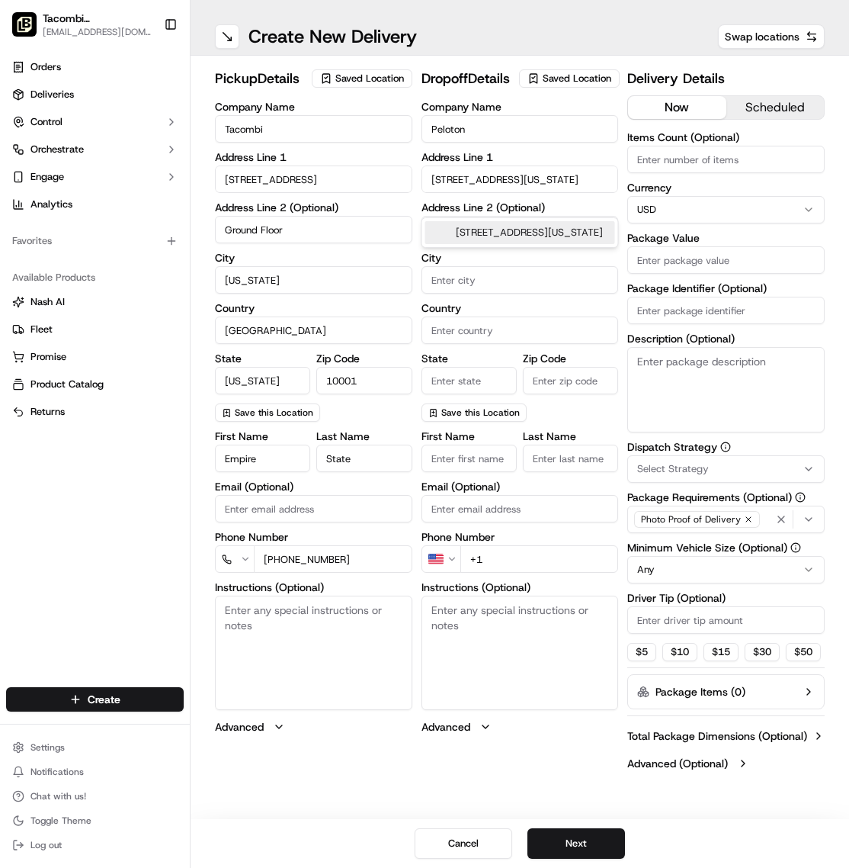
scroll to position [0, 15]
type input "[STREET_ADDRESS][US_STATE]"
type input "floor 9"
type input "[US_STATE]"
type input "[GEOGRAPHIC_DATA]"
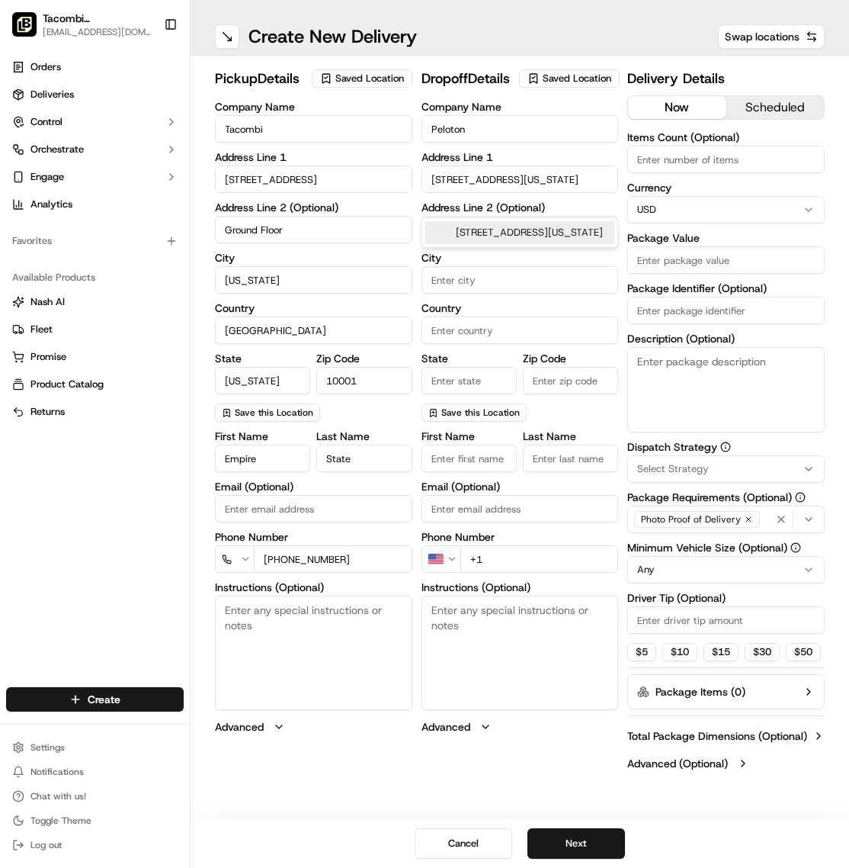
type input "NY"
type input "10001"
type input "[STREET_ADDRESS]"
click at [470, 472] on input "First Name" at bounding box center [469, 457] width 95 height 27
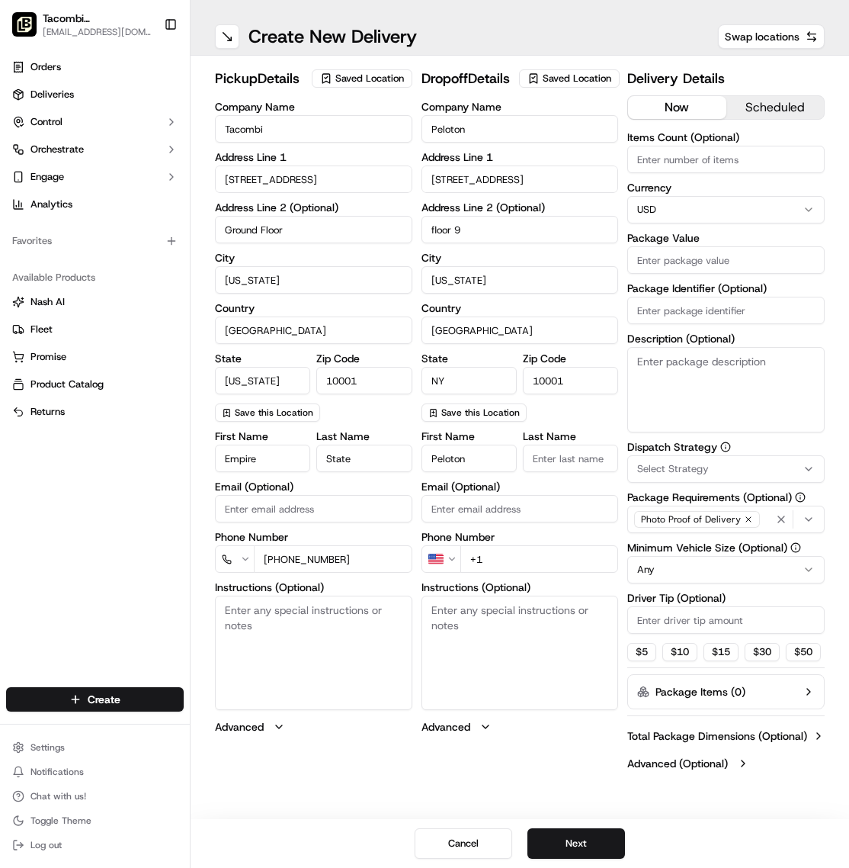
type input "Peloton"
click at [540, 472] on input "Last Name" at bounding box center [570, 457] width 95 height 27
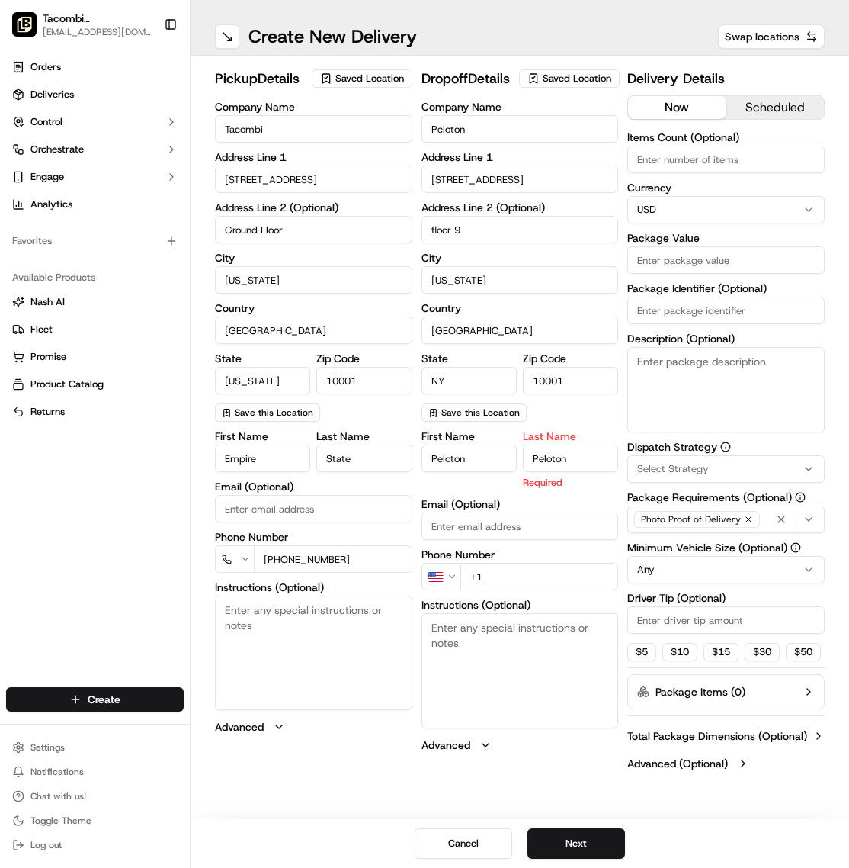
type input "Peloton"
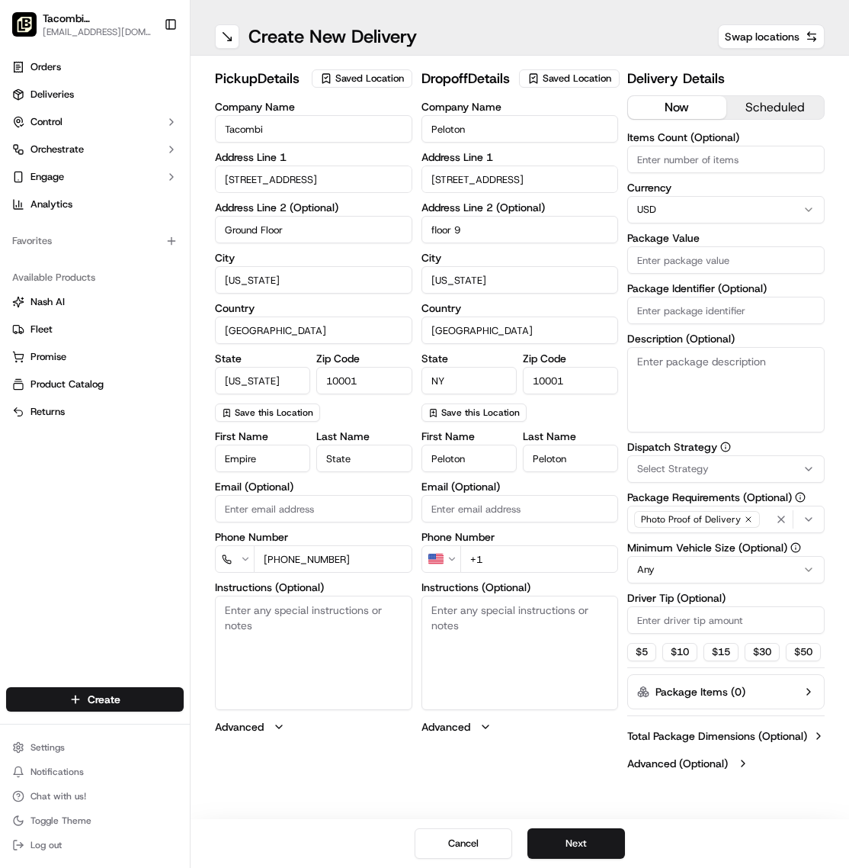
click at [519, 550] on div "First Name Peloton Last Name Peloton Email (Optional) Phone Number US +1 Instru…" at bounding box center [520, 582] width 197 height 303
click at [501, 572] on input "+1" at bounding box center [539, 558] width 159 height 27
type input "[PHONE_NUMBER]"
click at [496, 670] on textarea "Instructions (Optional)" at bounding box center [520, 652] width 197 height 114
paste textarea "walk to Front desk. Workplace to message [PERSON_NAME]"
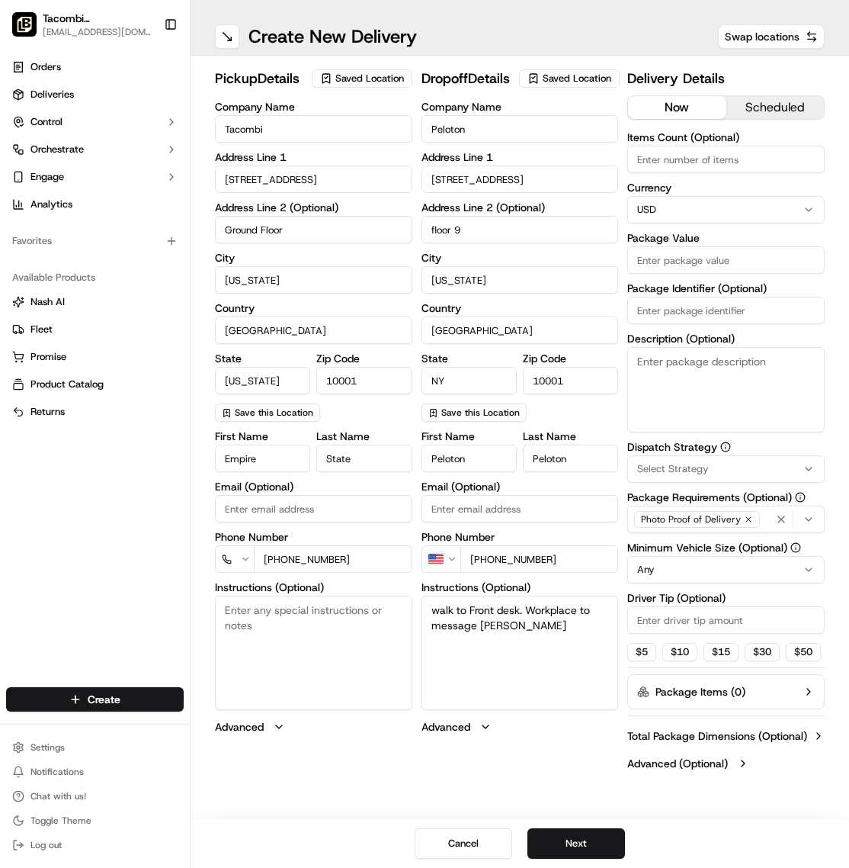
type textarea "walk to Front desk. Workplace to message [PERSON_NAME]"
click at [783, 101] on button "scheduled" at bounding box center [775, 107] width 98 height 23
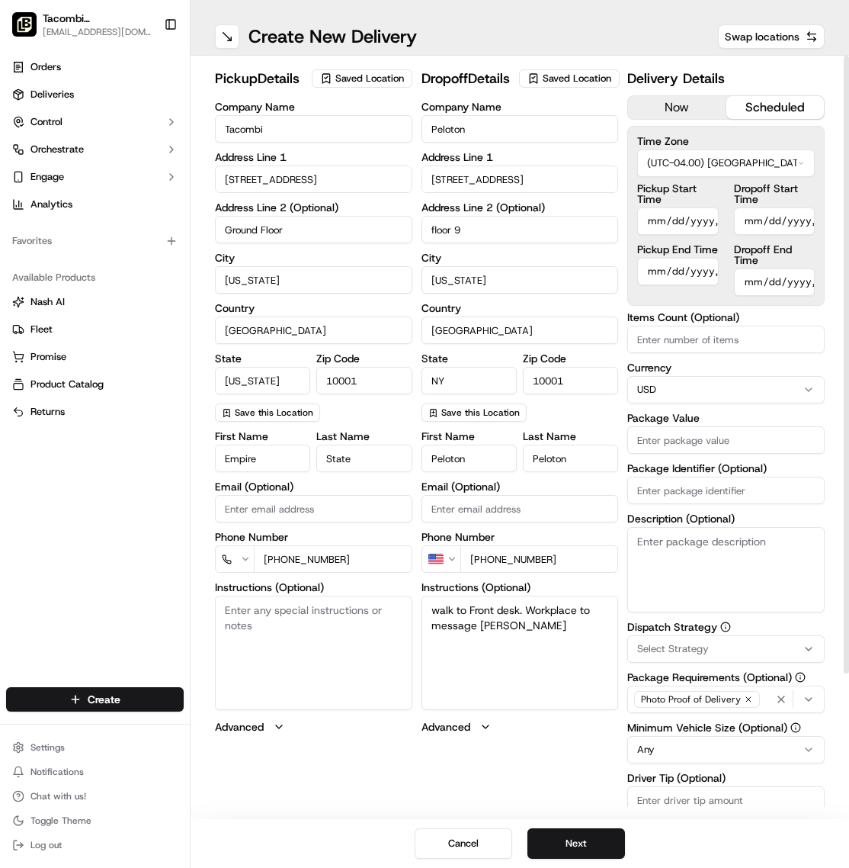
click at [728, 227] on div "Pickup Start Time Pickup End Time Dropoff Start Time Dropoff End Time" at bounding box center [726, 239] width 178 height 113
click at [675, 443] on input "Package Value" at bounding box center [725, 439] width 197 height 27
click at [682, 438] on input "Package Value" at bounding box center [725, 439] width 197 height 27
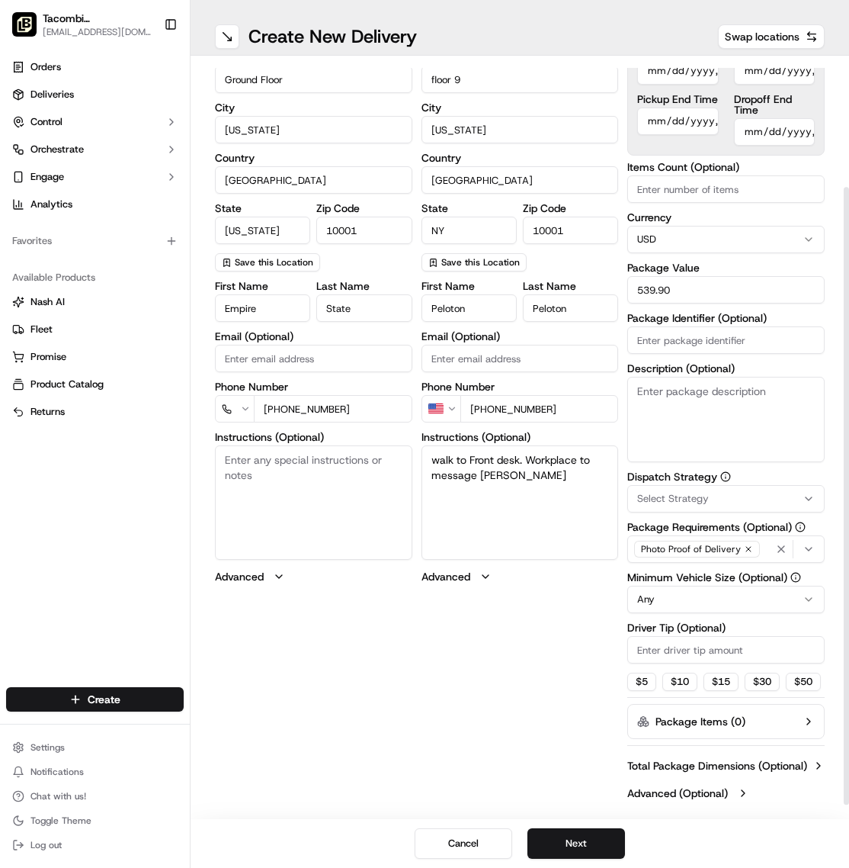
scroll to position [162, 0]
type input "539.90"
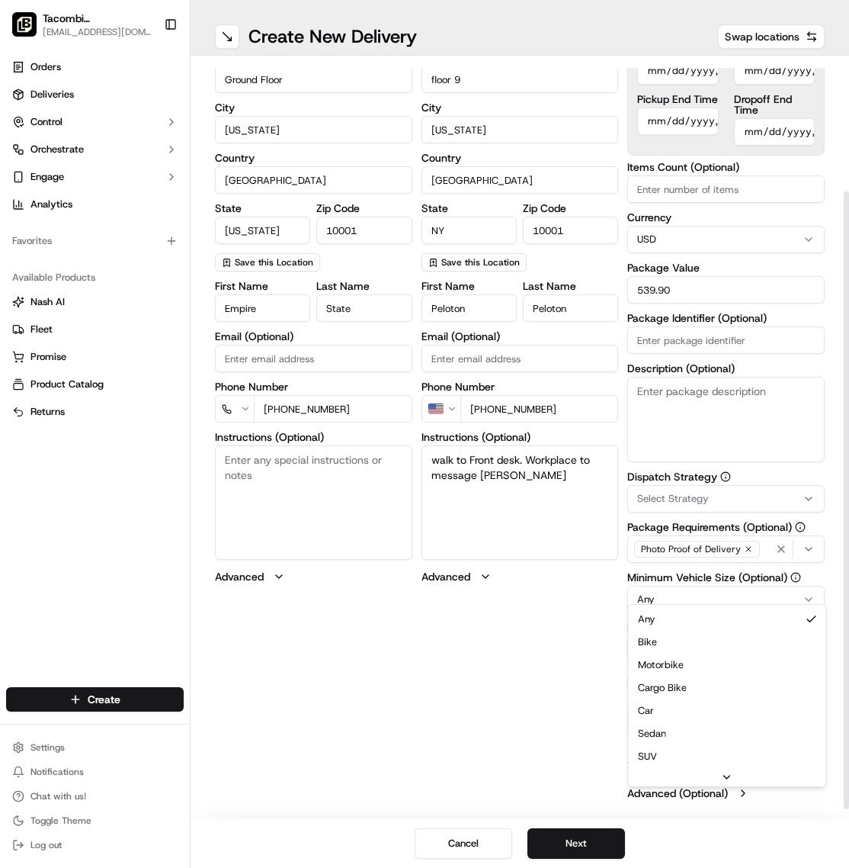
click at [664, 587] on html "Tacombi [GEOGRAPHIC_DATA] [EMAIL_ADDRESS][DOMAIN_NAME] Toggle Sidebar Orders De…" at bounding box center [424, 434] width 849 height 868
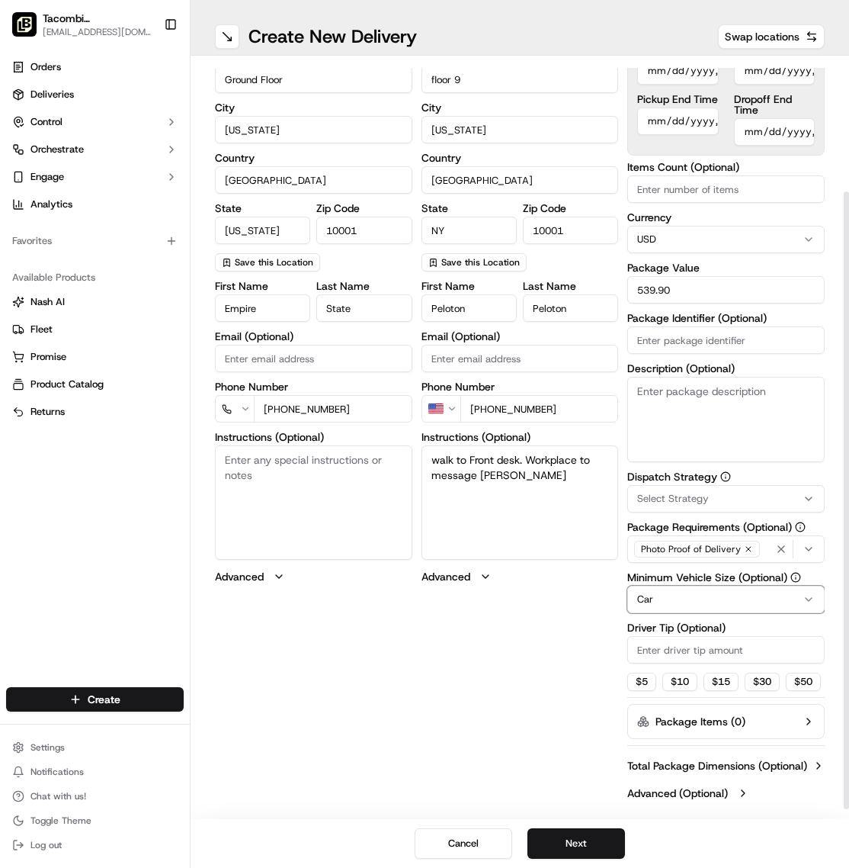
scroll to position [175, 0]
click at [669, 636] on input "Driver Tip (Optional)" at bounding box center [725, 649] width 197 height 27
type input "80.99"
click at [814, 675] on div "$ 5 $ 10 $ 15 $ 30 $ 50" at bounding box center [725, 681] width 197 height 18
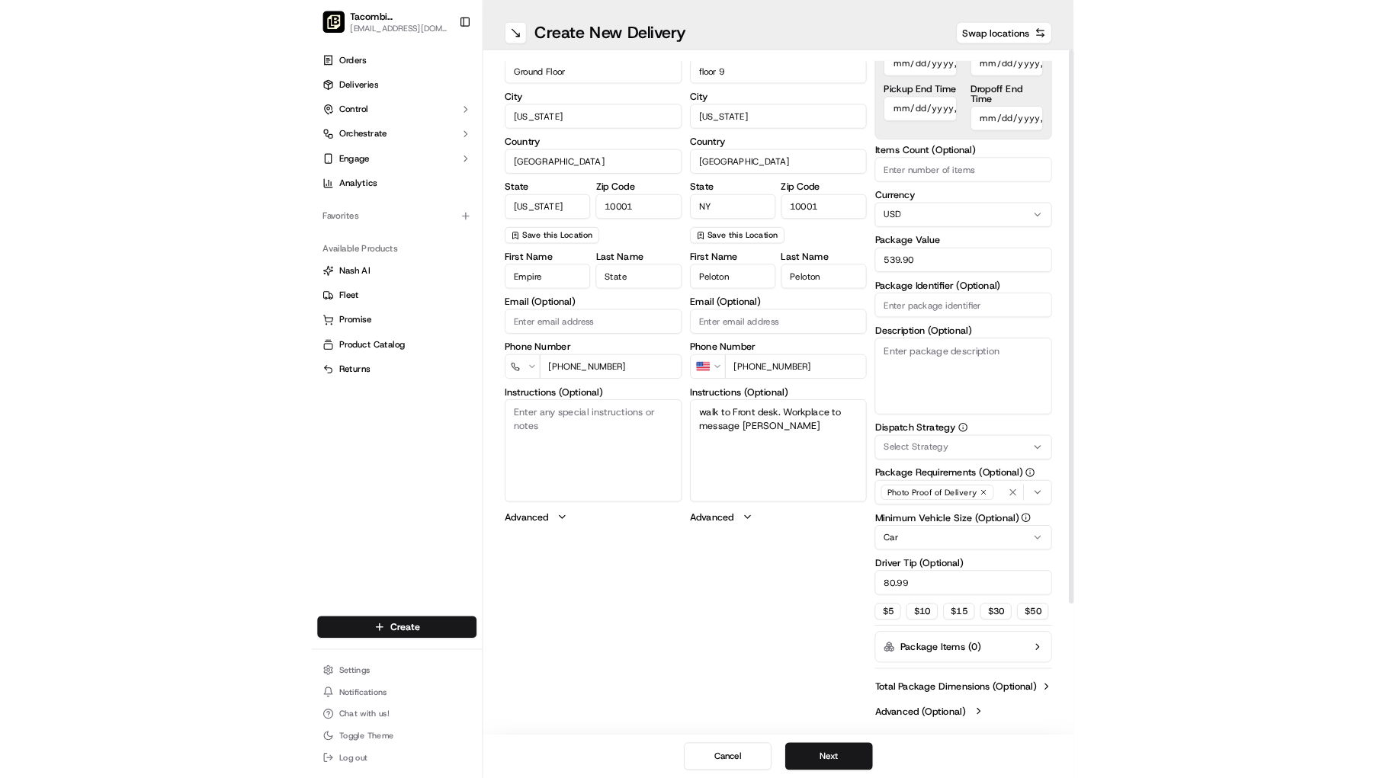
scroll to position [0, 0]
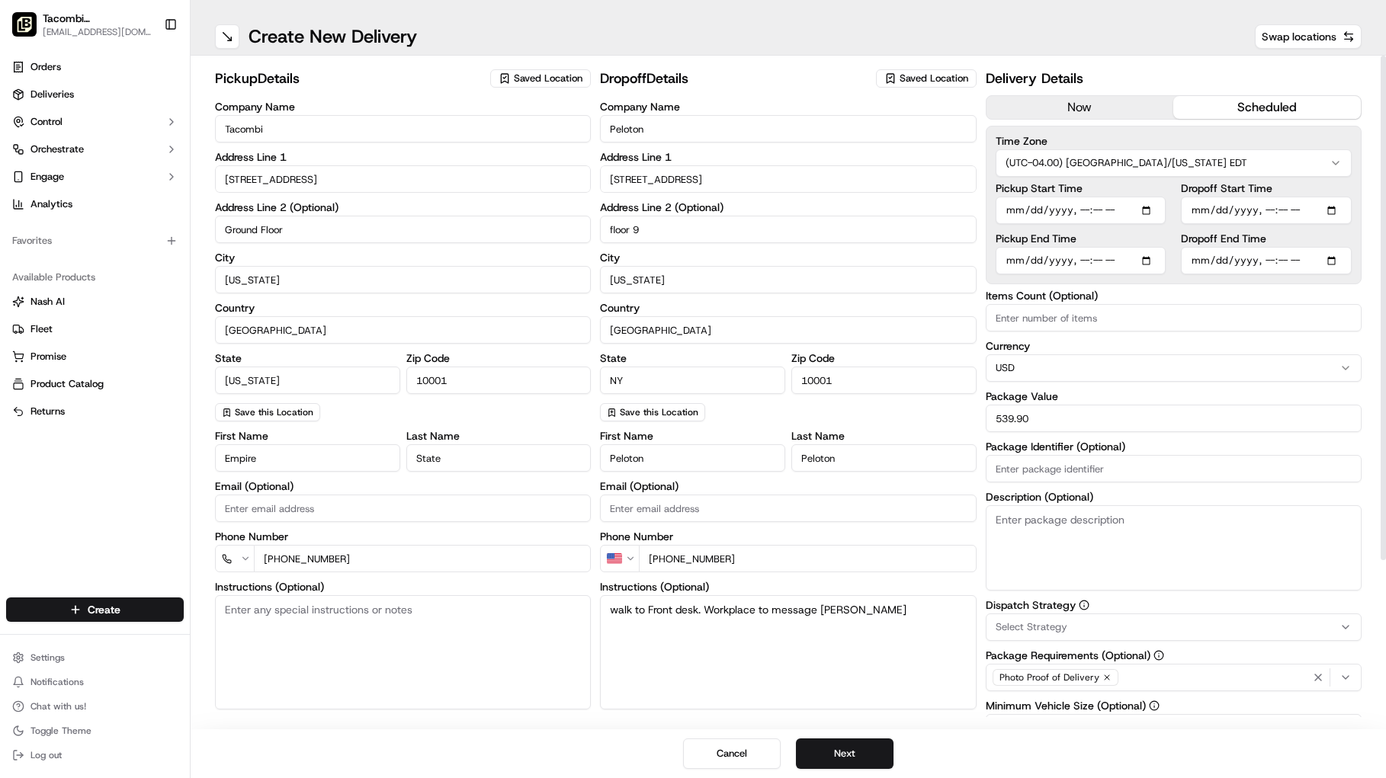
click at [1152, 208] on input "Pickup Start Time" at bounding box center [1081, 210] width 171 height 27
type input "[DATE]T14:15"
click at [1313, 300] on label "Items Count (Optional)" at bounding box center [1174, 295] width 376 height 11
click at [1313, 304] on input "Items Count (Optional)" at bounding box center [1174, 317] width 376 height 27
click at [1145, 258] on input "Pickup End Time" at bounding box center [1081, 260] width 171 height 27
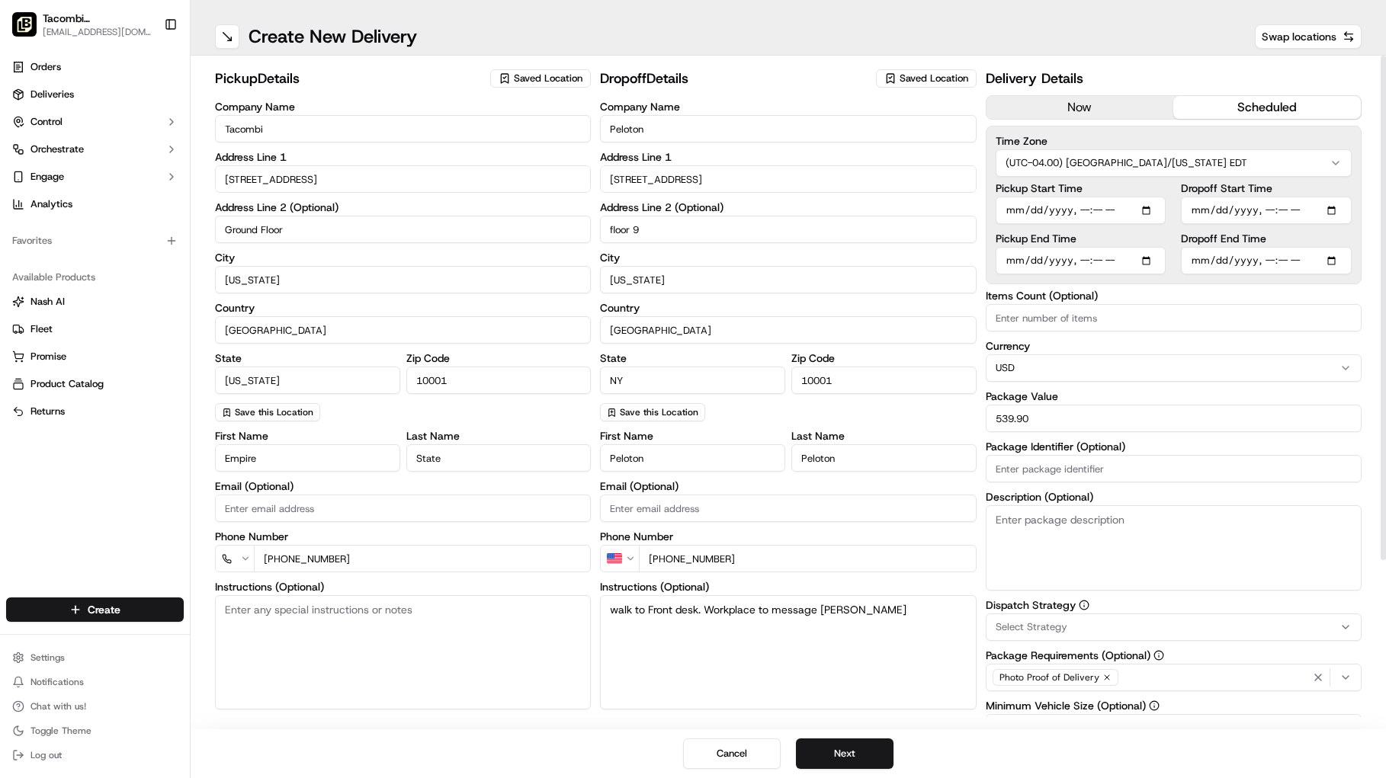
type input "[DATE]T14:15"
click at [1321, 297] on label "Items Count (Optional)" at bounding box center [1174, 295] width 376 height 11
click at [1321, 304] on input "Items Count (Optional)" at bounding box center [1174, 317] width 376 height 27
click at [1336, 209] on input "Dropoff Start Time" at bounding box center [1266, 210] width 171 height 27
type input "[DATE]T15:45"
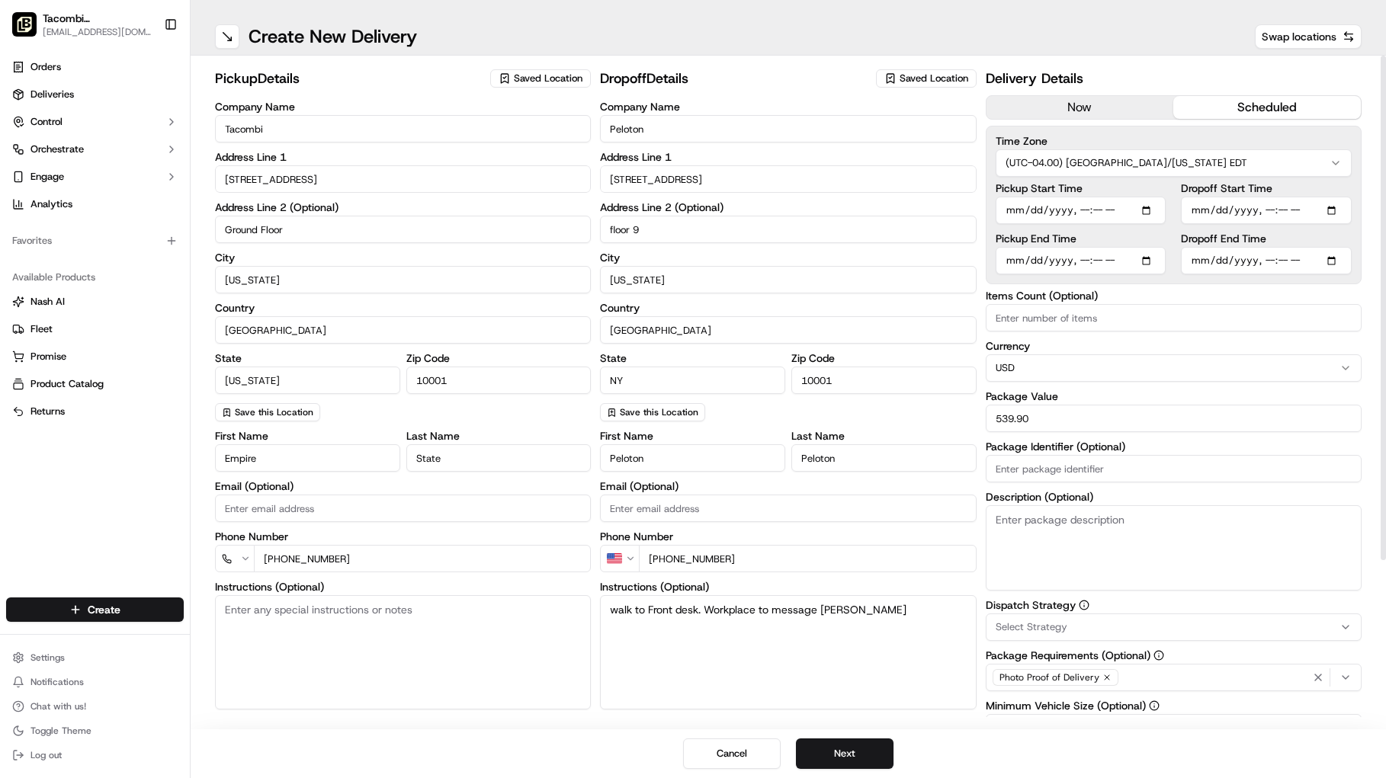
click at [1367, 206] on div "pickup Details Saved Location Company Name Tacombi Address Line [STREET_ADDRESS…" at bounding box center [788, 393] width 1195 height 674
click at [1340, 261] on input "Dropoff End Time" at bounding box center [1266, 260] width 171 height 27
type input "[DATE]T15:00"
click at [1376, 260] on div "pickup Details Saved Location Company Name Tacombi Address Line [STREET_ADDRESS…" at bounding box center [788, 393] width 1195 height 674
click at [1342, 215] on input "Dropoff Start Time" at bounding box center [1266, 210] width 171 height 27
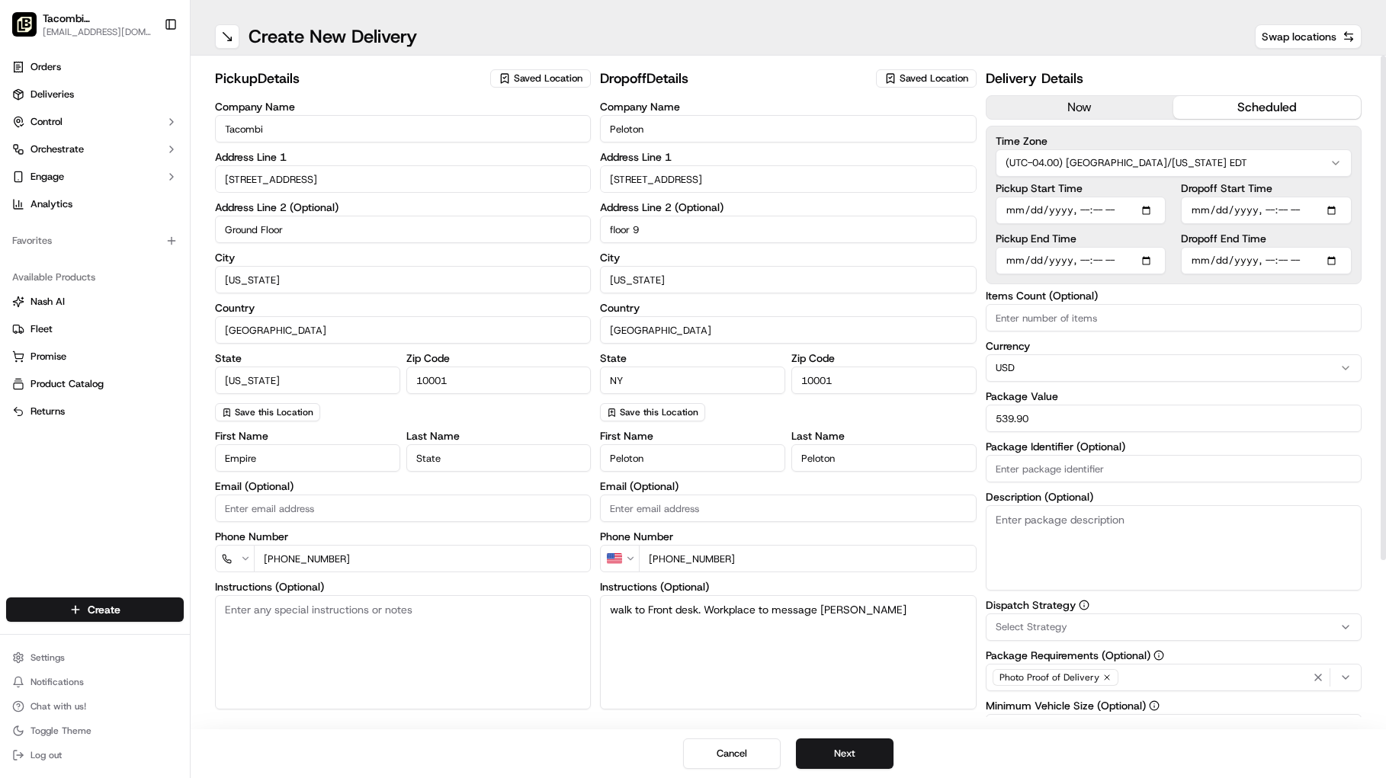
type input "[DATE]T14:45"
click at [1366, 197] on div "pickup Details Saved Location Company Name Tacombi Address Line [STREET_ADDRESS…" at bounding box center [788, 393] width 1195 height 674
click at [1154, 210] on input "Pickup Start Time" at bounding box center [1081, 210] width 171 height 27
type input "[DATE]T14:20"
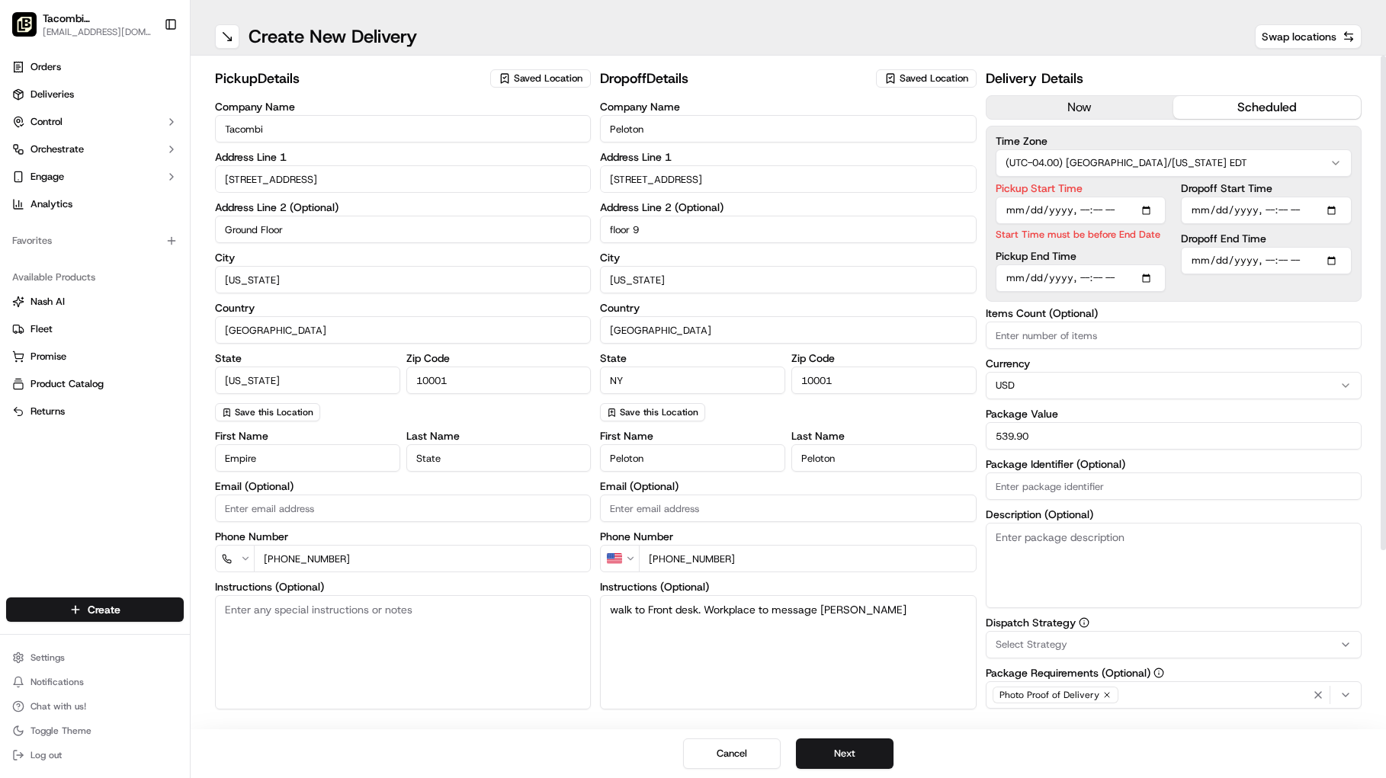
click at [1369, 188] on div "pickup Details Saved Location Company Name Tacombi Address Line [STREET_ADDRESS…" at bounding box center [788, 393] width 1195 height 674
click at [1152, 275] on input "Pickup End Time" at bounding box center [1081, 278] width 171 height 27
click at [1369, 294] on div "pickup Details Saved Location Company Name Tacombi Address Line [STREET_ADDRESS…" at bounding box center [788, 393] width 1195 height 674
click at [1151, 278] on input "Pickup End Time" at bounding box center [1081, 278] width 171 height 27
type input "[DATE]T14:20"
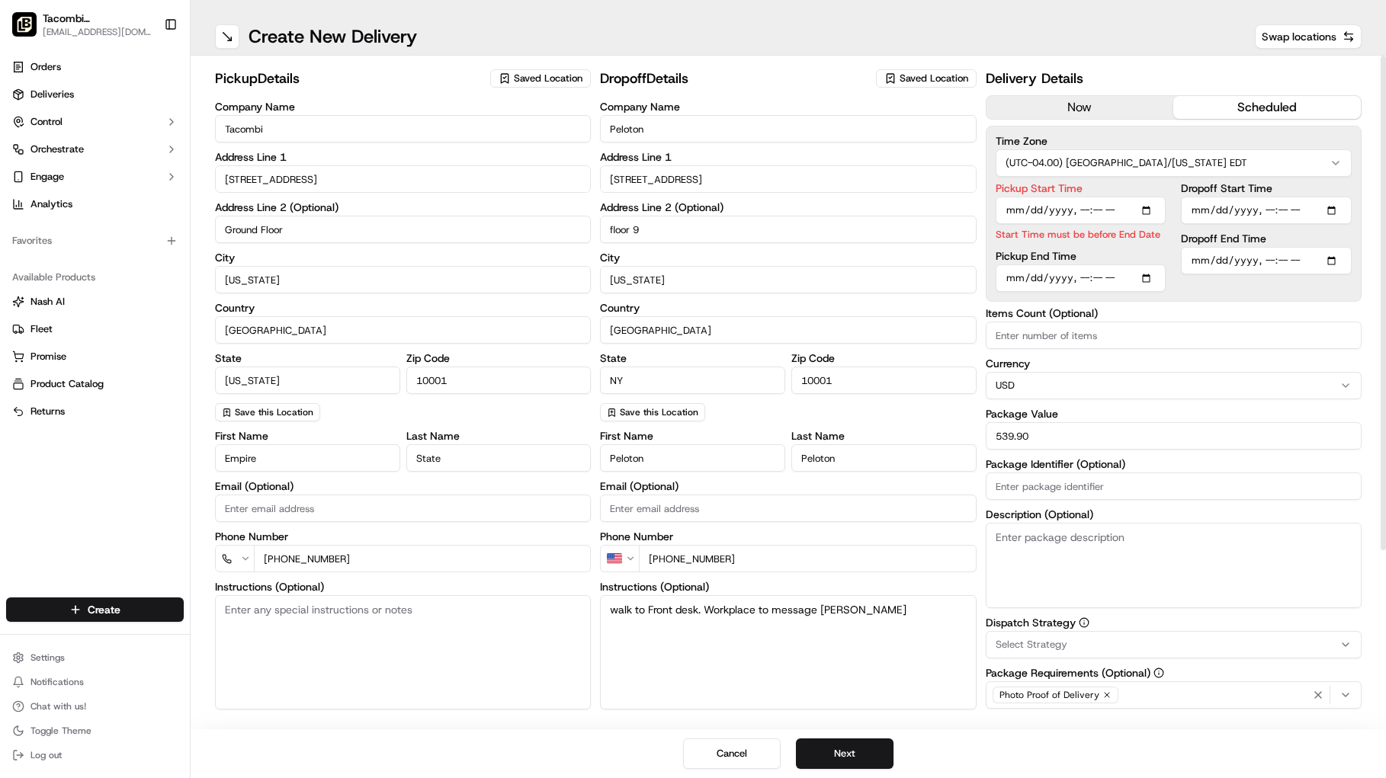
click at [1336, 300] on div "Time Zone (UTC-04.00) [GEOGRAPHIC_DATA]/[US_STATE] EDT Pickup Start Time Start …" at bounding box center [1174, 214] width 376 height 176
click at [1152, 210] on input "Pickup Start Time" at bounding box center [1081, 210] width 171 height 27
click at [1366, 236] on div "pickup Details Saved Location Company Name Tacombi Address Line [STREET_ADDRESS…" at bounding box center [788, 393] width 1195 height 674
click at [1152, 206] on input "Pickup Start Time" at bounding box center [1081, 210] width 171 height 27
type input "[DATE]T14:15"
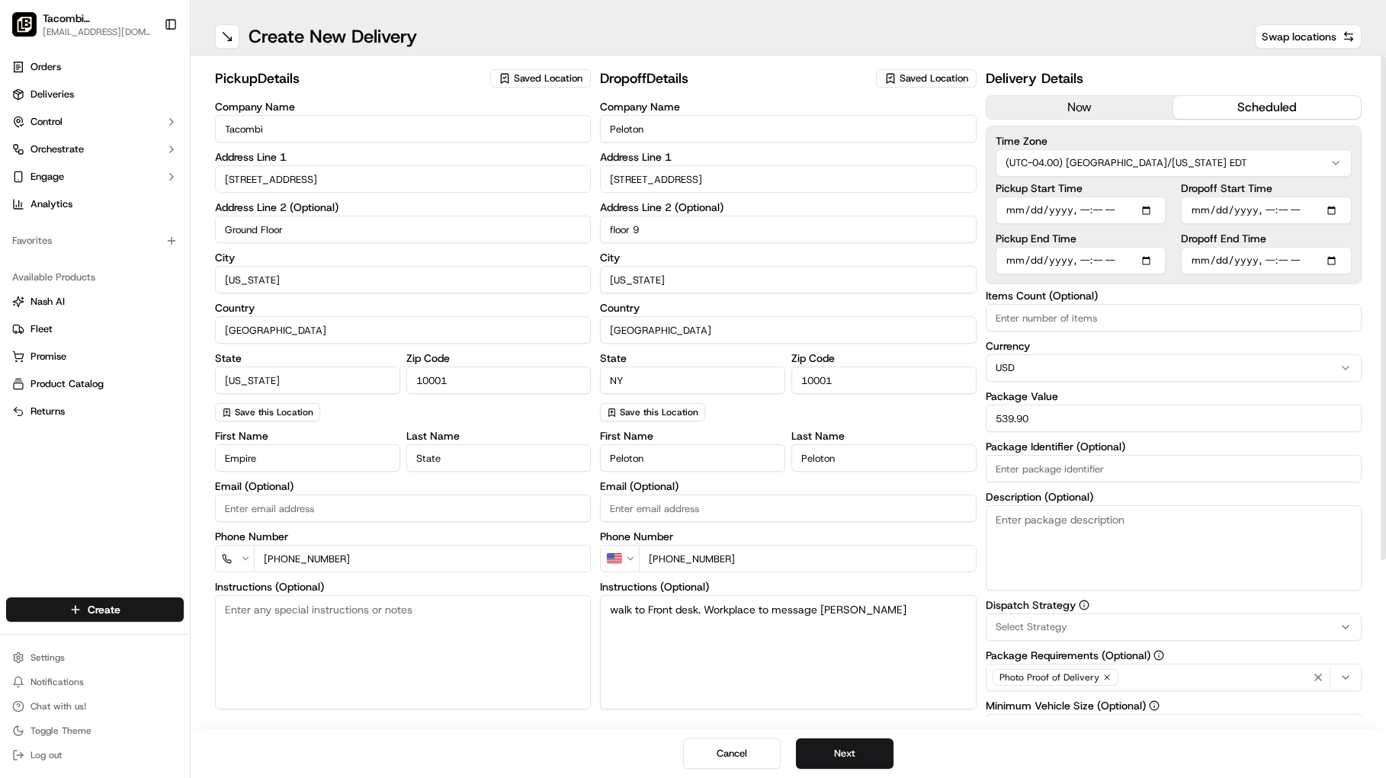
click at [1320, 241] on label "Dropoff End Time" at bounding box center [1266, 238] width 171 height 11
click at [1320, 247] on input "Dropoff End Time" at bounding box center [1266, 260] width 171 height 27
click at [1352, 231] on div "Time Zone (UTC-04.00) [GEOGRAPHIC_DATA]/[US_STATE] EDT Pickup Start Time Pickup…" at bounding box center [1174, 205] width 376 height 159
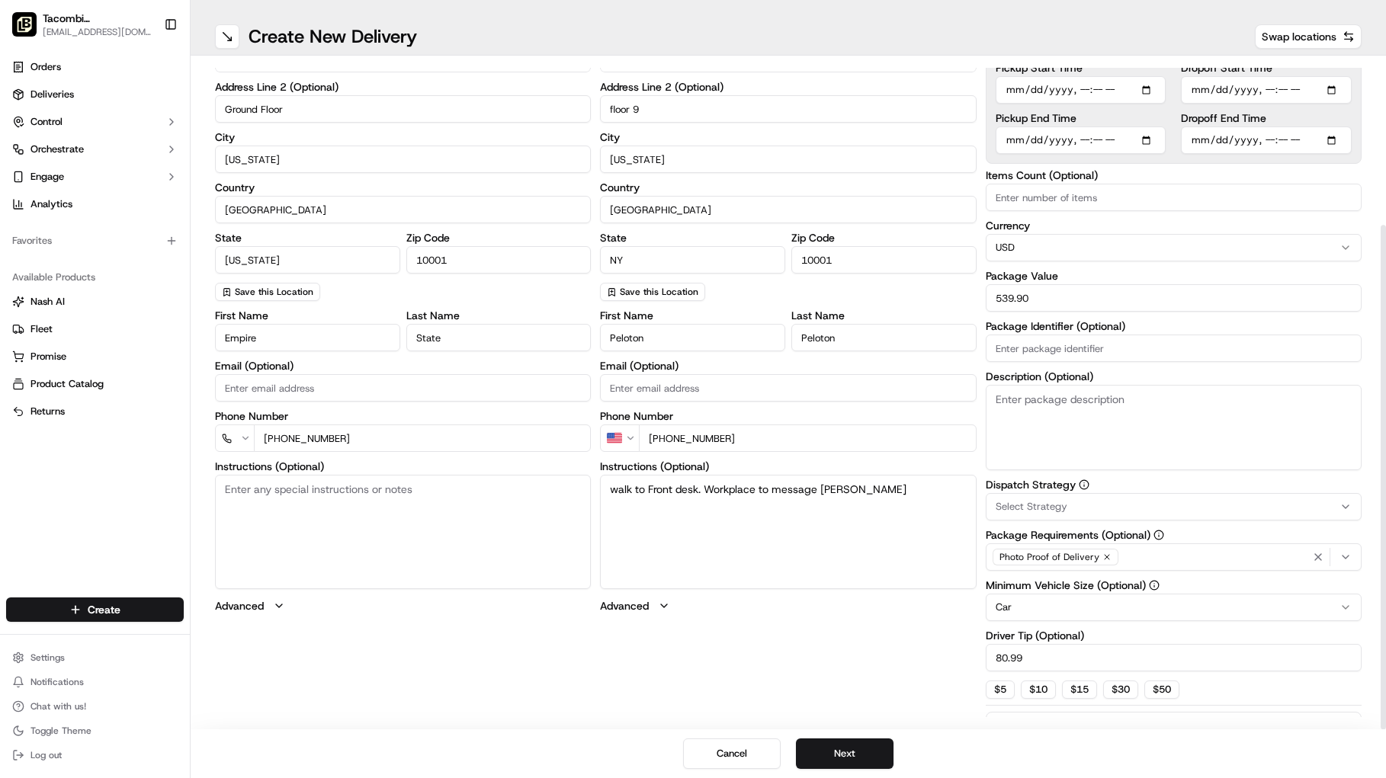
scroll to position [218, 0]
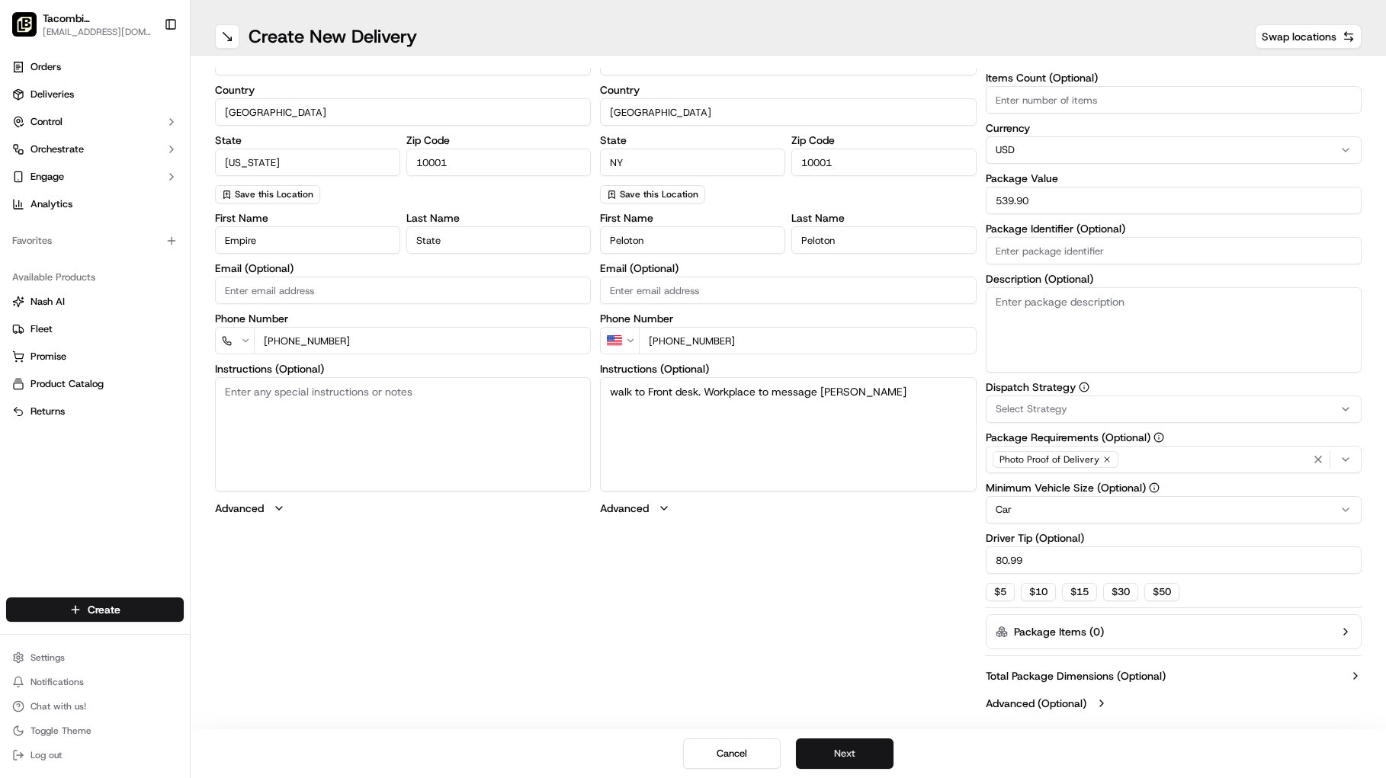
click at [847, 755] on button "Next" at bounding box center [845, 754] width 98 height 30
click at [359, 337] on input "[PHONE_NUMBER]" at bounding box center [422, 342] width 337 height 27
click at [267, 342] on input "[PHONE_NUMBER]" at bounding box center [422, 342] width 337 height 27
click at [361, 342] on input "[PHONE_NUMBER]" at bounding box center [422, 342] width 337 height 27
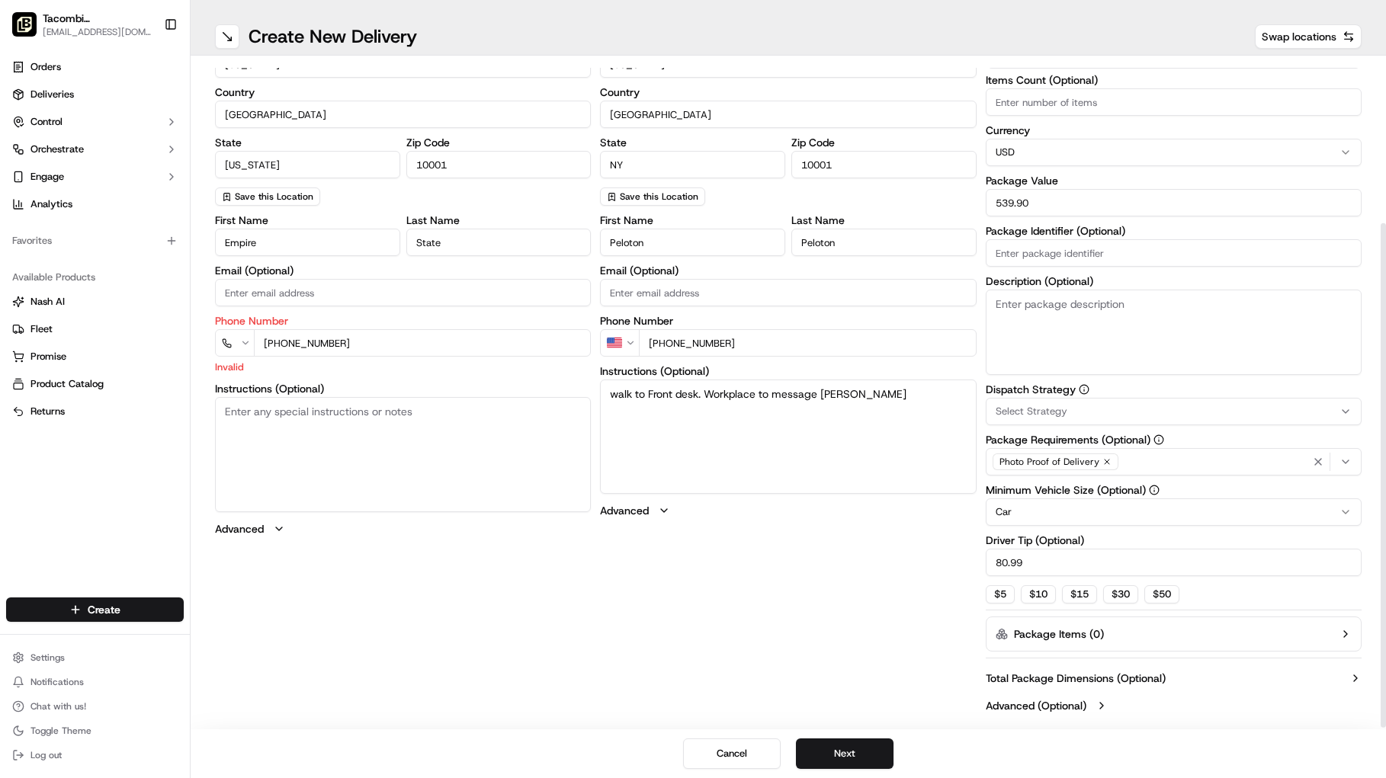
click at [310, 340] on input "[PHONE_NUMBER]" at bounding box center [422, 342] width 337 height 27
click at [292, 342] on input "[PHONE_NUMBER]" at bounding box center [422, 342] width 337 height 27
click at [315, 446] on textarea "Instructions (Optional)" at bounding box center [403, 454] width 376 height 114
click at [276, 342] on input "[PHONE_NUMBER]" at bounding box center [422, 342] width 337 height 27
drag, startPoint x: 348, startPoint y: 339, endPoint x: 284, endPoint y: 342, distance: 64.9
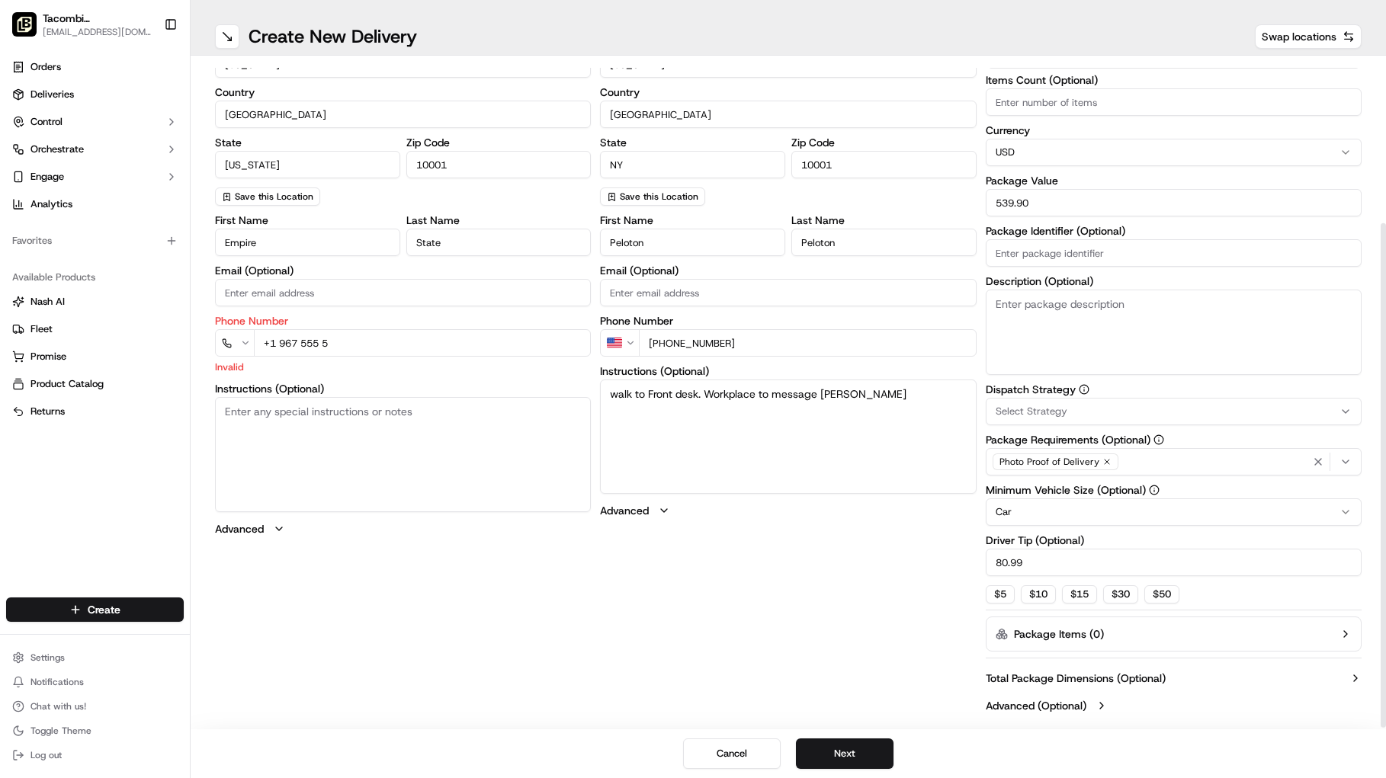
click at [284, 342] on input "+1 967 555 5" at bounding box center [422, 342] width 337 height 27
click at [355, 341] on input "+1 967 555 5" at bounding box center [422, 342] width 337 height 27
click at [281, 342] on input "+1 967 555 5" at bounding box center [422, 342] width 337 height 27
click at [364, 448] on textarea "Instructions (Optional)" at bounding box center [403, 454] width 376 height 114
click at [363, 431] on textarea "Instructions (Optional)" at bounding box center [403, 454] width 376 height 114
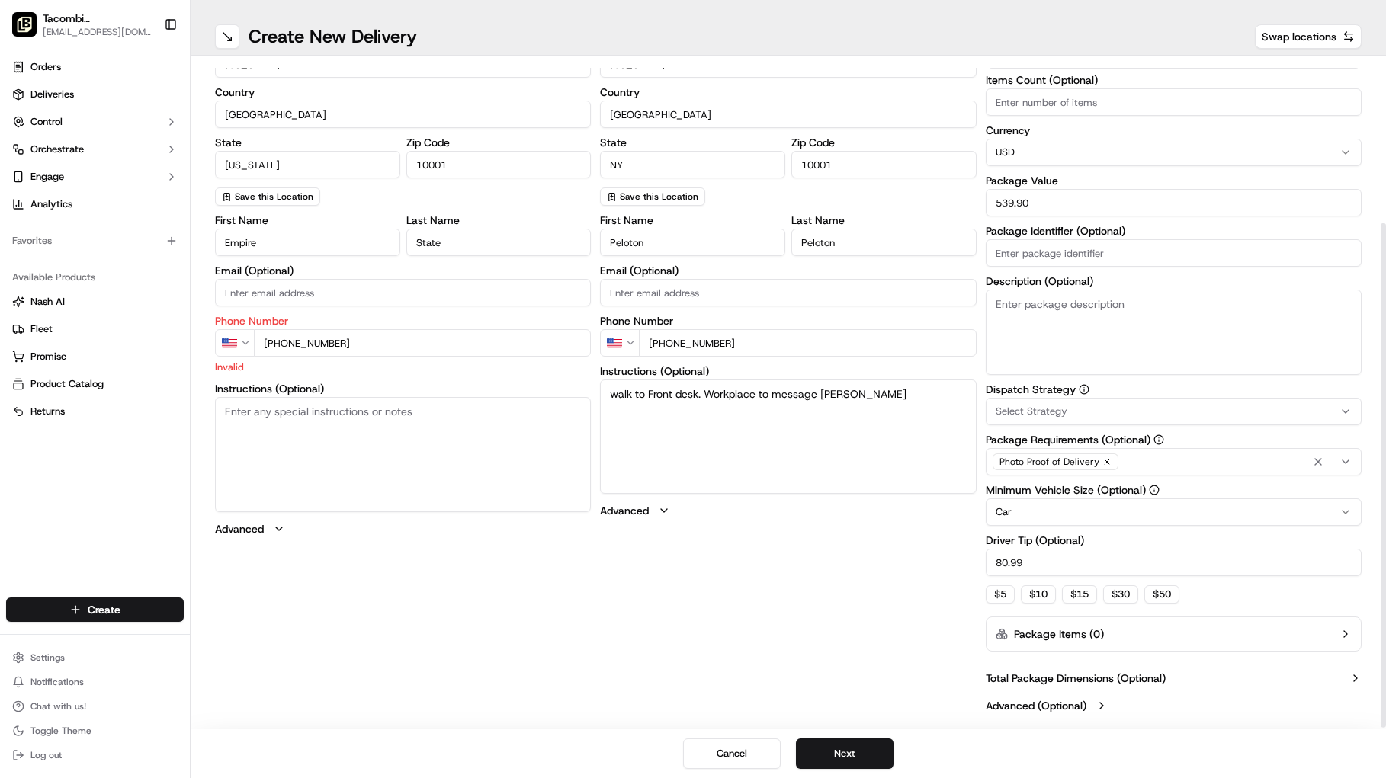
drag, startPoint x: 274, startPoint y: 344, endPoint x: 259, endPoint y: 344, distance: 15.2
click at [259, 344] on input "[PHONE_NUMBER]" at bounding box center [422, 342] width 337 height 27
click at [290, 484] on textarea "Instructions (Optional)" at bounding box center [403, 454] width 376 height 114
click at [844, 753] on button "Next" at bounding box center [845, 754] width 98 height 30
click at [843, 751] on button "Next" at bounding box center [845, 754] width 98 height 30
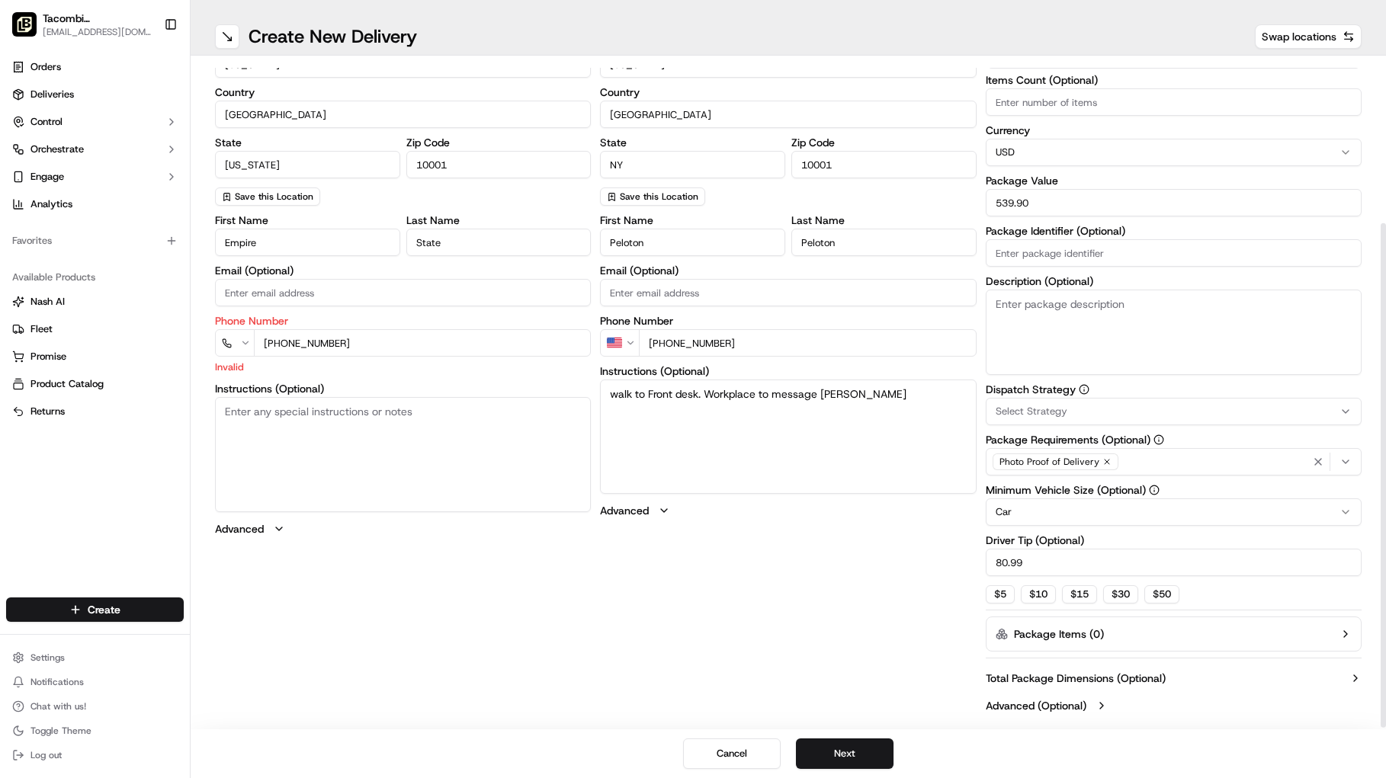
click at [355, 342] on input "[PHONE_NUMBER]" at bounding box center [422, 342] width 337 height 27
click at [358, 438] on textarea "Instructions (Optional)" at bounding box center [403, 454] width 376 height 114
click at [835, 749] on button "Next" at bounding box center [845, 754] width 98 height 30
click at [849, 756] on button "Next" at bounding box center [845, 754] width 98 height 30
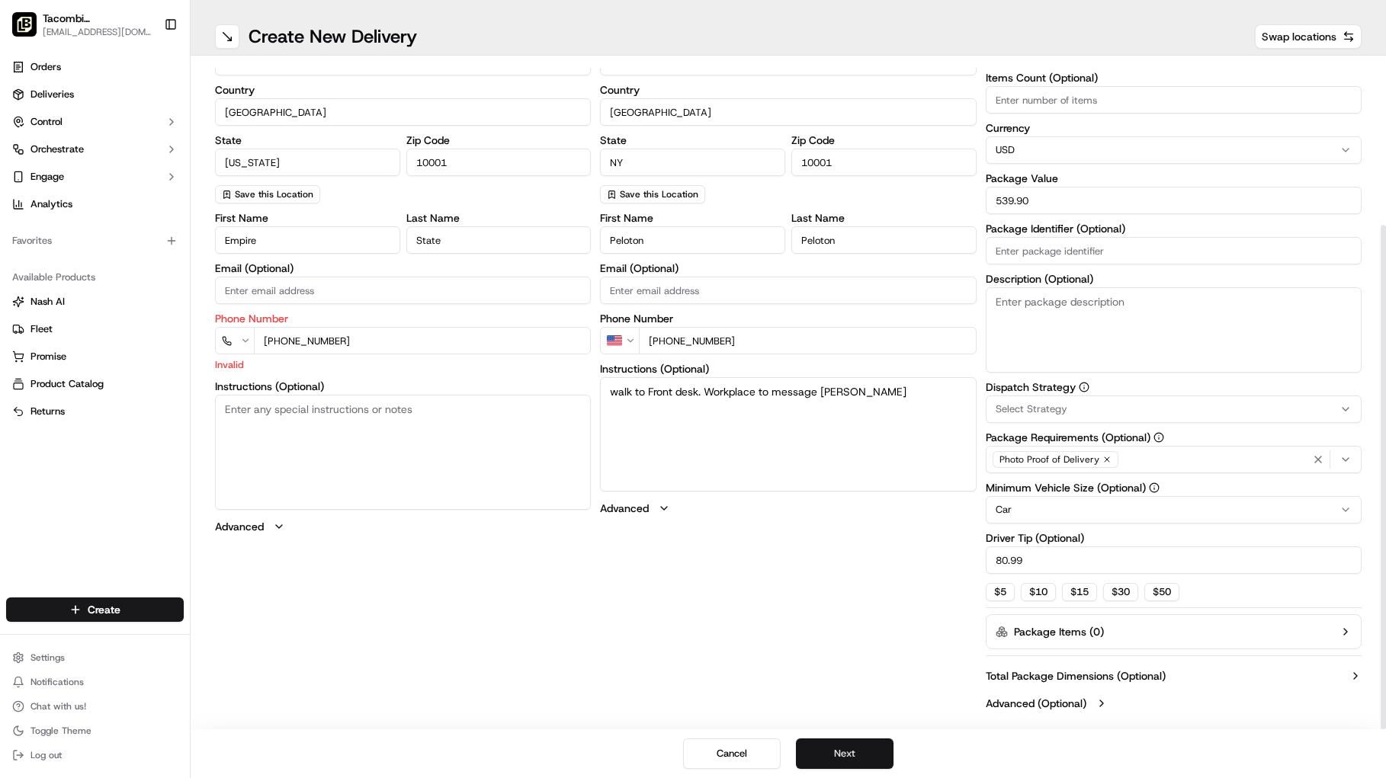
click at [831, 749] on button "Next" at bounding box center [845, 754] width 98 height 30
click at [347, 342] on input "[PHONE_NUMBER]" at bounding box center [422, 340] width 337 height 27
click at [293, 339] on input "[PHONE_NUMBER]" at bounding box center [422, 340] width 337 height 27
click at [311, 465] on textarea "Instructions (Optional)" at bounding box center [403, 452] width 376 height 114
click at [279, 339] on input "[PHONE_NUMBER]" at bounding box center [422, 340] width 337 height 27
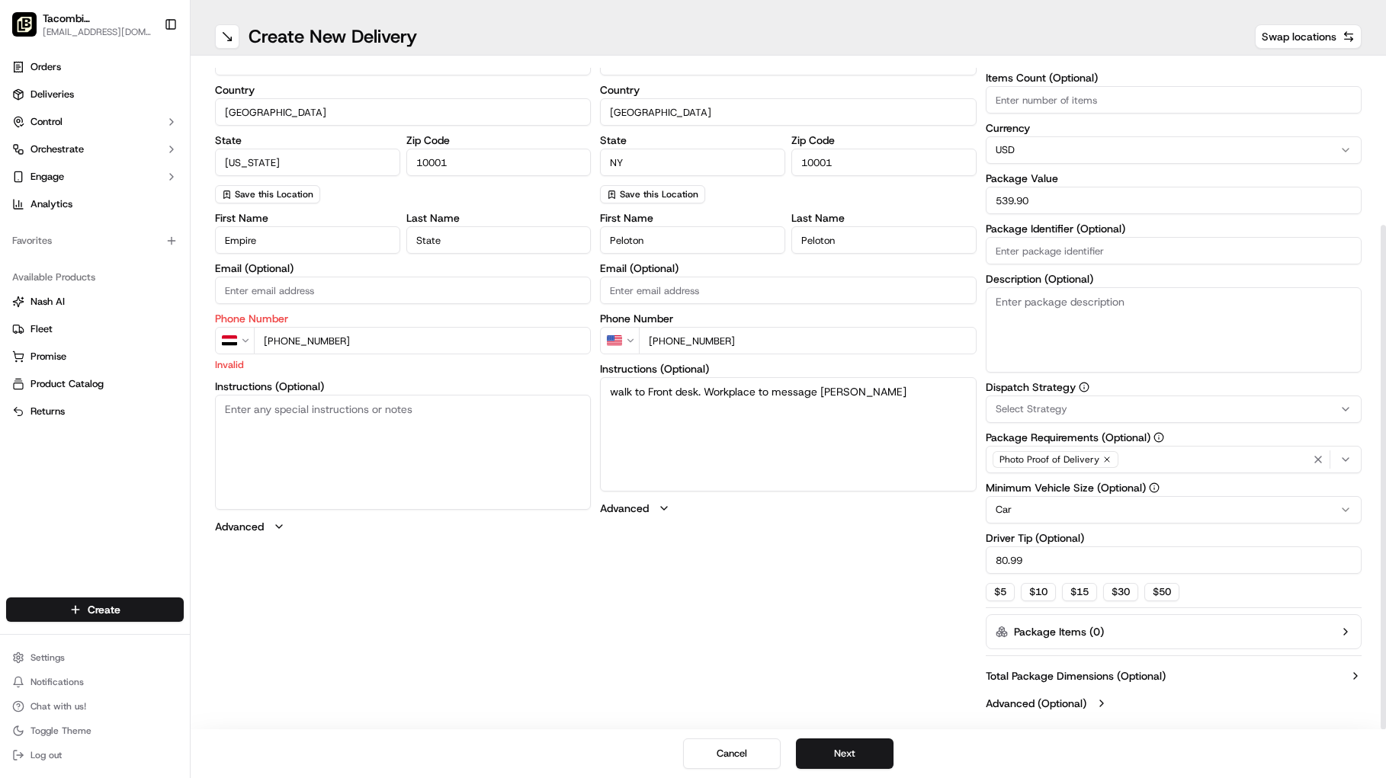
click at [239, 338] on html "Tacombi [GEOGRAPHIC_DATA] [EMAIL_ADDRESS][DOMAIN_NAME] Toggle Sidebar Orders De…" at bounding box center [693, 389] width 1386 height 778
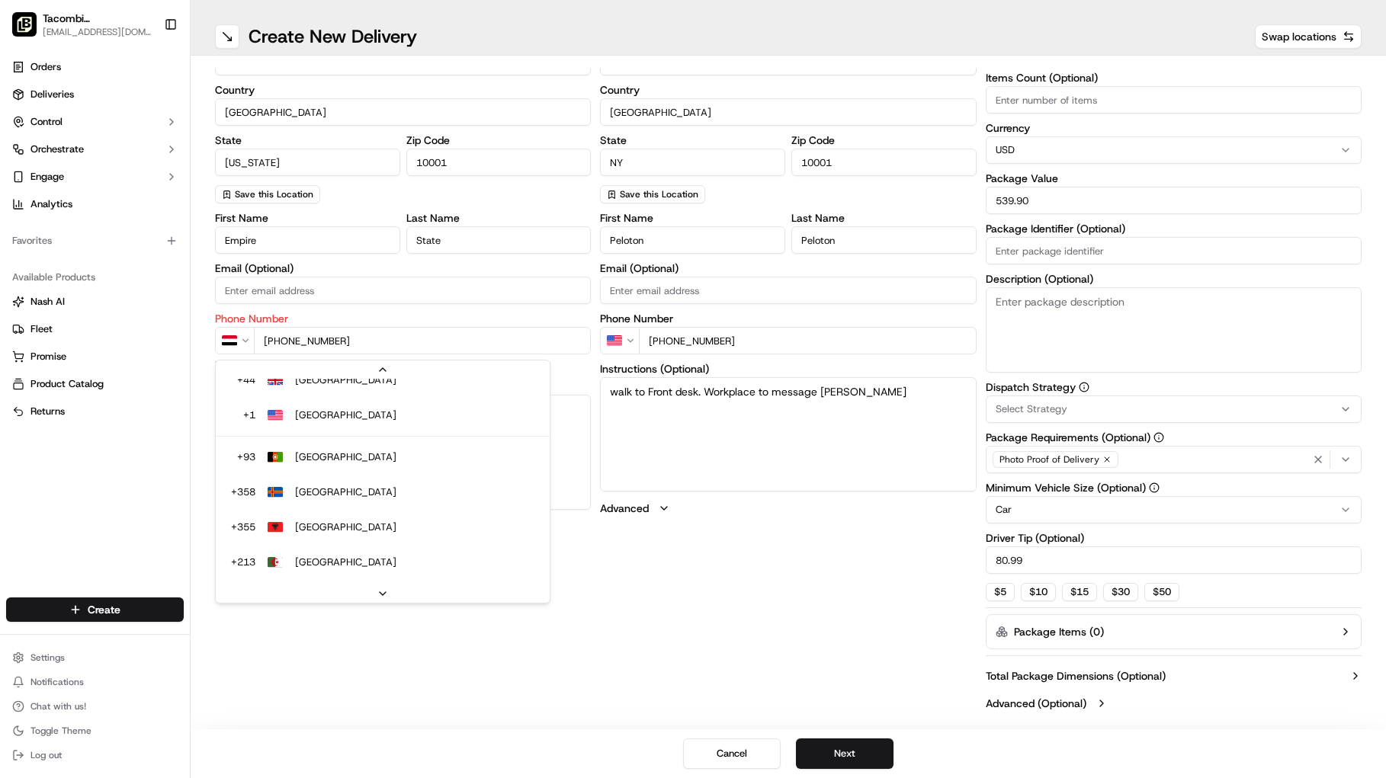
scroll to position [216, 0]
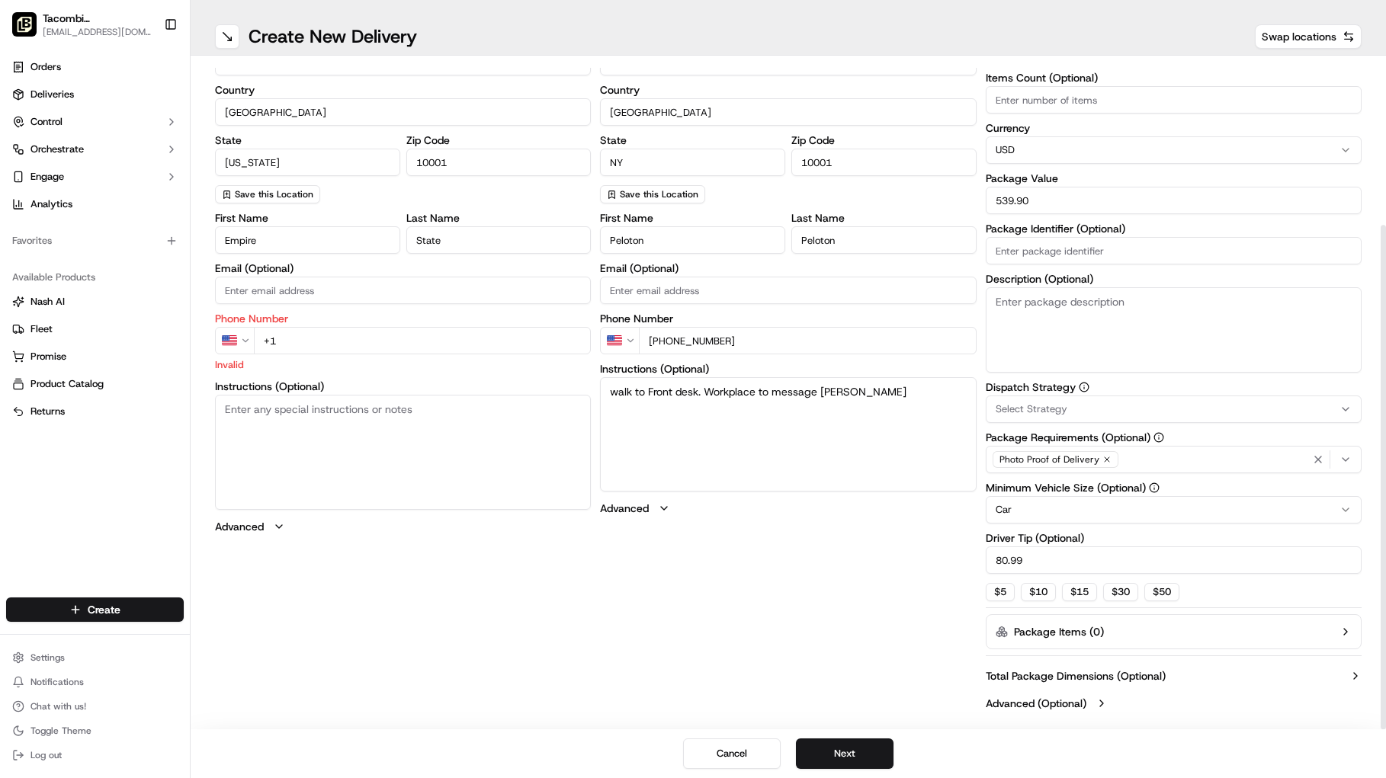
click at [331, 342] on input "+1" at bounding box center [422, 340] width 337 height 27
type input "[PHONE_NUMBER]"
click at [369, 466] on textarea "Instructions (Optional)" at bounding box center [403, 452] width 376 height 114
click at [856, 753] on button "Next" at bounding box center [845, 754] width 98 height 30
click at [855, 753] on button "Next" at bounding box center [845, 754] width 98 height 30
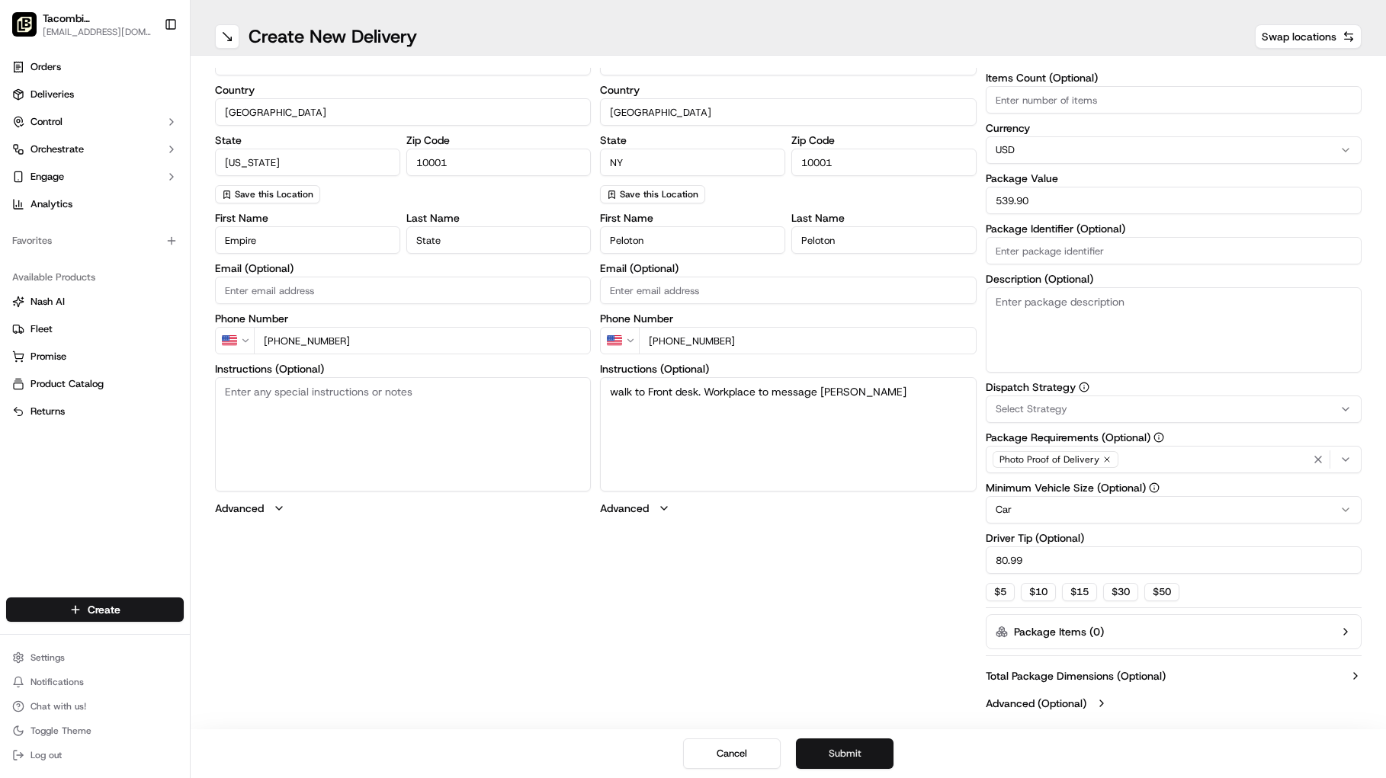
click at [855, 753] on button "Submit" at bounding box center [845, 754] width 98 height 30
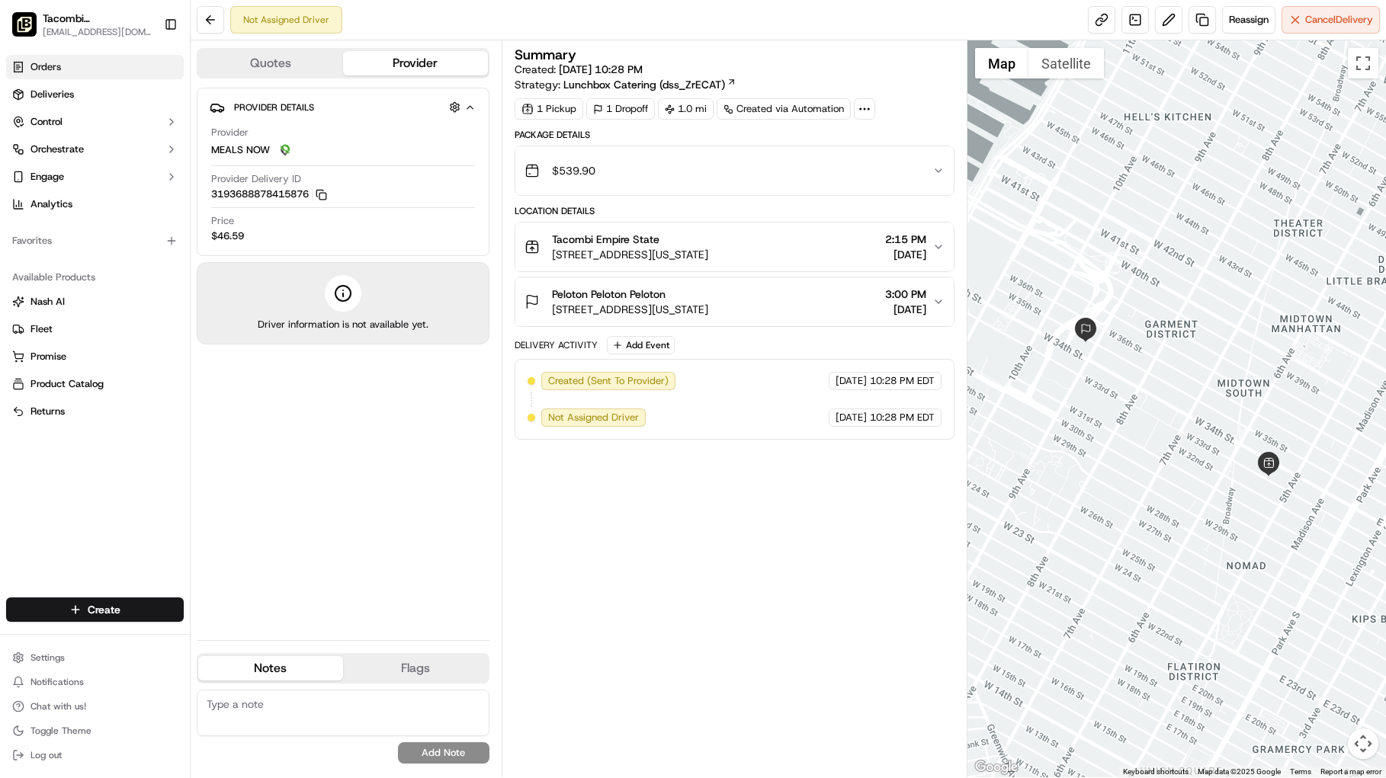
click at [69, 71] on link "Orders" at bounding box center [95, 67] width 178 height 24
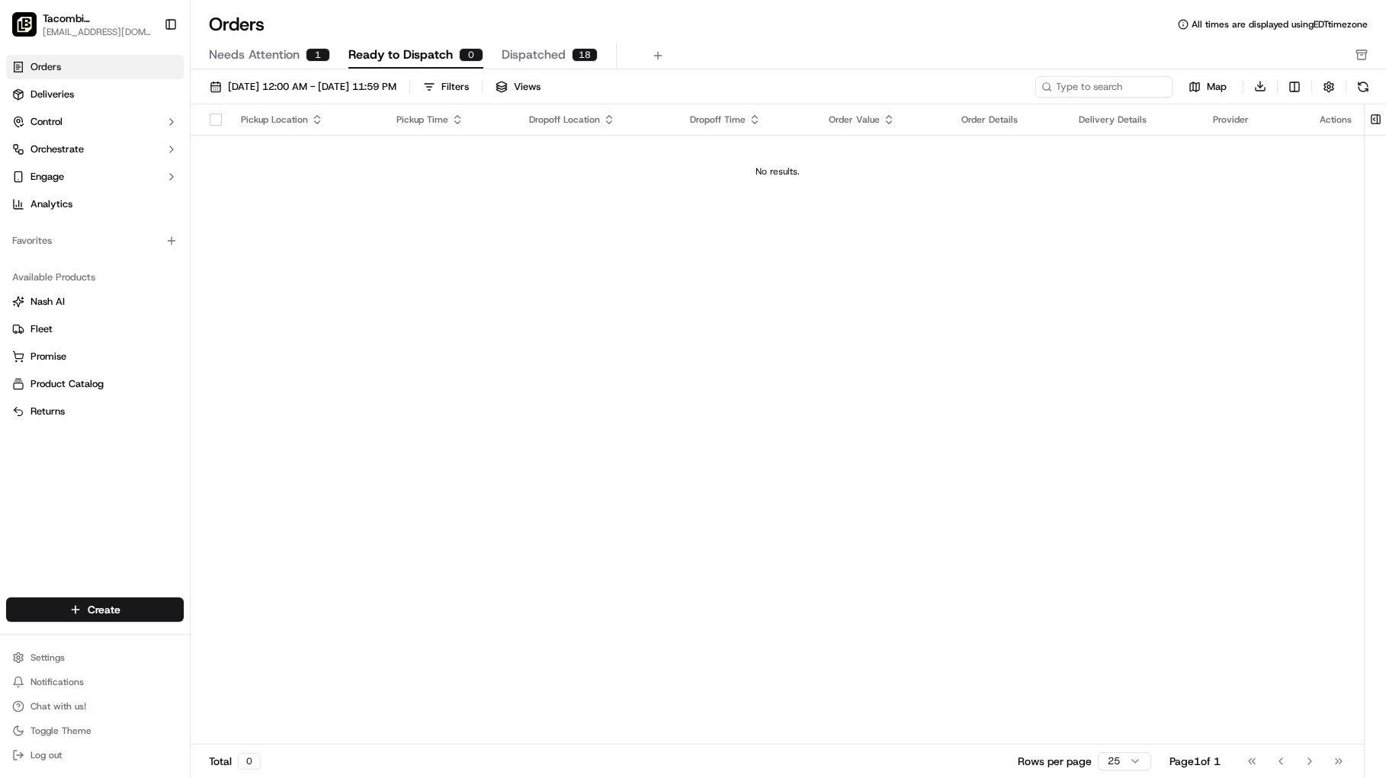
click at [60, 74] on link "Orders" at bounding box center [95, 67] width 178 height 24
click at [542, 56] on span "Dispatched" at bounding box center [534, 55] width 64 height 18
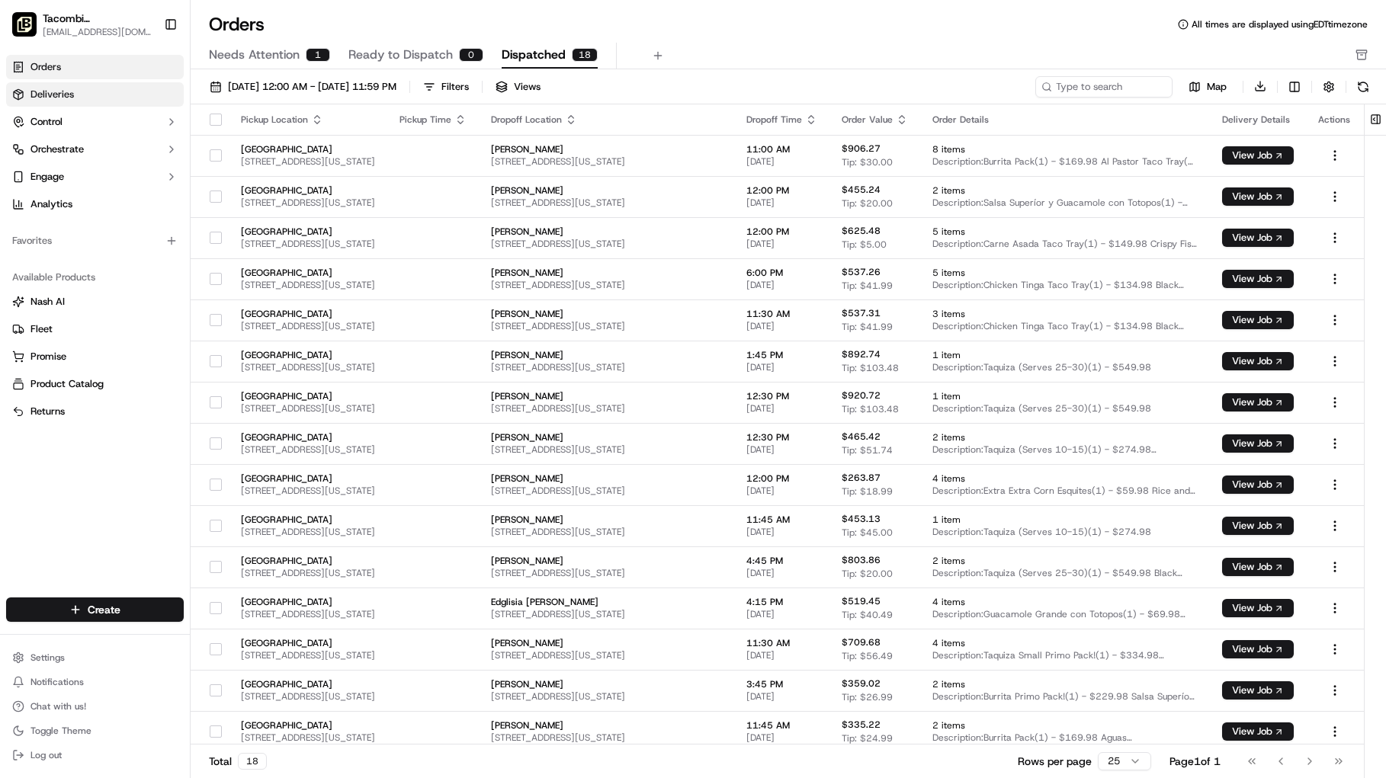
click at [66, 91] on span "Deliveries" at bounding box center [51, 95] width 43 height 14
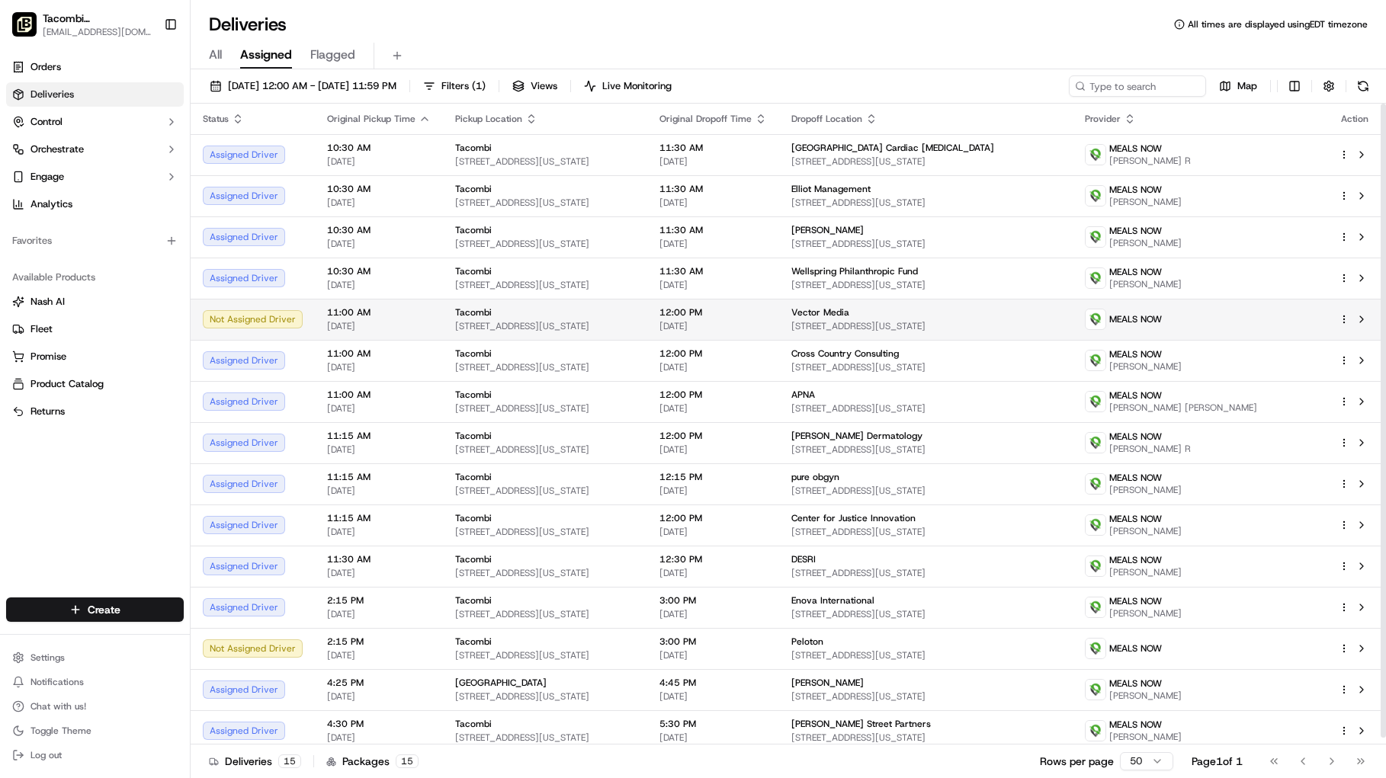
scroll to position [7, 0]
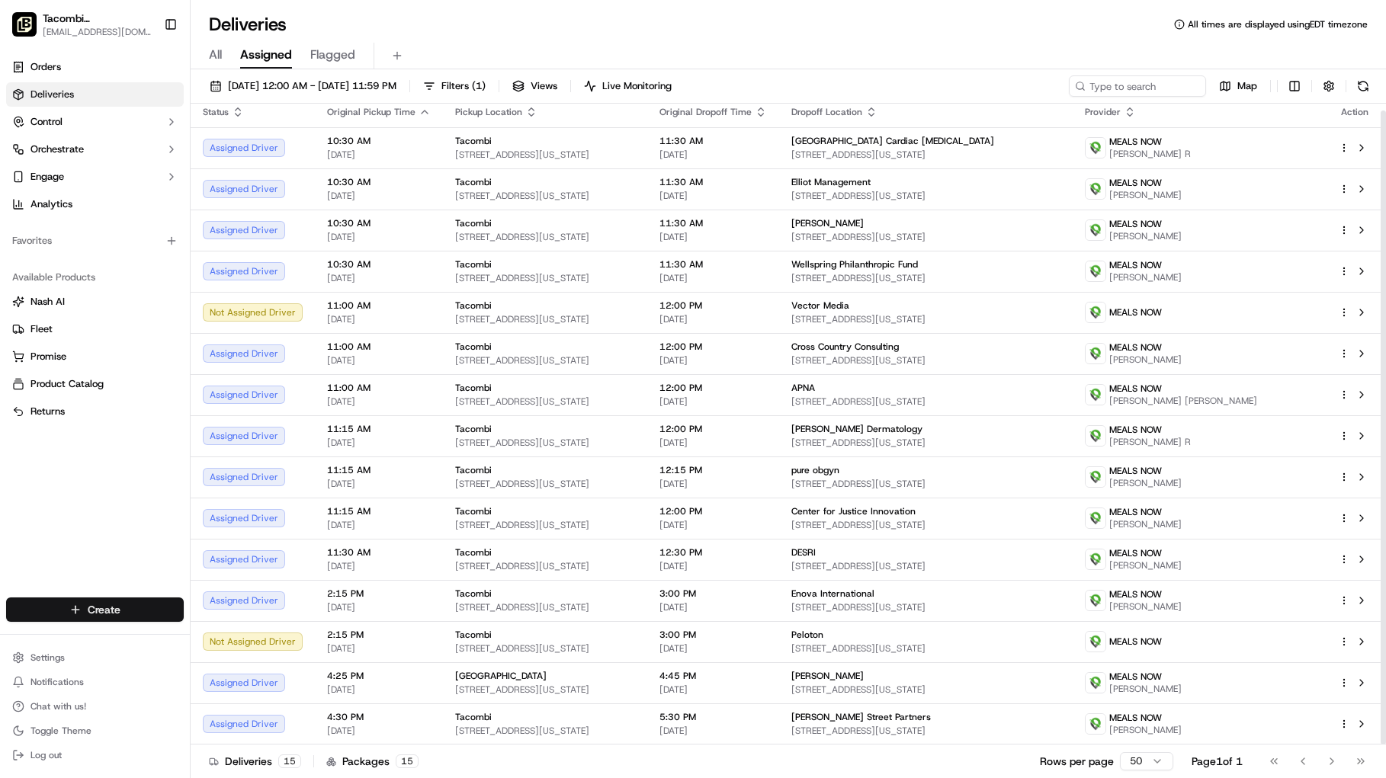
click at [112, 611] on html "Tacombi [GEOGRAPHIC_DATA] [EMAIL_ADDRESS][DOMAIN_NAME] Toggle Sidebar Orders De…" at bounding box center [693, 389] width 1386 height 778
click at [263, 640] on link "Delivery" at bounding box center [276, 637] width 170 height 27
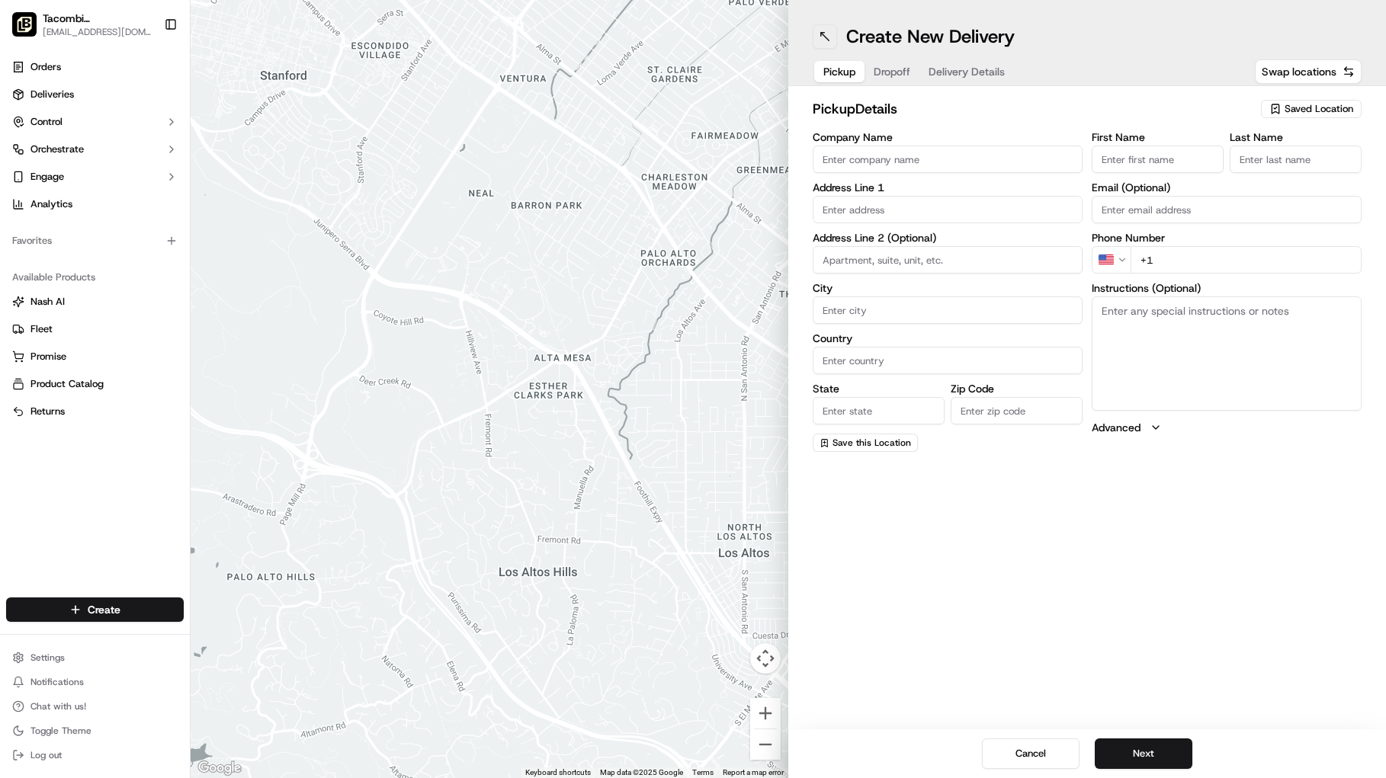
click at [824, 43] on button at bounding box center [825, 36] width 24 height 24
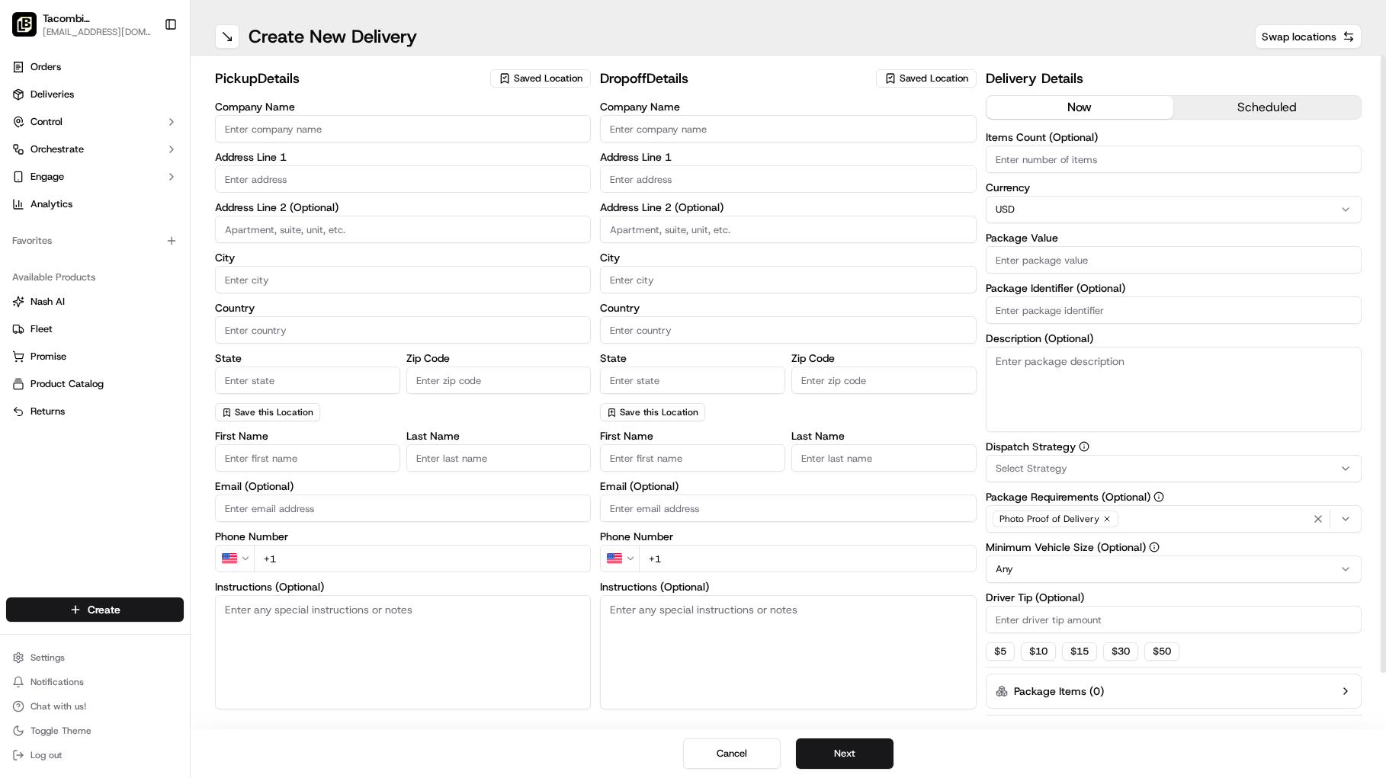
click at [400, 128] on input "Company Name" at bounding box center [403, 128] width 376 height 27
type input "Tacombi"
type input "[STREET_ADDRESS]"
type input "Ground Floor"
type input "[US_STATE]"
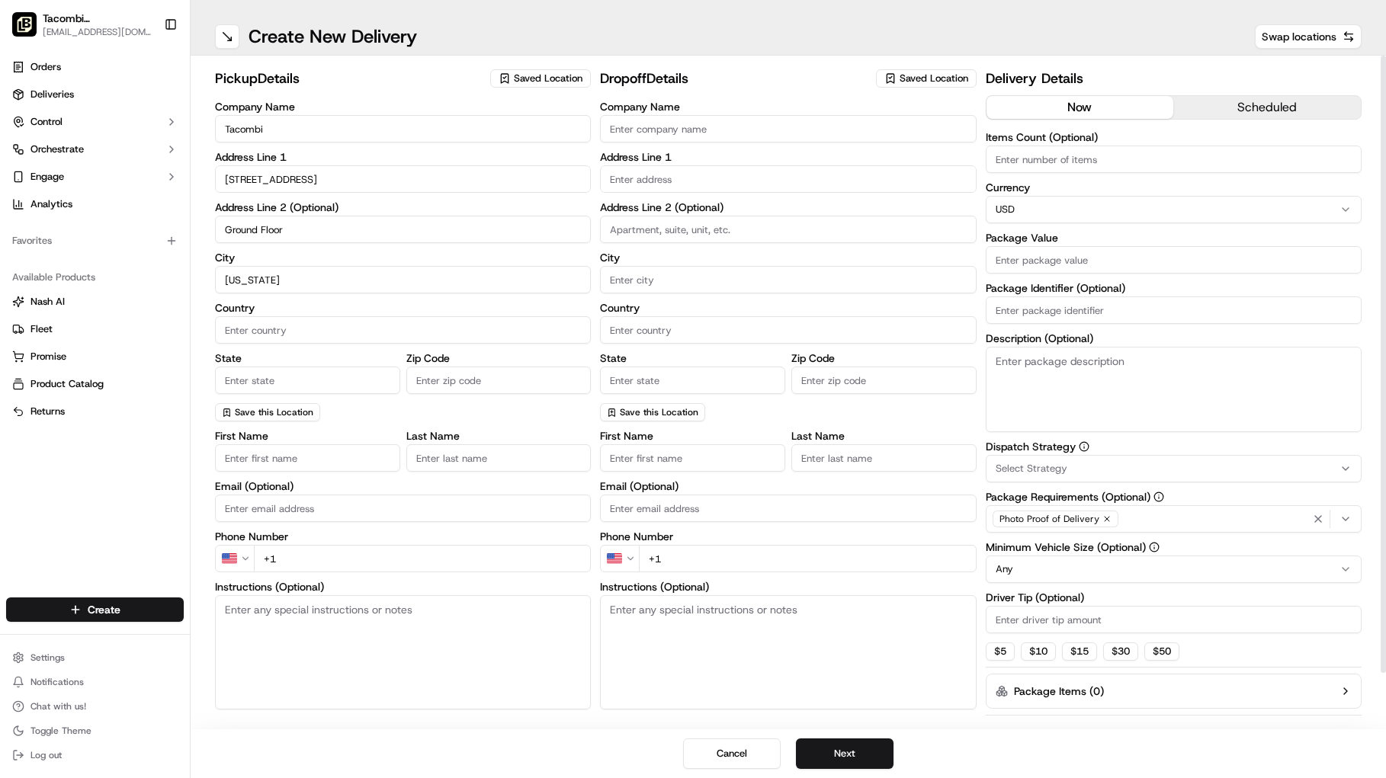
type input "[GEOGRAPHIC_DATA]"
type input "[US_STATE]"
type input "10001"
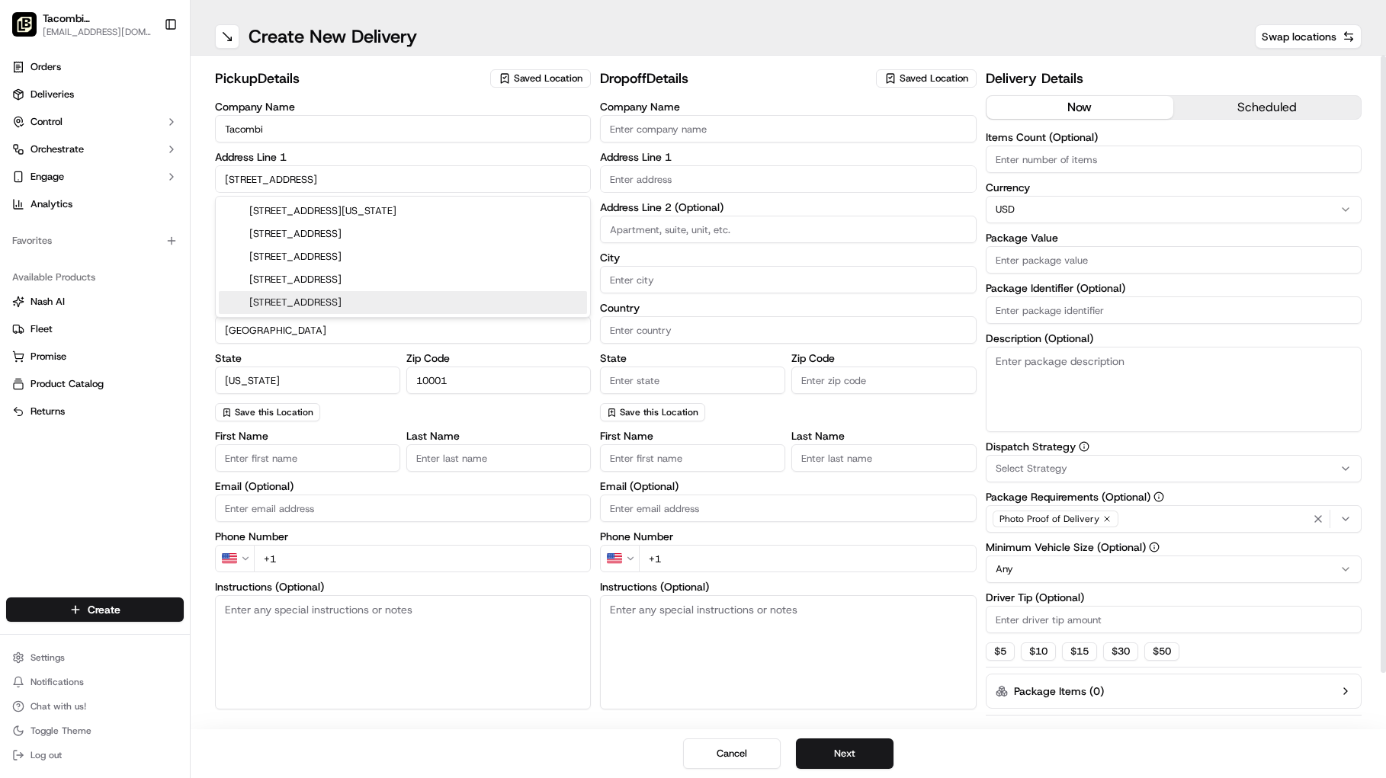
click at [316, 462] on input "First Name" at bounding box center [307, 457] width 185 height 27
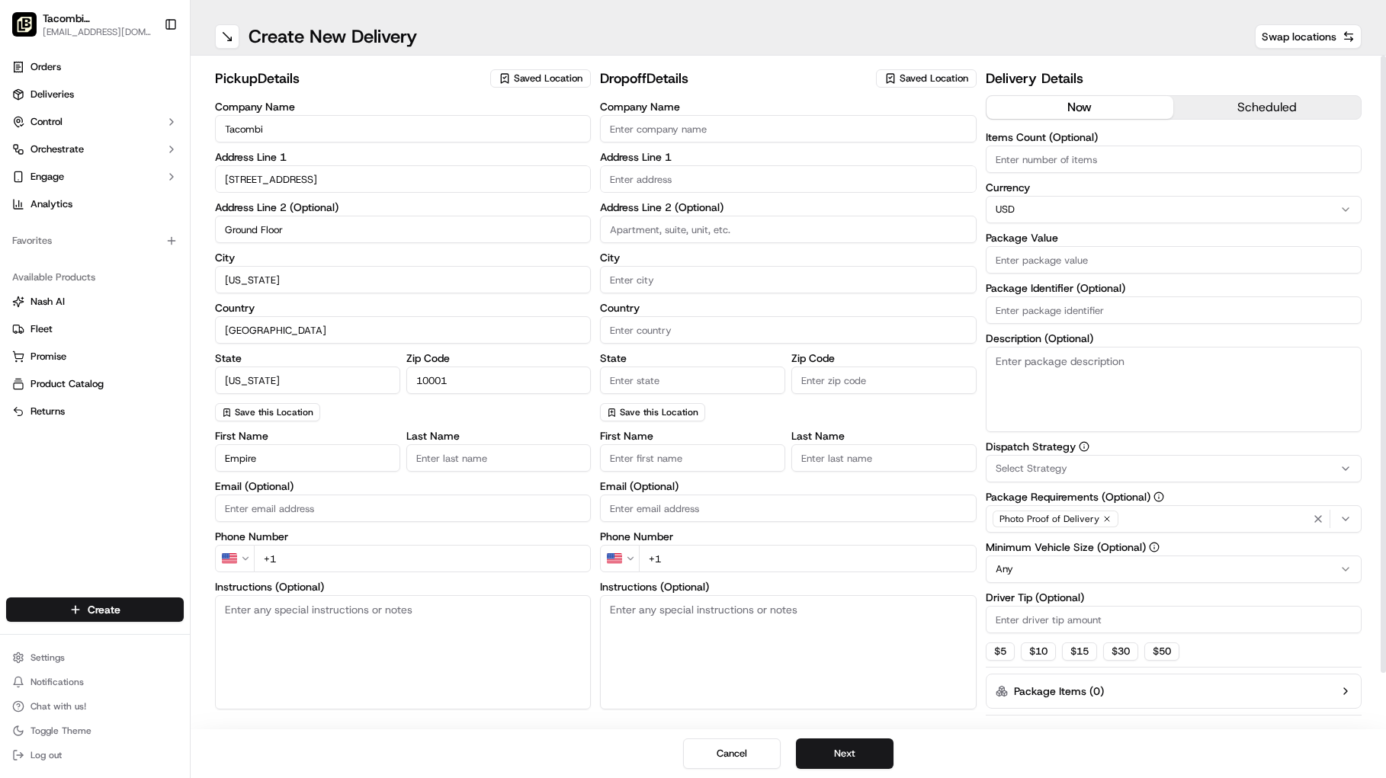
type input "Empire"
click at [441, 463] on input "Last Name" at bounding box center [498, 457] width 185 height 27
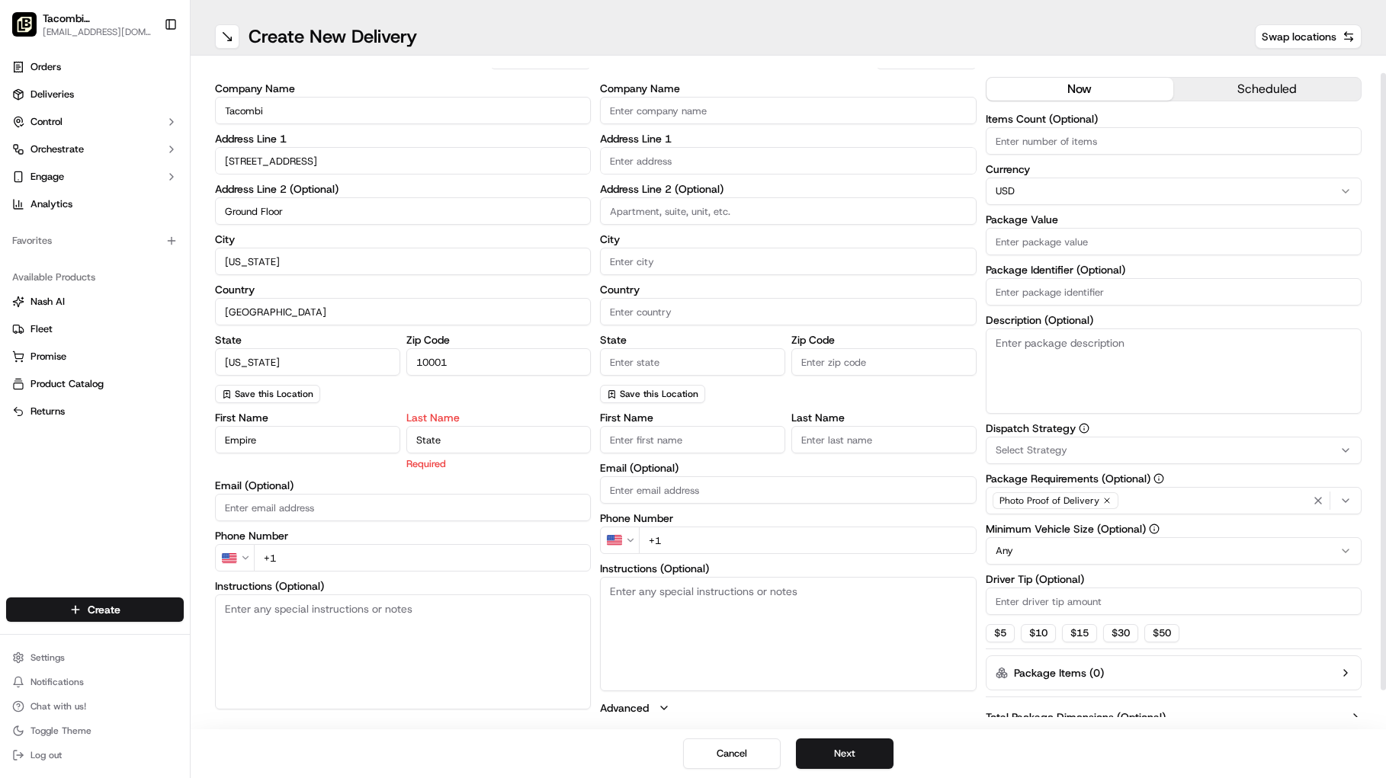
type input "State"
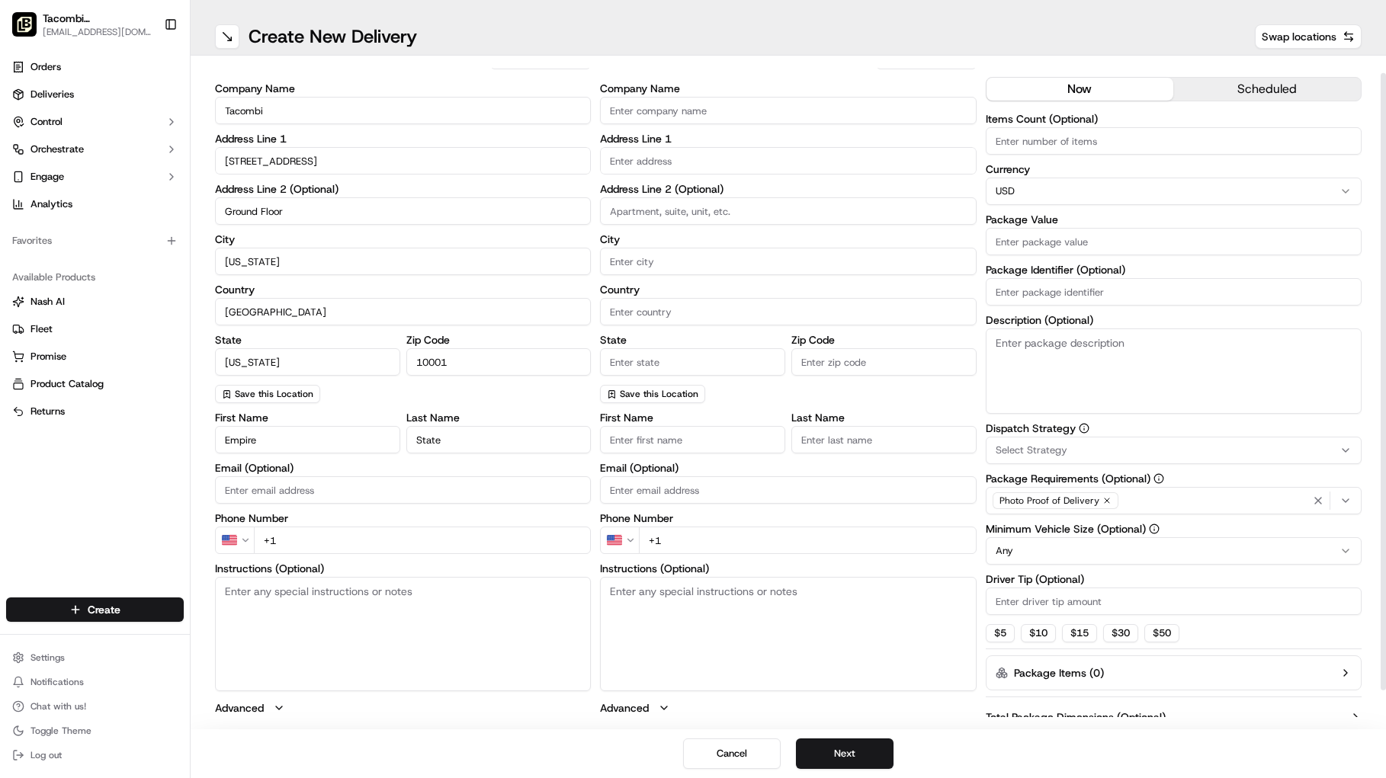
click at [302, 549] on input "+1" at bounding box center [422, 540] width 337 height 27
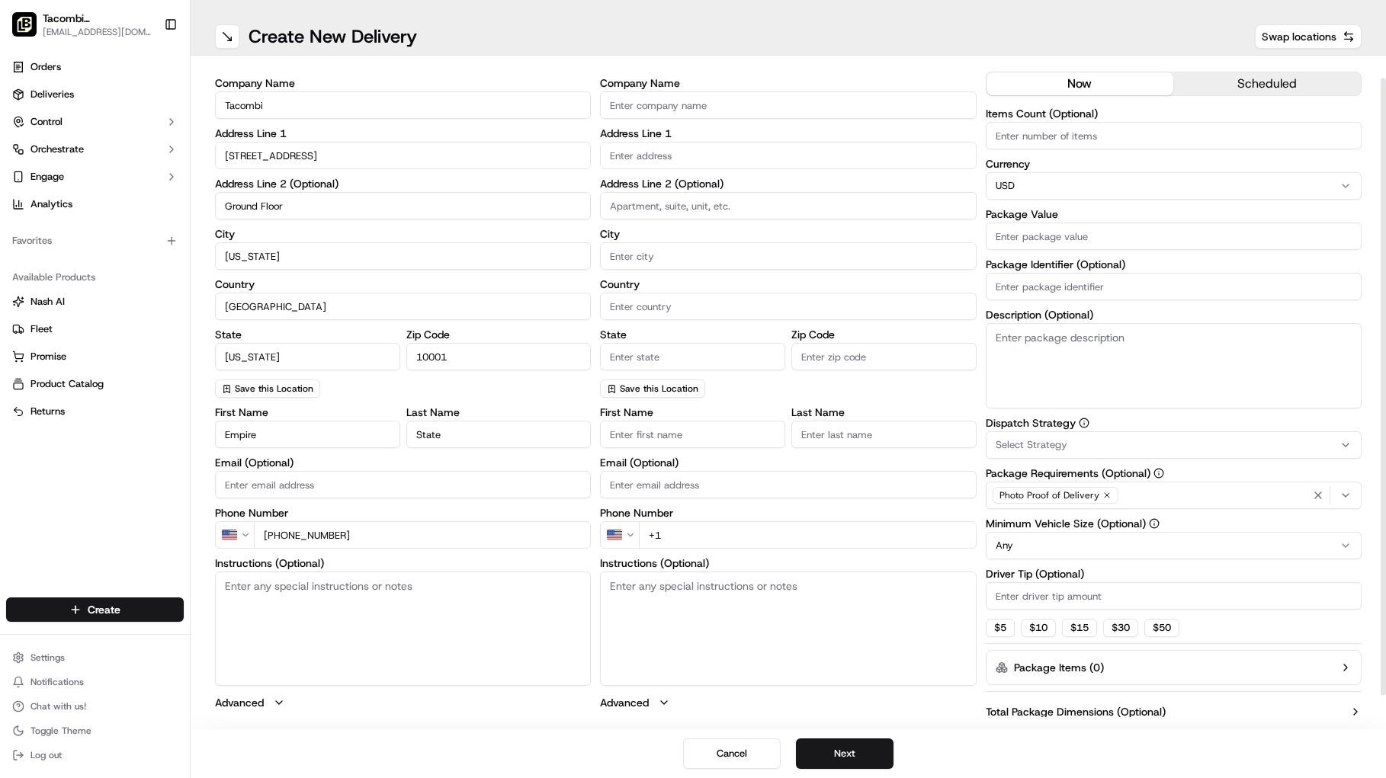
type input "[PHONE_NUMBER]"
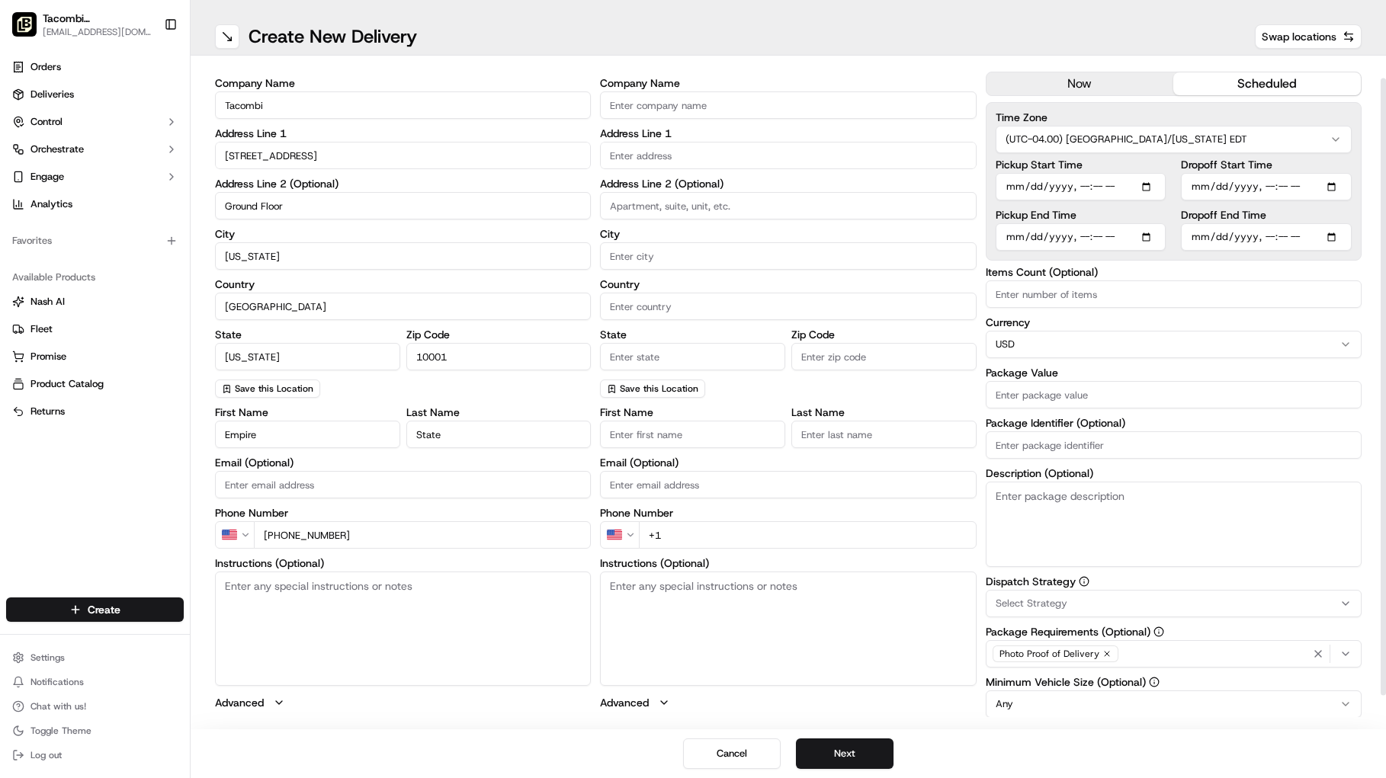
click at [1241, 88] on button "scheduled" at bounding box center [1267, 83] width 188 height 23
click at [1151, 188] on input "Pickup Start Time" at bounding box center [1081, 186] width 171 height 27
type input "[DATE]T15:15"
click at [1308, 213] on label "Dropoff End Time" at bounding box center [1266, 215] width 171 height 11
click at [1308, 223] on input "Dropoff End Time" at bounding box center [1266, 236] width 171 height 27
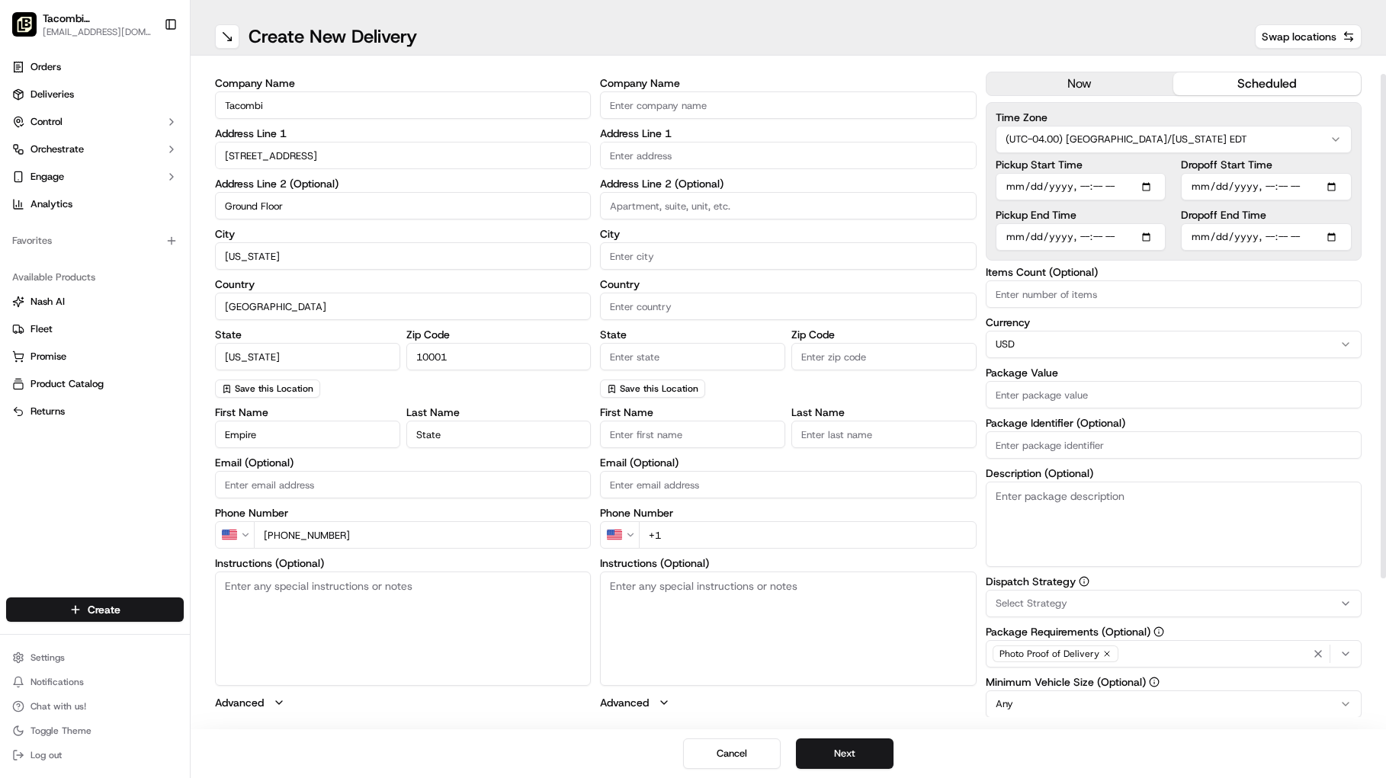
click at [1153, 239] on input "Pickup End Time" at bounding box center [1081, 236] width 171 height 27
type input "[DATE]T15:20"
drag, startPoint x: 1327, startPoint y: 262, endPoint x: 1309, endPoint y: 264, distance: 18.4
click at [1327, 262] on div "Delivery Details now scheduled Time Zone (UTC-04.00) [GEOGRAPHIC_DATA]/[US_STAT…" at bounding box center [1174, 478] width 376 height 868
click at [1338, 185] on input "Dropoff Start Time" at bounding box center [1266, 186] width 171 height 27
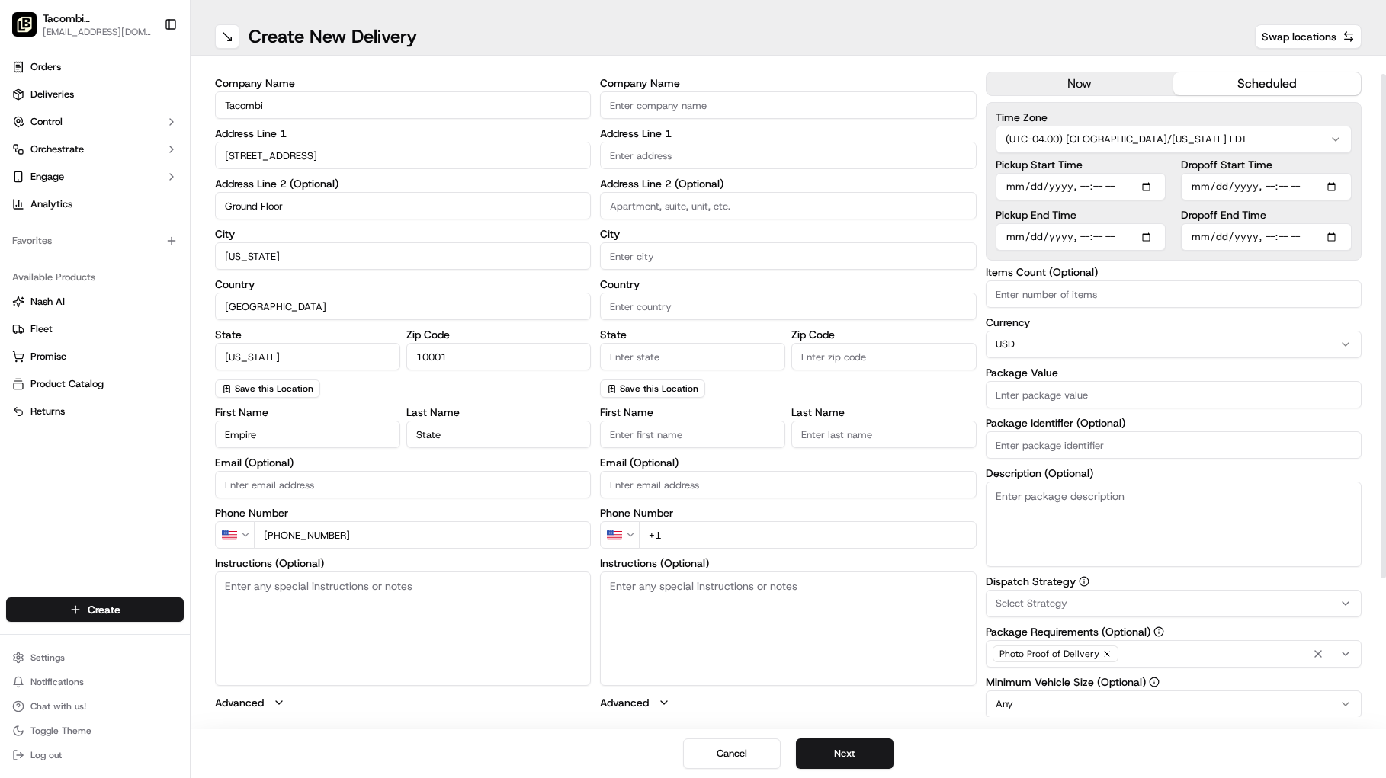
type input "[DATE]T15:45"
click at [1381, 150] on div at bounding box center [1383, 326] width 5 height 505
click at [1345, 239] on input "Dropoff End Time" at bounding box center [1266, 236] width 171 height 27
click at [1342, 239] on input "Dropoff End Time" at bounding box center [1266, 236] width 171 height 27
click at [1359, 210] on div "Time Zone (UTC-04.00) [GEOGRAPHIC_DATA]/[US_STATE] EDT Pickup Start Time Pickup…" at bounding box center [1174, 181] width 376 height 159
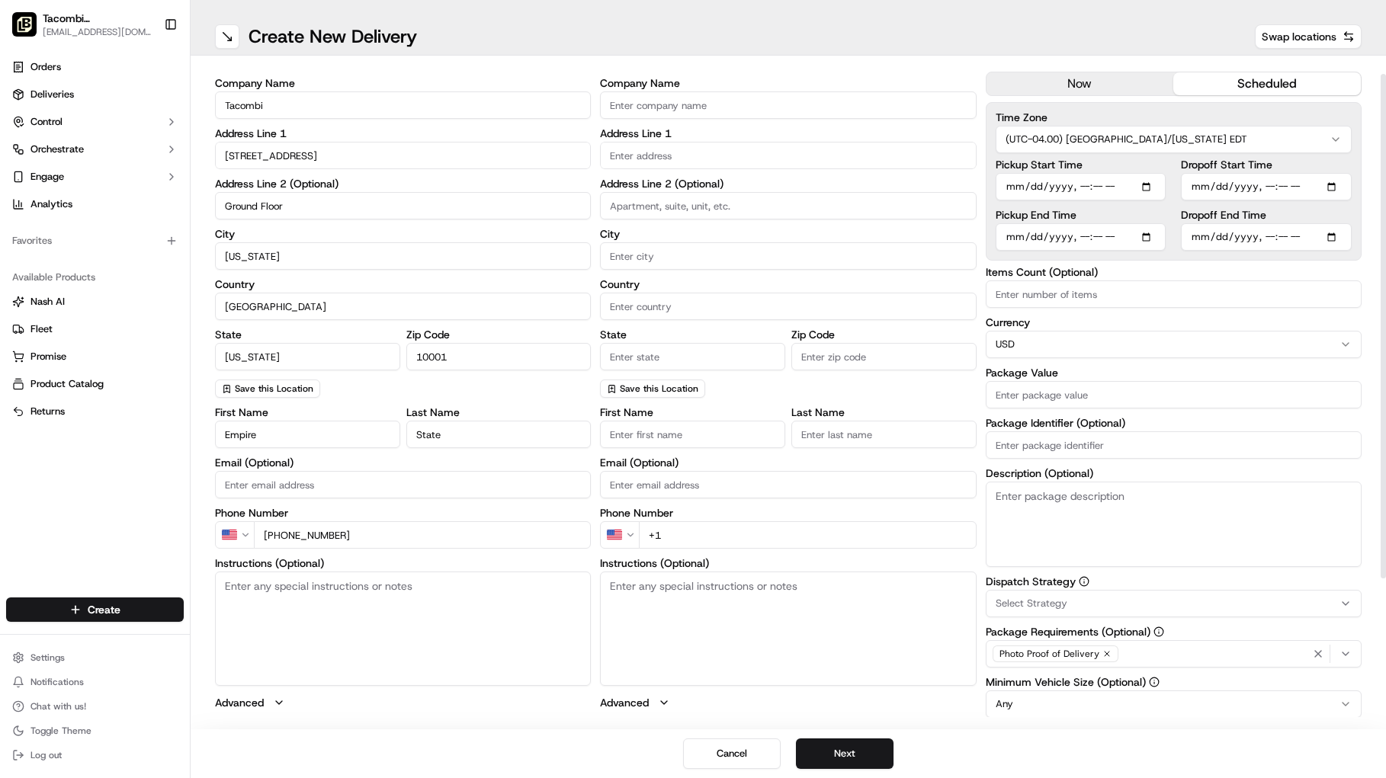
click at [1334, 237] on input "Dropoff End Time" at bounding box center [1266, 236] width 171 height 27
type input "[DATE]T16:00"
click at [1376, 217] on div "pickup Details Saved Location Company Name Tacombi Address Line [STREET_ADDRESS…" at bounding box center [788, 393] width 1195 height 674
click at [1029, 396] on input "Package Value" at bounding box center [1174, 394] width 376 height 27
type input "539.86"
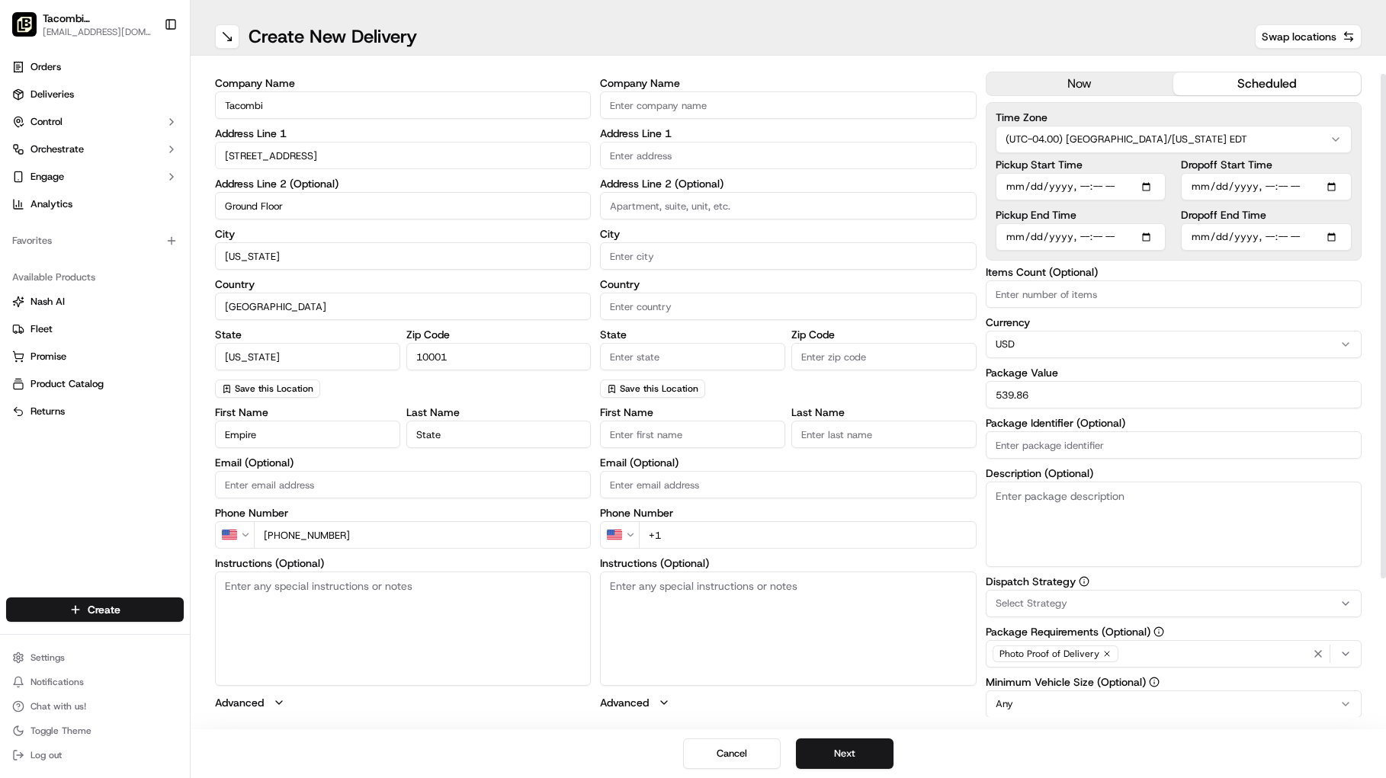
click at [1062, 447] on input "Package Identifier (Optional)" at bounding box center [1174, 444] width 376 height 27
click at [1038, 600] on span "Select Strategy" at bounding box center [1032, 604] width 72 height 14
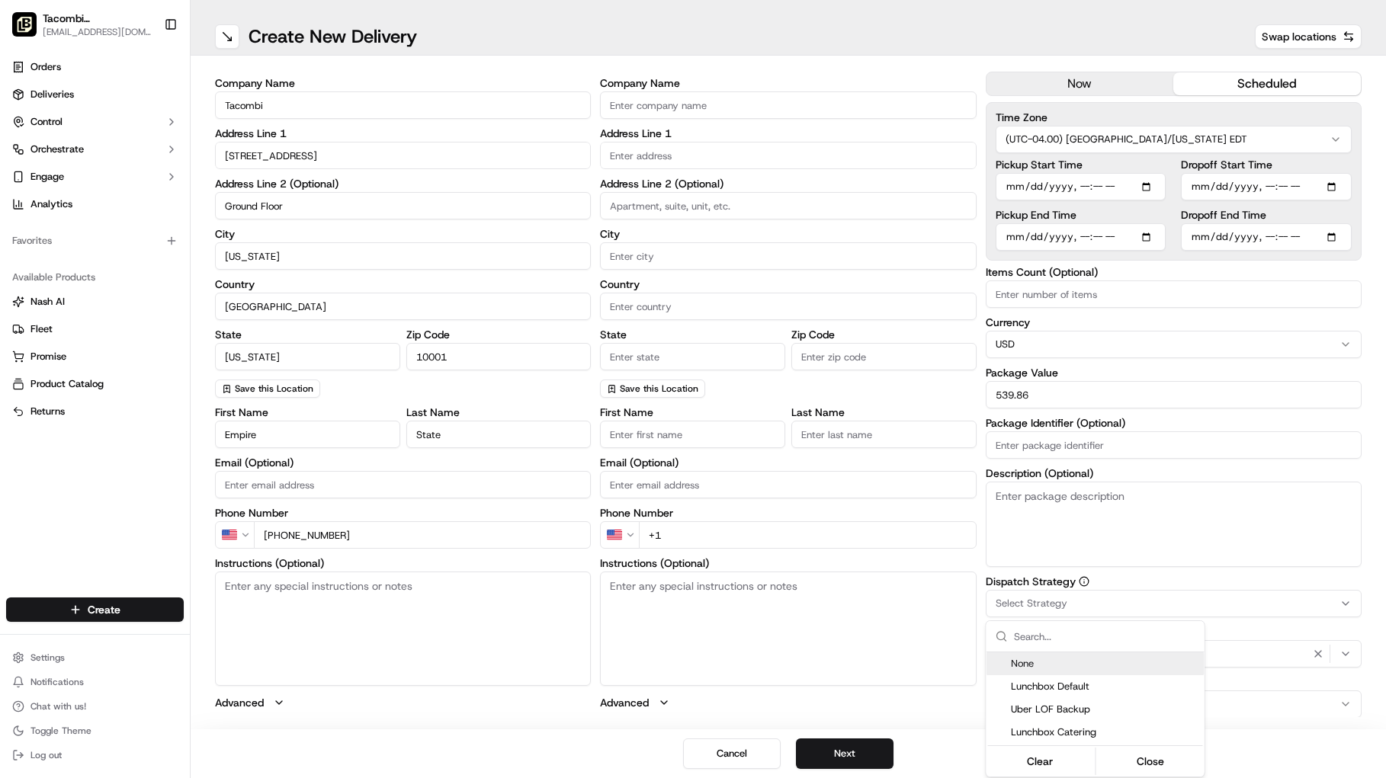
click at [1062, 559] on html "Tacombi [GEOGRAPHIC_DATA] [EMAIL_ADDRESS][DOMAIN_NAME] Toggle Sidebar Orders De…" at bounding box center [693, 389] width 1386 height 778
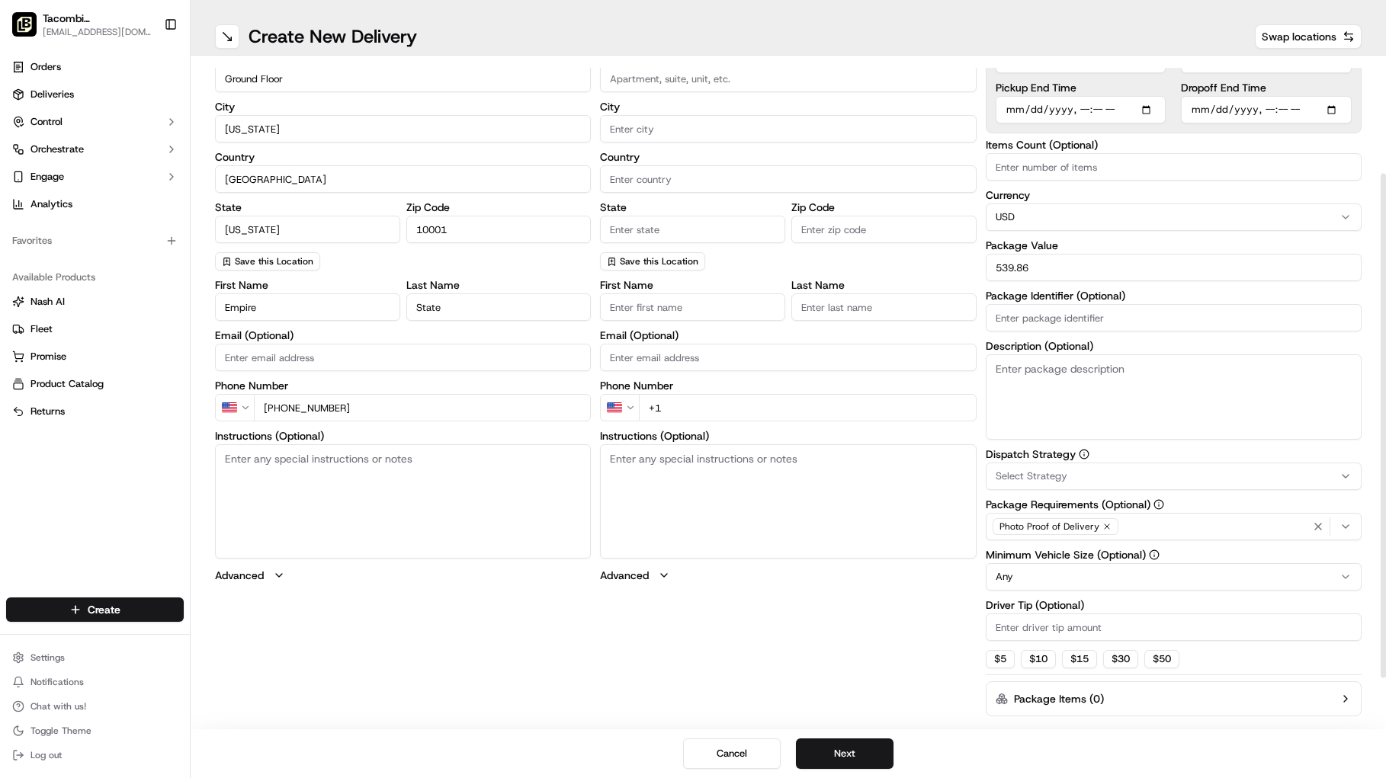
scroll to position [152, 0]
click at [1042, 579] on html "Tacombi [GEOGRAPHIC_DATA] [EMAIL_ADDRESS][DOMAIN_NAME] Toggle Sidebar Orders De…" at bounding box center [693, 389] width 1386 height 778
click at [1070, 630] on input "Driver Tip (Optional)" at bounding box center [1174, 626] width 376 height 27
type input "0"
click at [1135, 599] on label "Driver Tip (Optional)" at bounding box center [1174, 604] width 376 height 11
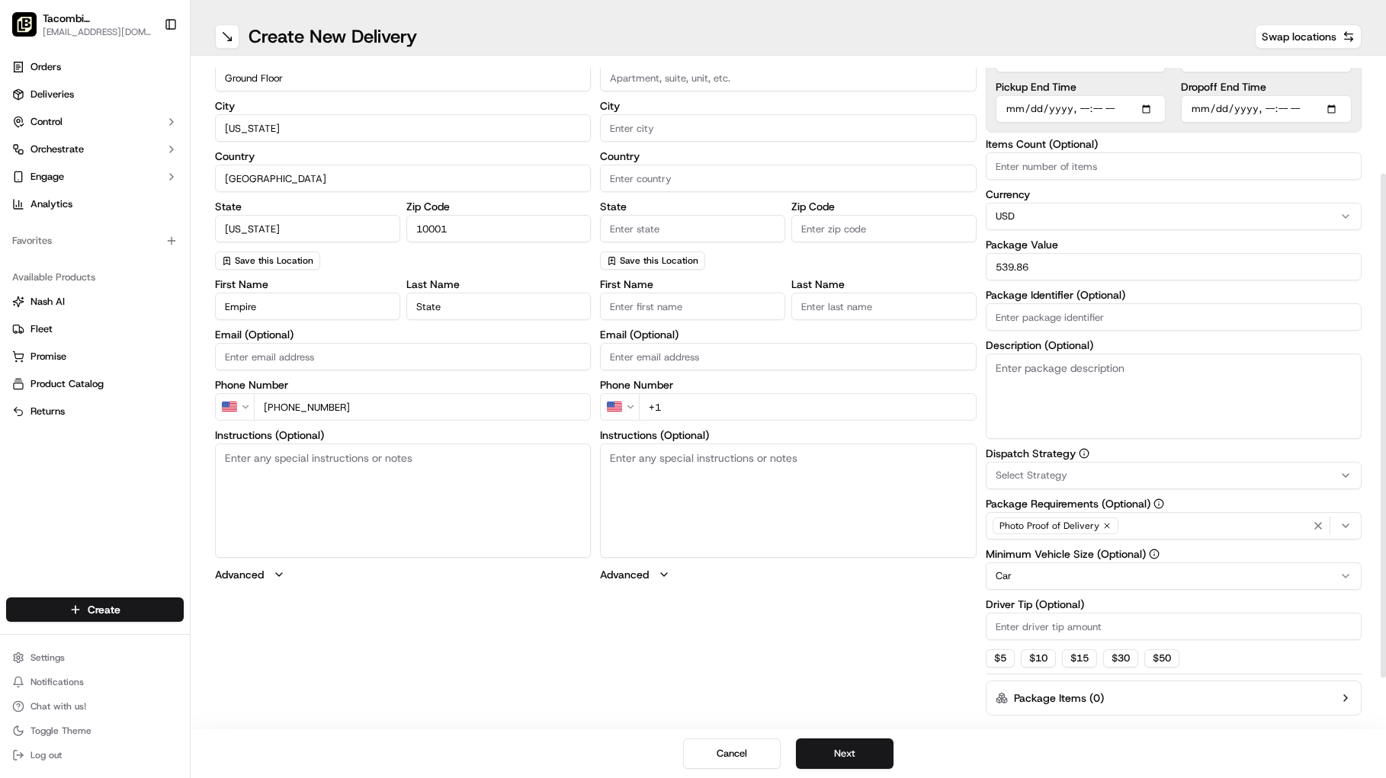
click at [1135, 613] on input "Driver Tip (Optional)" at bounding box center [1174, 626] width 376 height 27
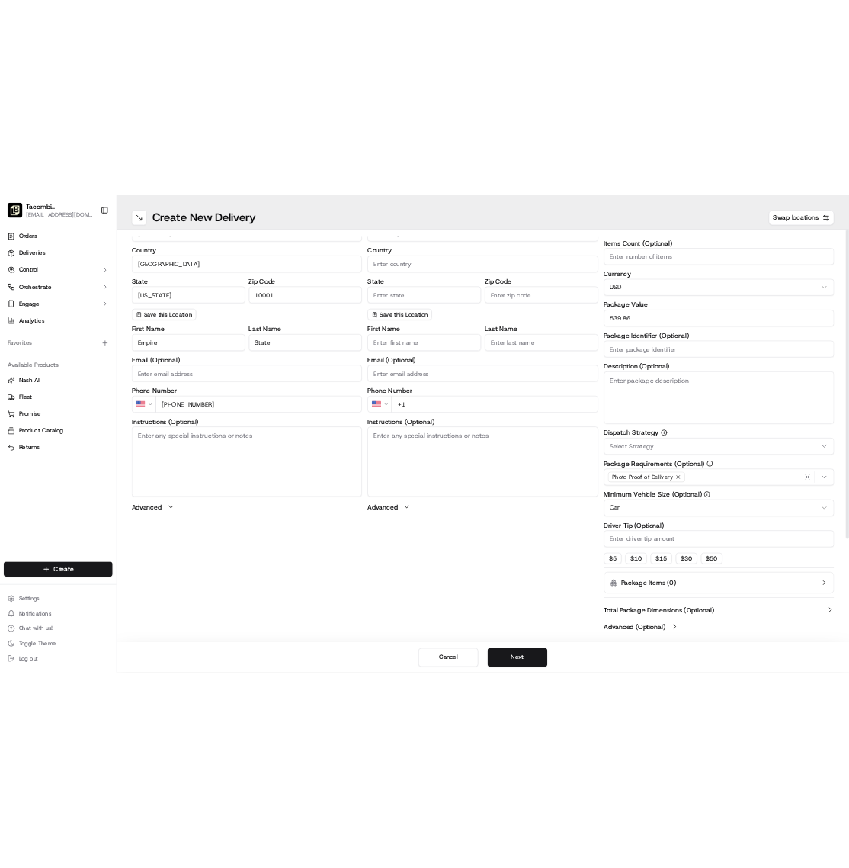
scroll to position [0, 0]
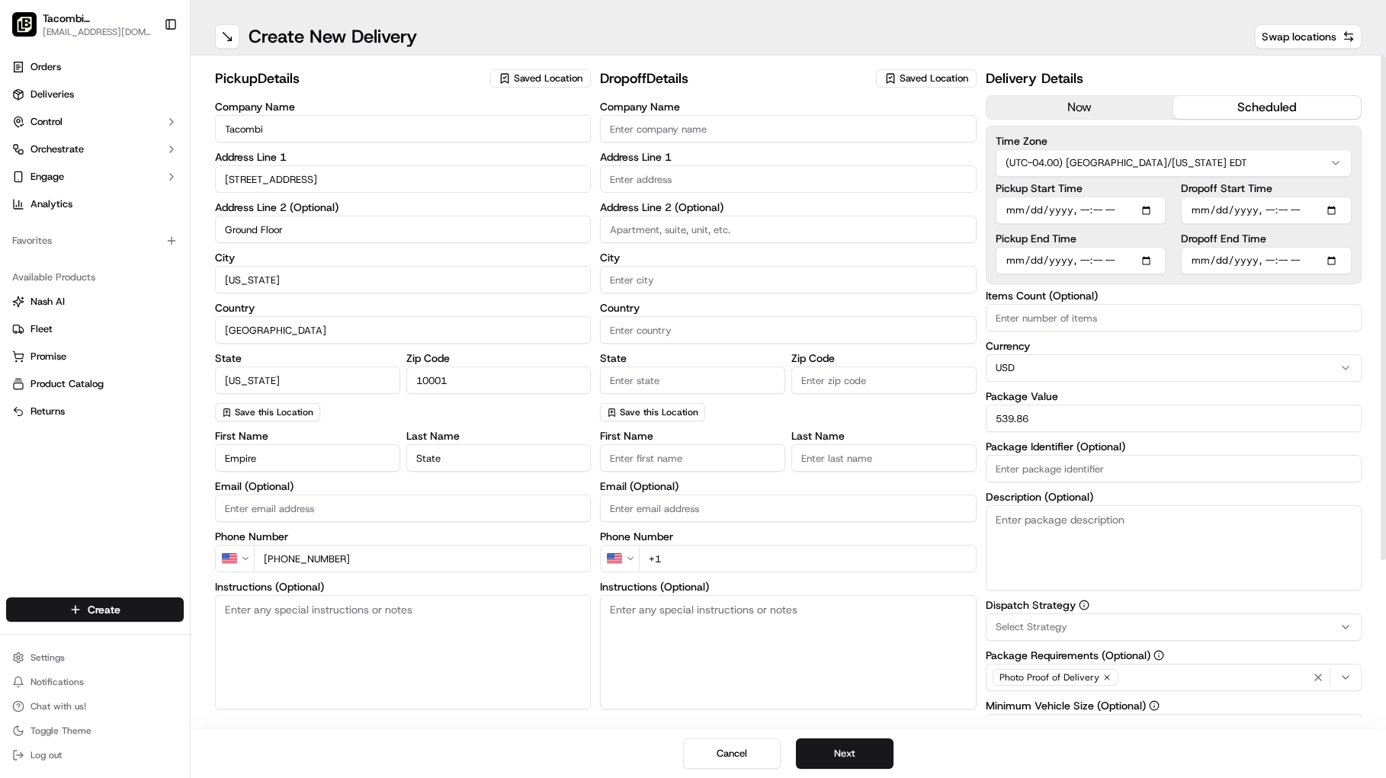
click at [665, 130] on input "Company Name" at bounding box center [788, 128] width 376 height 27
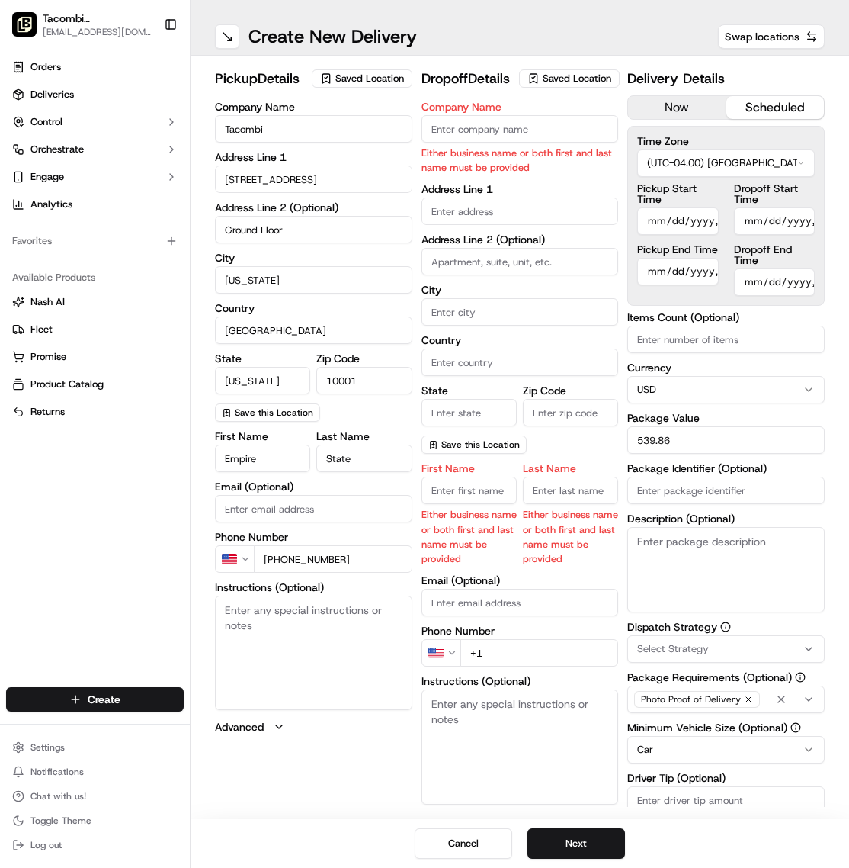
paste input "Known Global"
type input "Known Global"
click at [493, 236] on body "Tacombi [GEOGRAPHIC_DATA] [EMAIL_ADDRESS][DOMAIN_NAME] Toggle Sidebar Orders De…" at bounding box center [424, 434] width 849 height 868
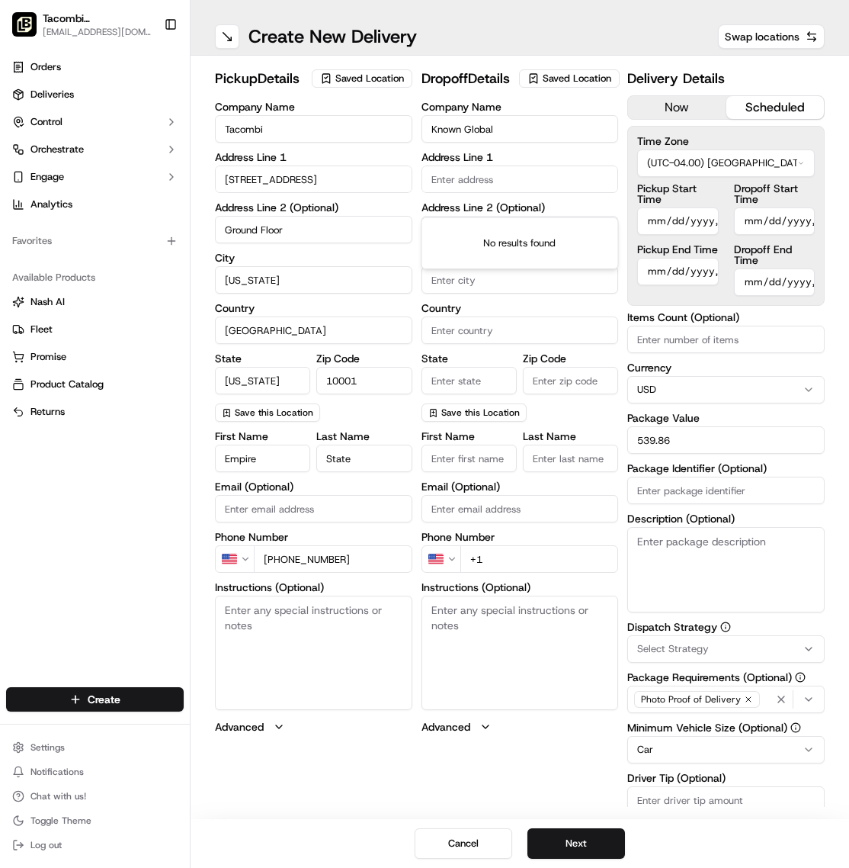
paste input "[STREET_ADDRESS][US_STATE]"
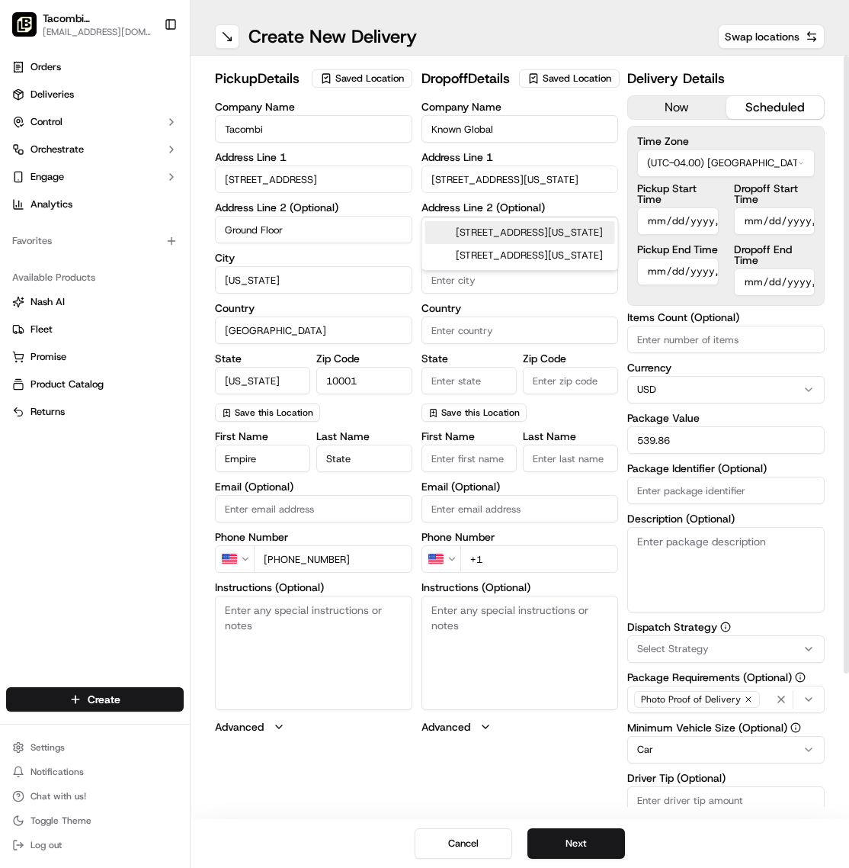
click at [516, 236] on div "[STREET_ADDRESS][US_STATE]" at bounding box center [520, 232] width 190 height 23
type input "[GEOGRAPHIC_DATA], [STREET_ADDRESS][US_STATE]"
type input "fl 21"
type input "[US_STATE]"
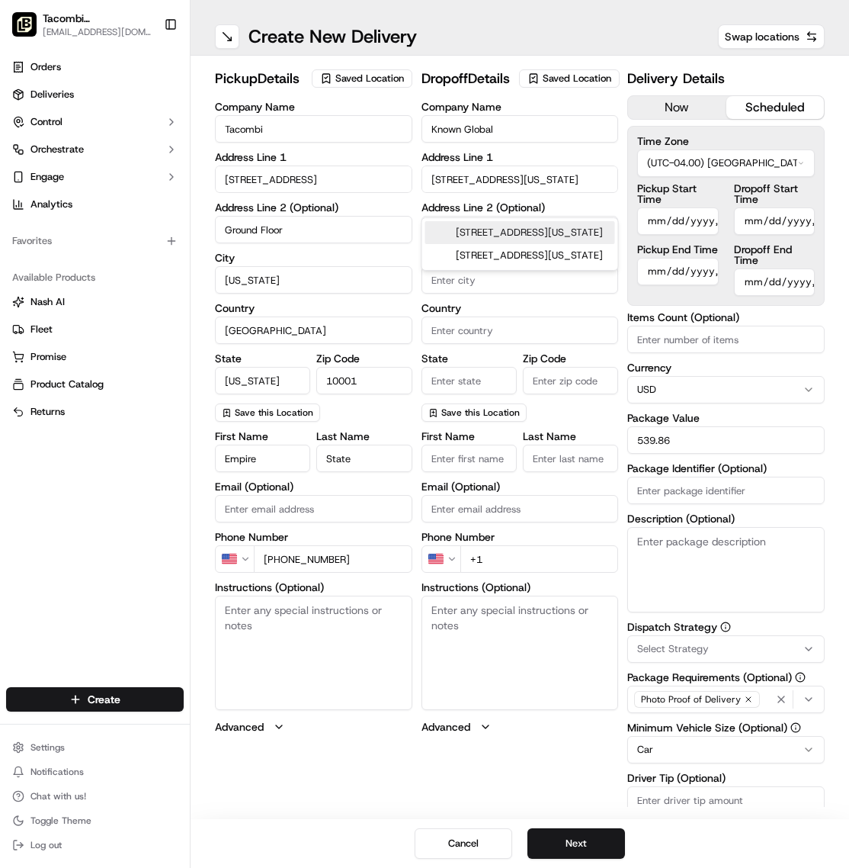
type input "[GEOGRAPHIC_DATA]"
type input "NY"
type input "10018"
type input "[STREET_ADDRESS]"
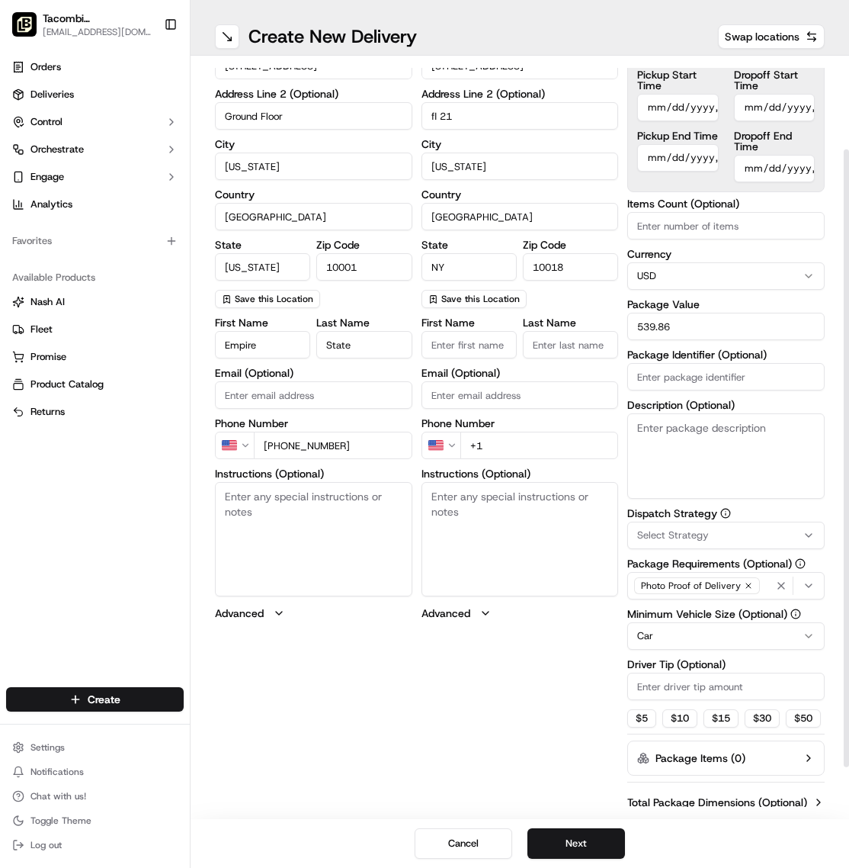
scroll to position [115, 0]
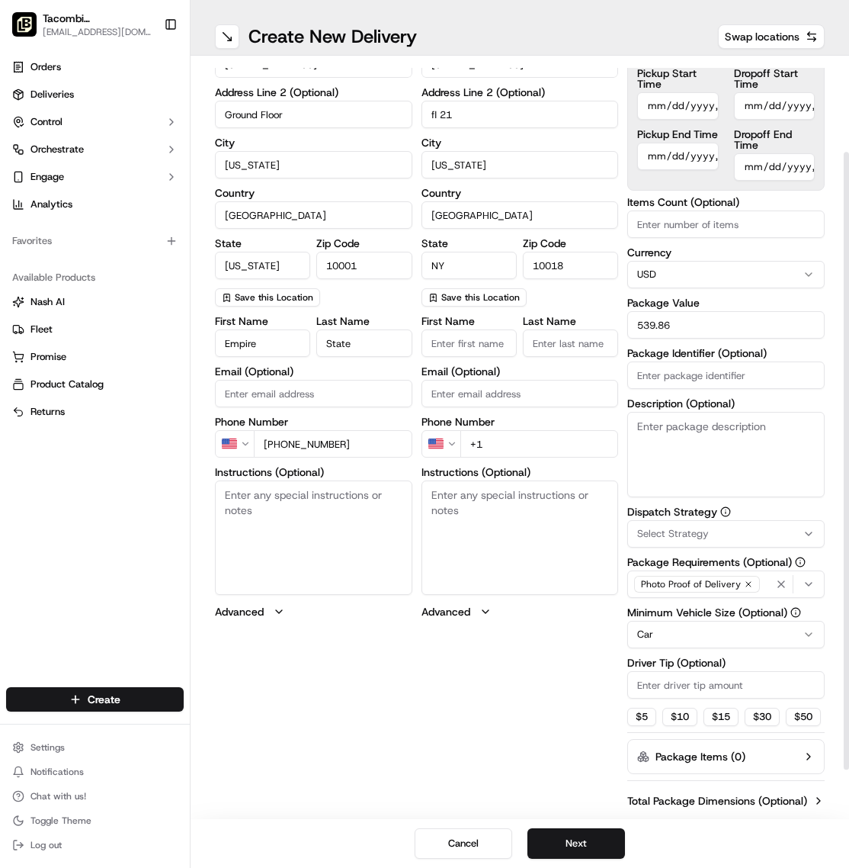
click at [464, 357] on input "First Name" at bounding box center [469, 342] width 95 height 27
type input "Known"
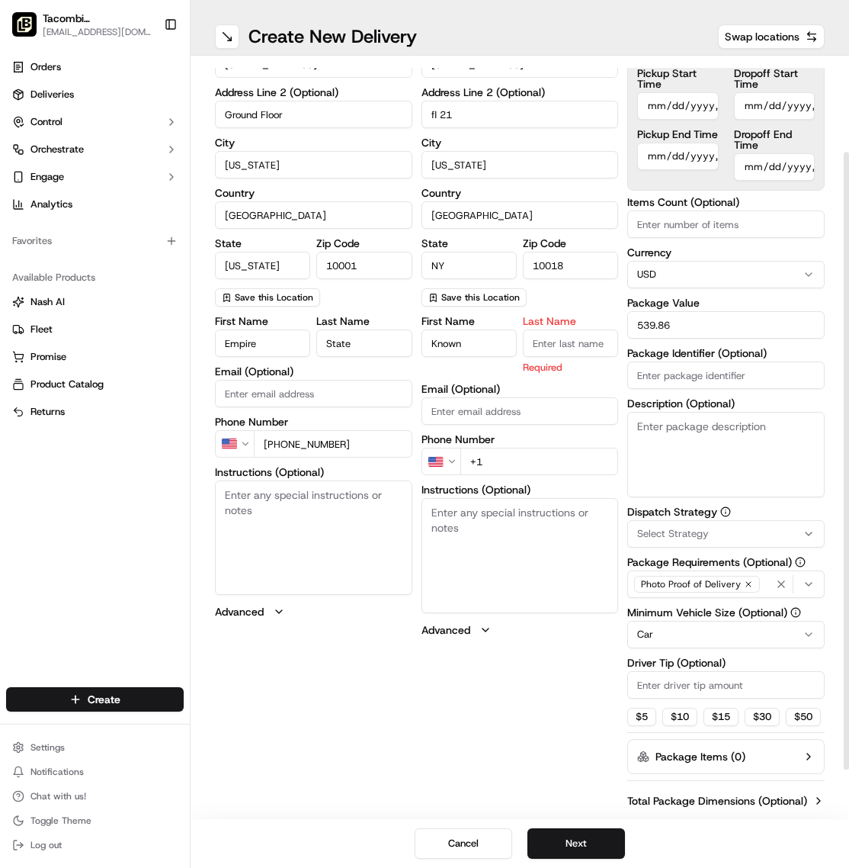
click at [570, 357] on input "Last Name" at bounding box center [570, 342] width 95 height 27
type input "Global"
click at [499, 484] on div "First Name Known Last Name Global Required Email (Optional) Phone Number US +1 …" at bounding box center [520, 477] width 197 height 322
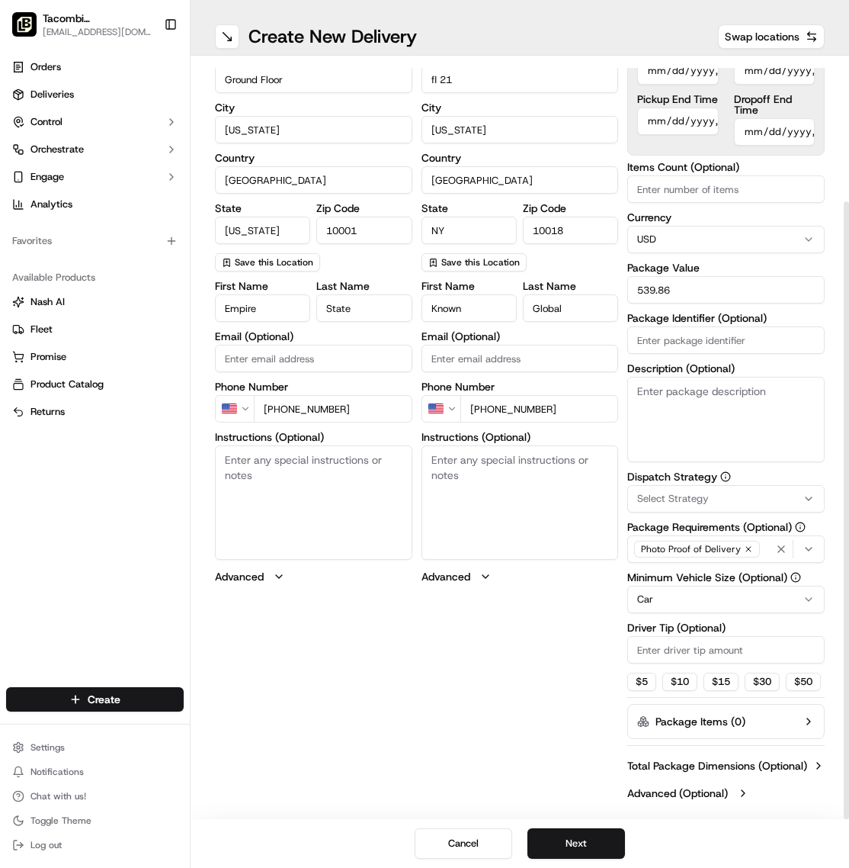
scroll to position [175, 0]
type input "[PHONE_NUMBER]"
click at [508, 478] on textarea "Instructions (Optional)" at bounding box center [520, 502] width 197 height 114
paste textarea "Known Global"
type textarea "Known Global"
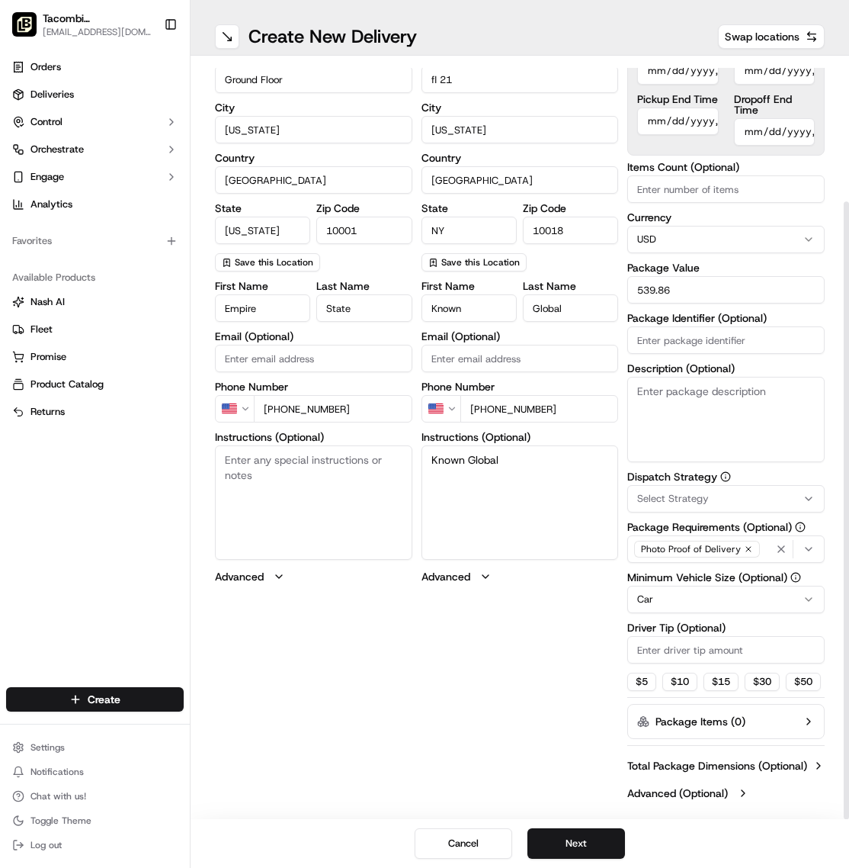
click at [531, 619] on div "pickup Details Saved Location Company Name Tacombi Address Line [STREET_ADDRESS…" at bounding box center [520, 362] width 610 height 889
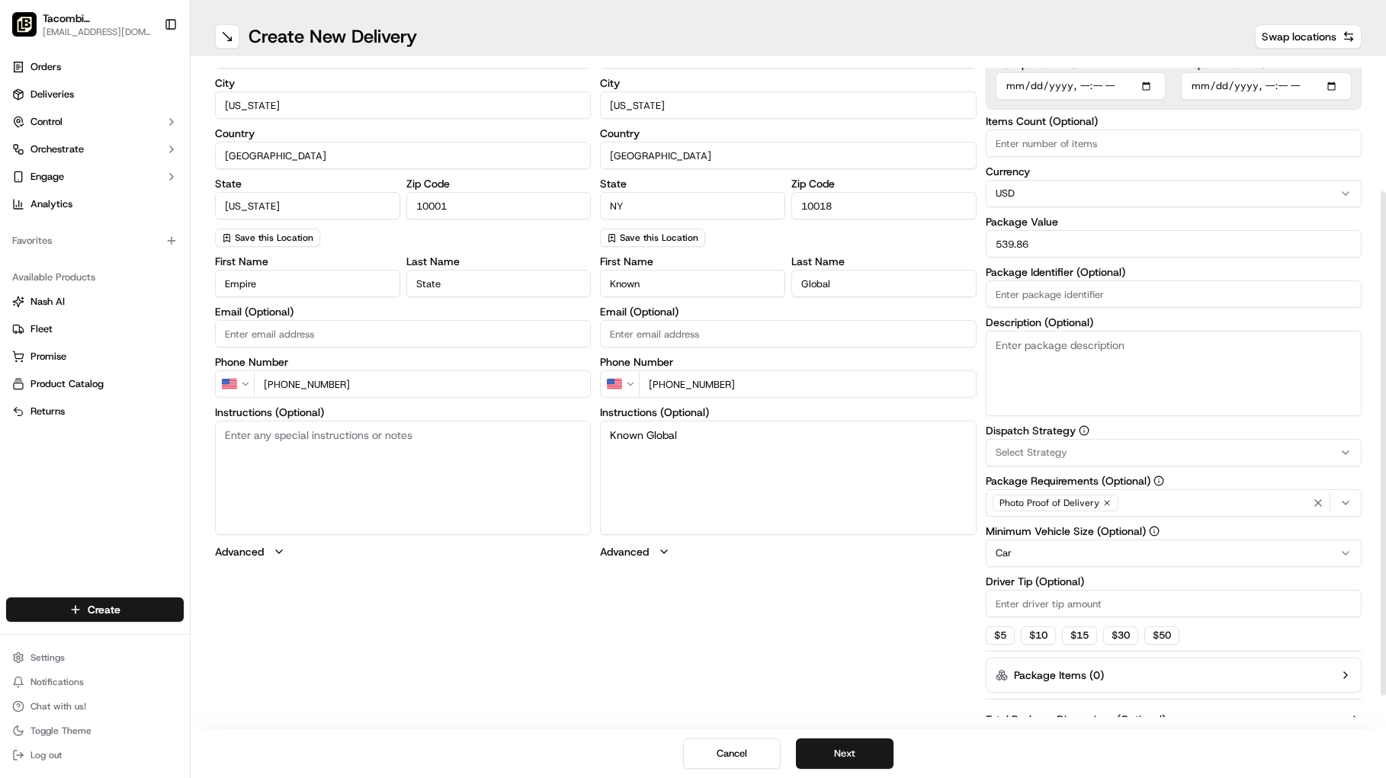
scroll to position [0, 0]
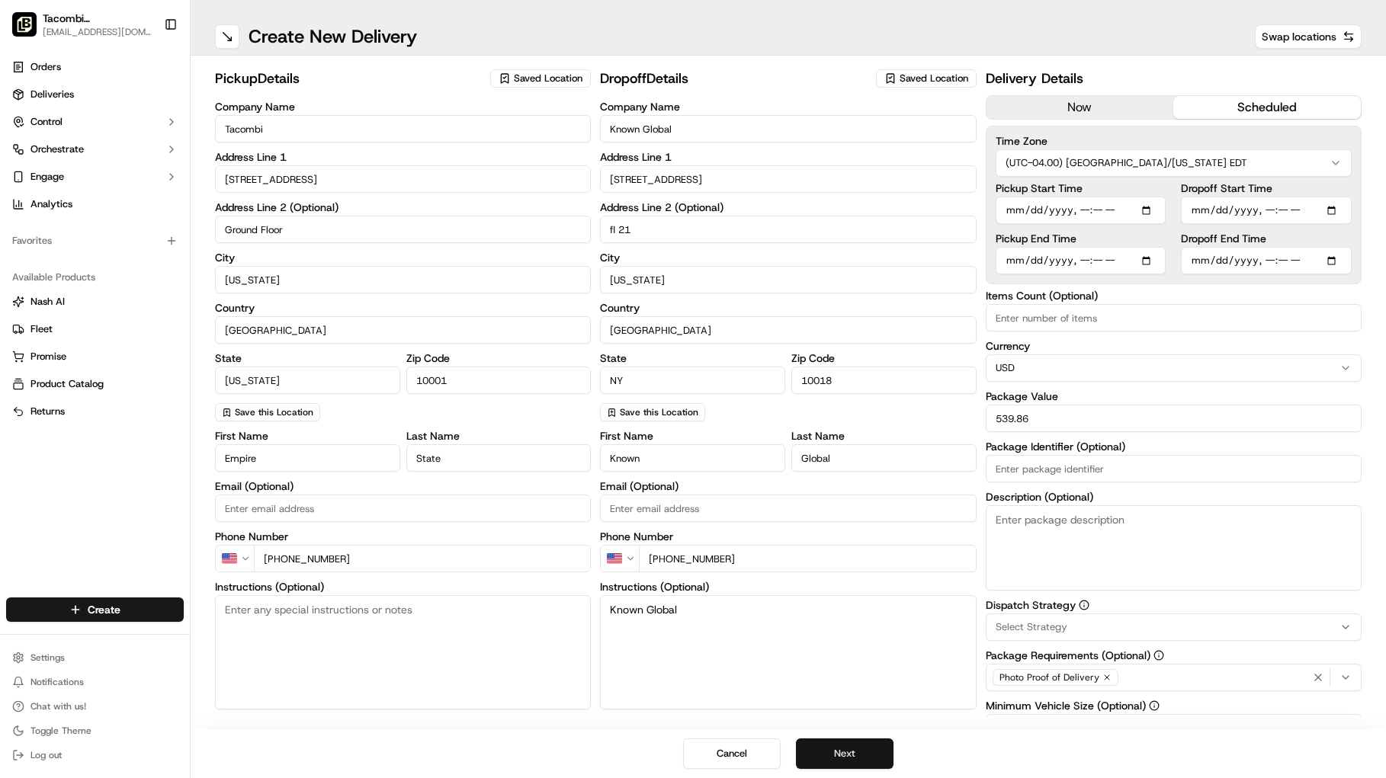
click at [855, 758] on button "Next" at bounding box center [845, 754] width 98 height 30
click at [851, 755] on button "Next" at bounding box center [845, 754] width 98 height 30
click at [858, 751] on button "Submit" at bounding box center [845, 754] width 98 height 30
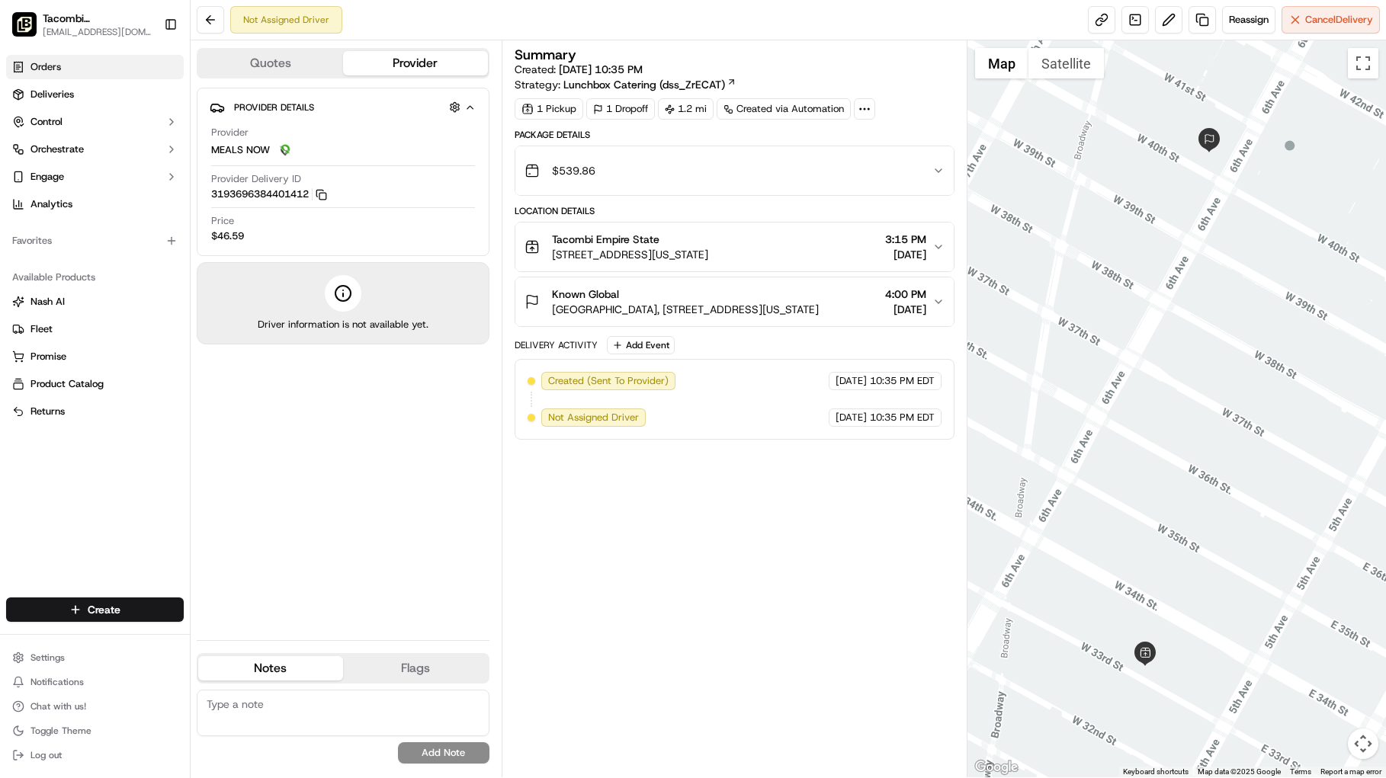
click at [57, 69] on span "Orders" at bounding box center [45, 67] width 30 height 14
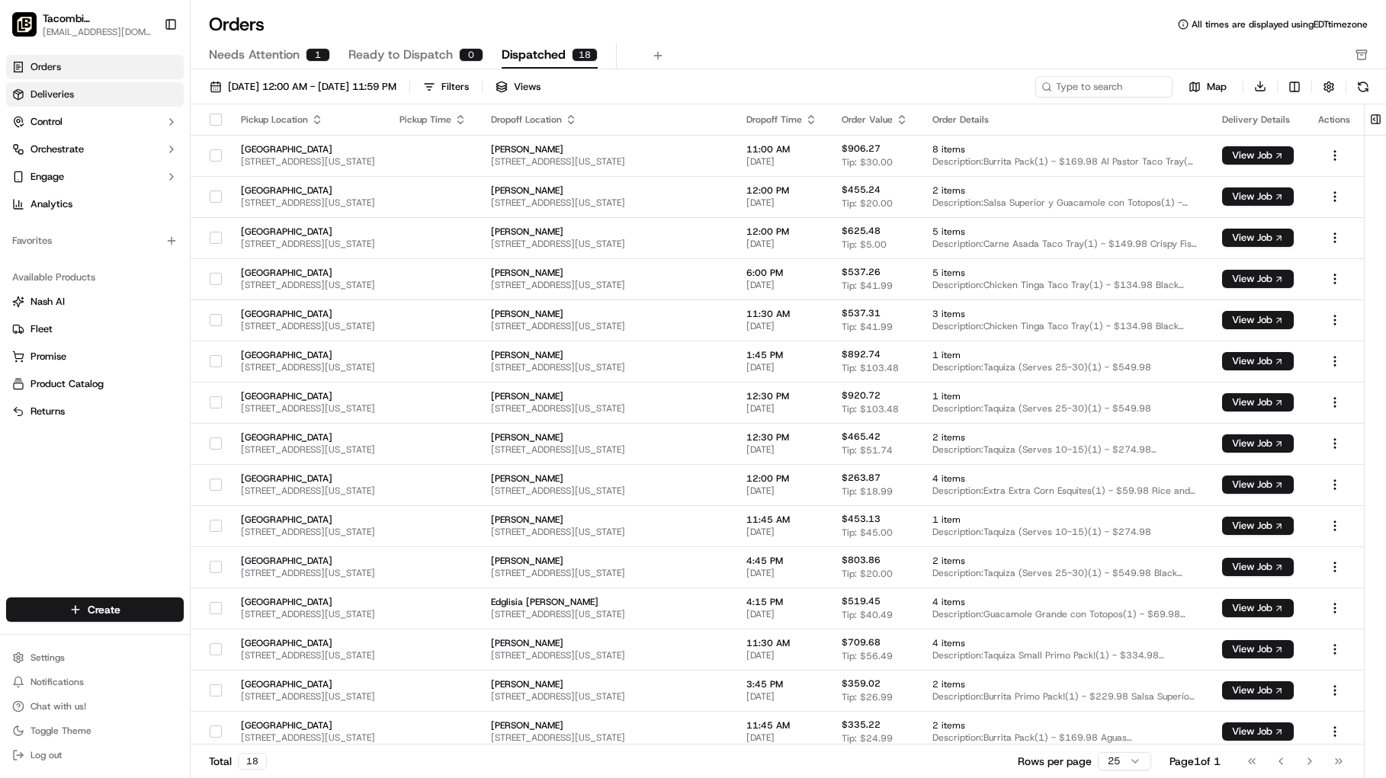
click at [65, 91] on span "Deliveries" at bounding box center [51, 95] width 43 height 14
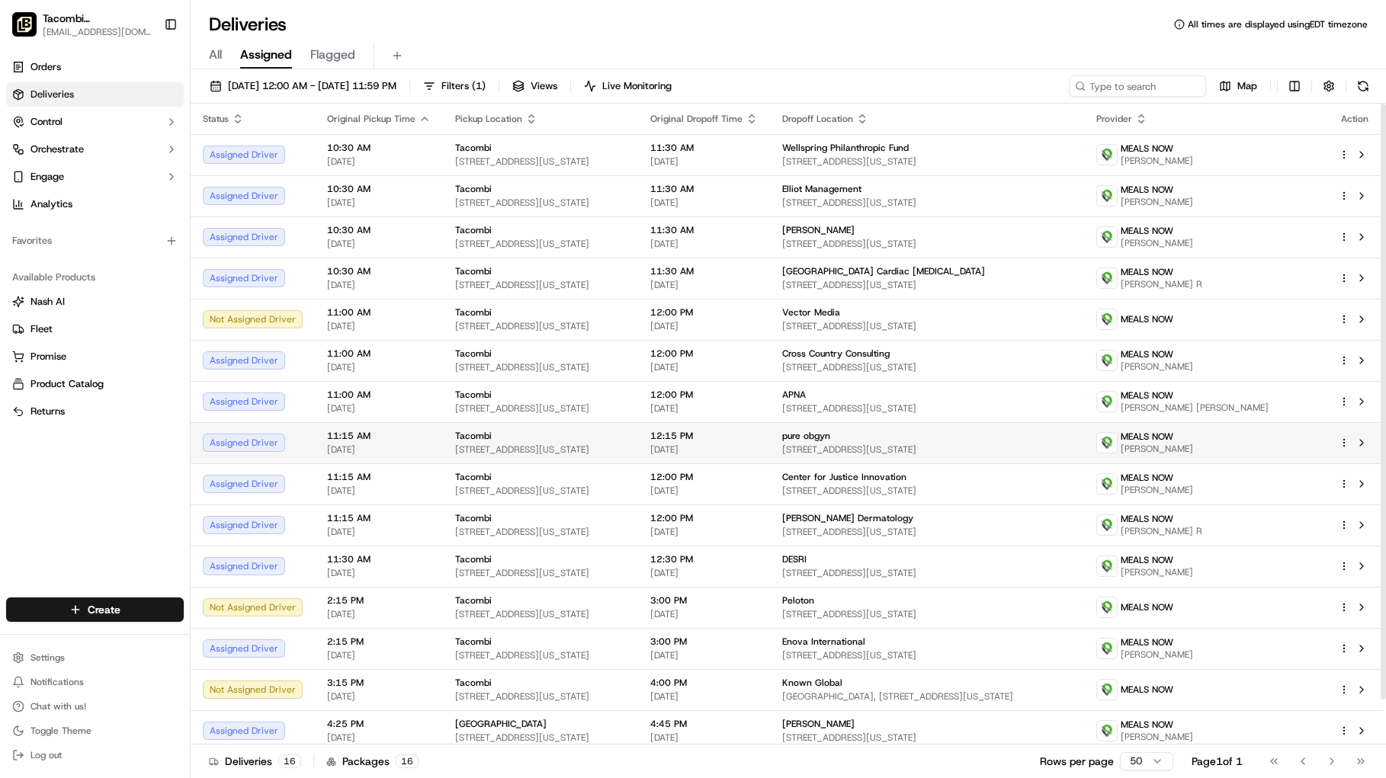
scroll to position [48, 0]
